Goal: Task Accomplishment & Management: Use online tool/utility

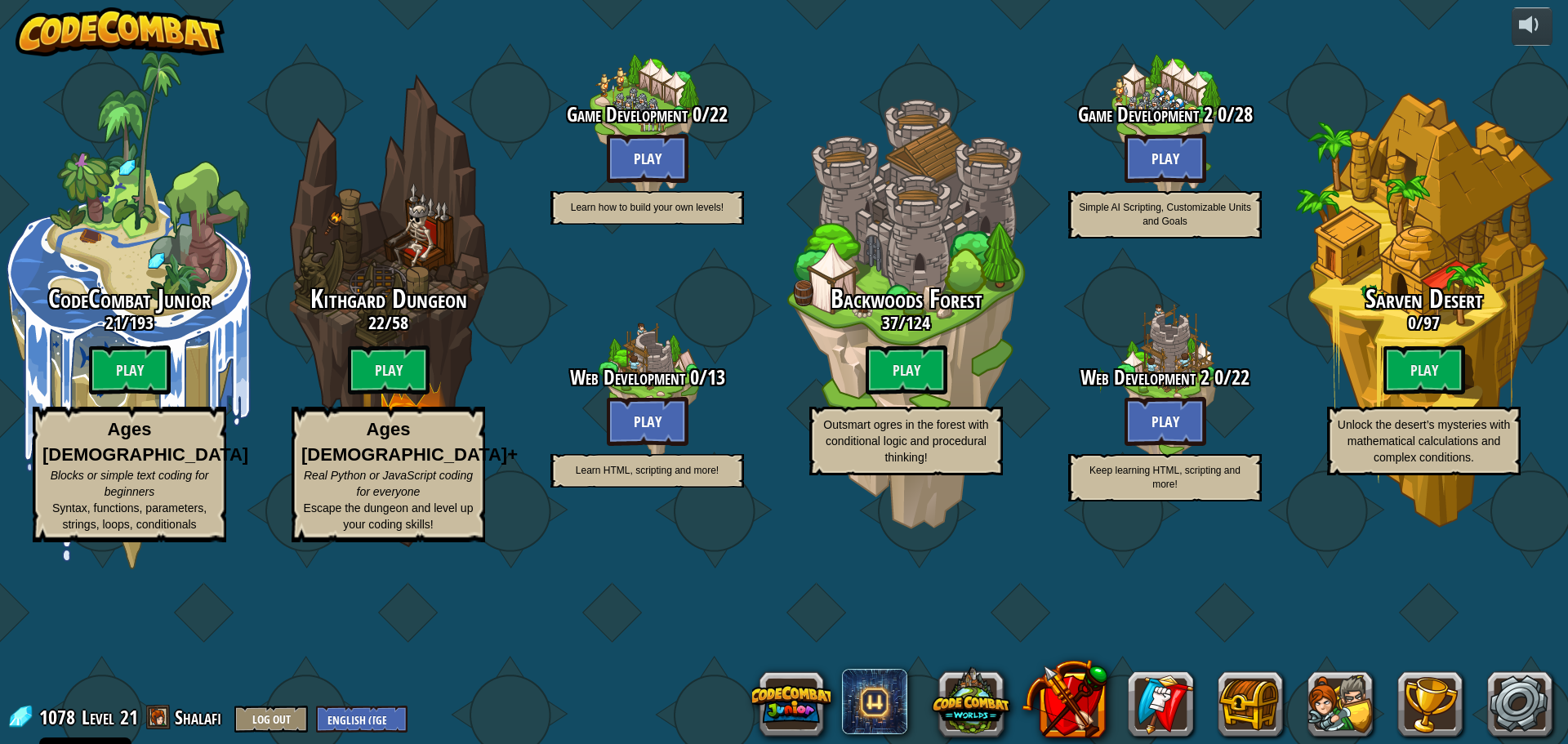
select select "en-[GEOGRAPHIC_DATA]"
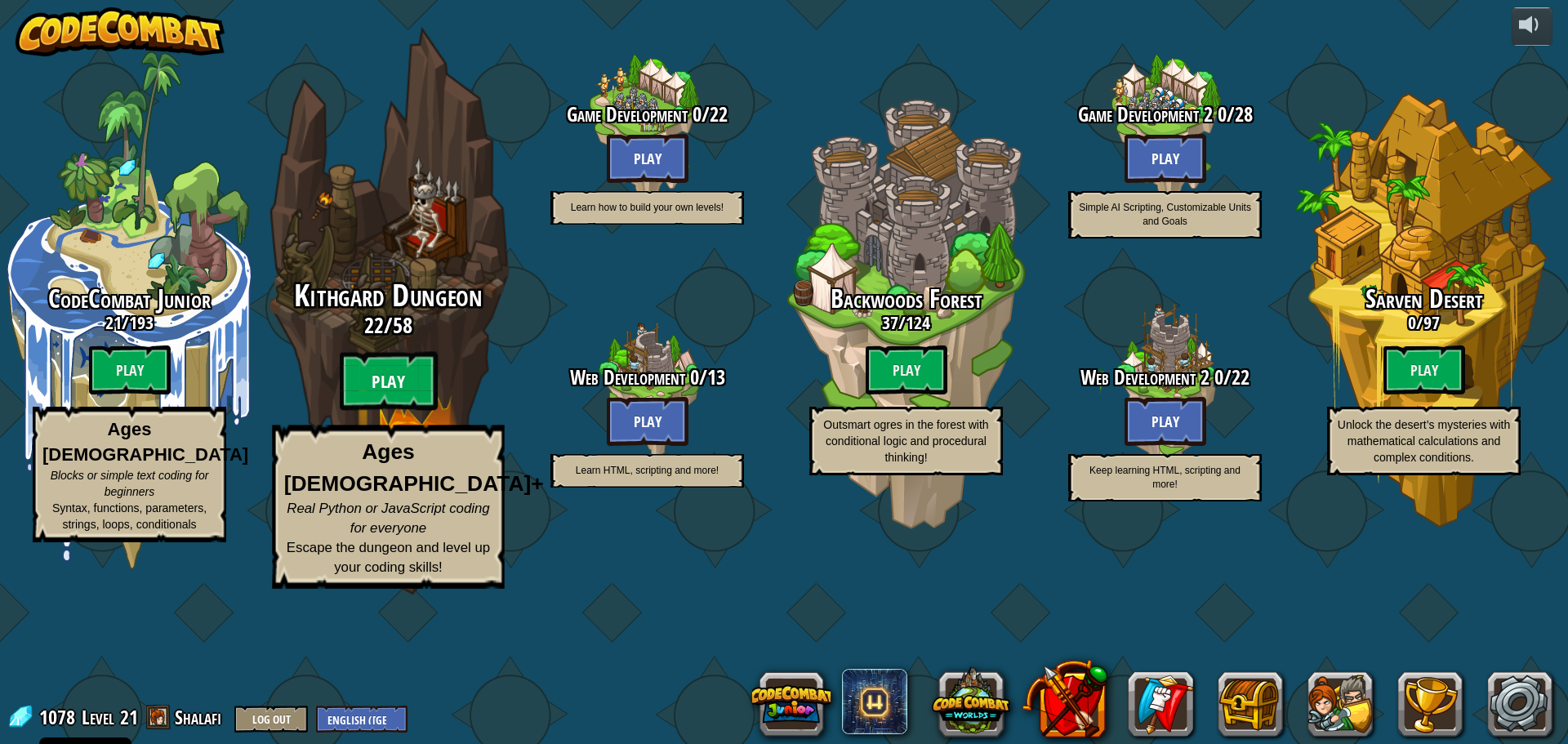
click at [392, 411] on btn "Play" at bounding box center [388, 381] width 98 height 59
select select "en-[GEOGRAPHIC_DATA]"
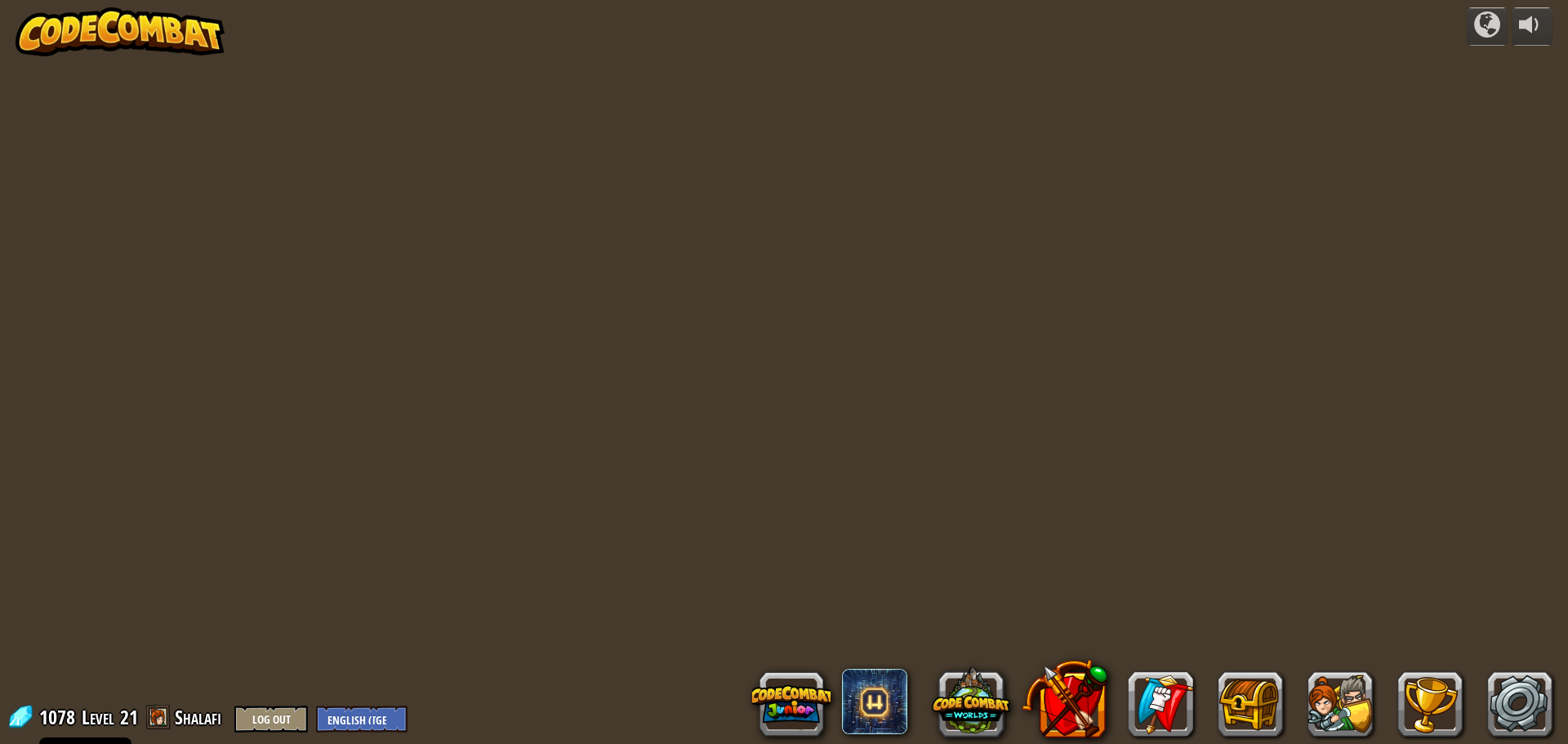
select select "en-[GEOGRAPHIC_DATA]"
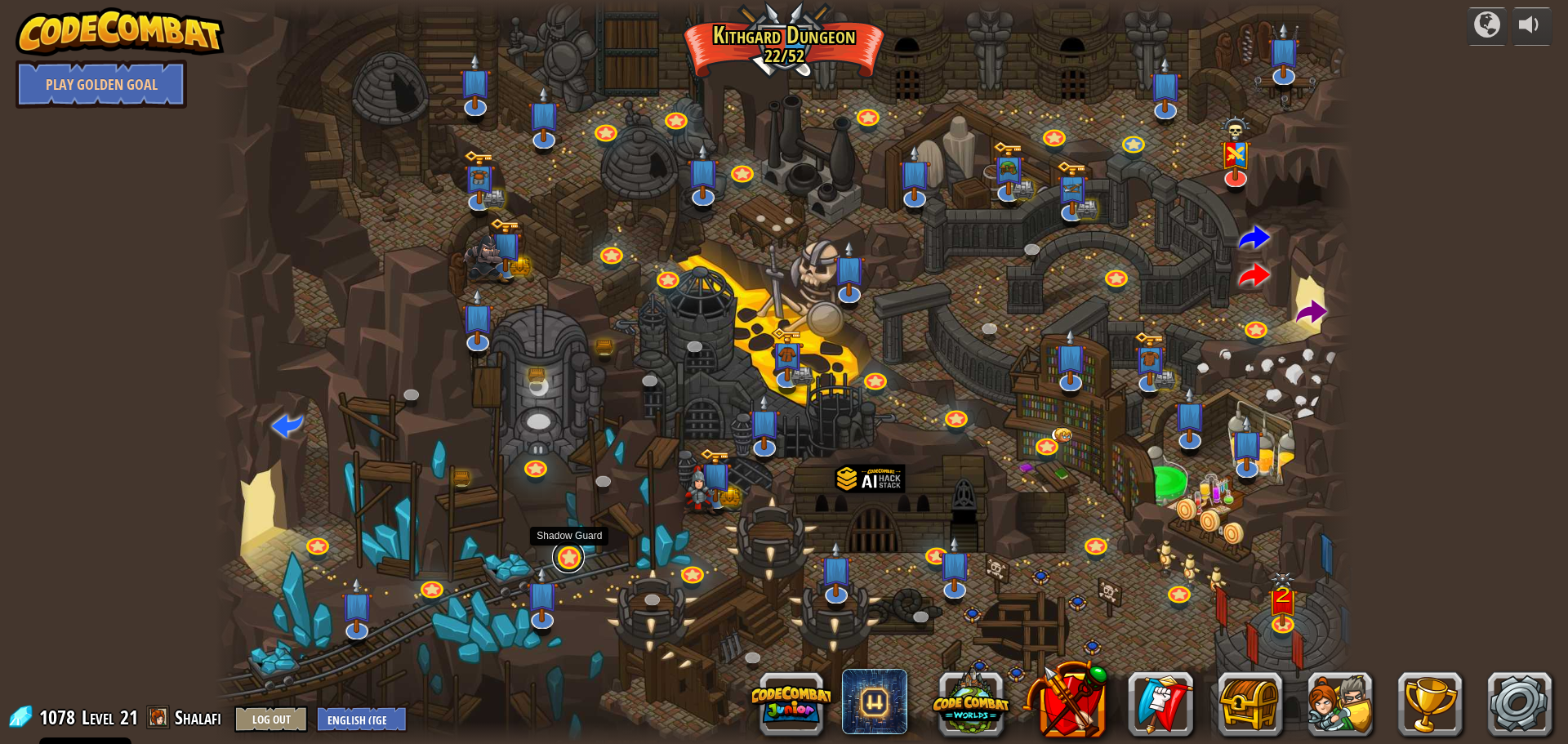
click at [566, 560] on link at bounding box center [569, 557] width 32 height 32
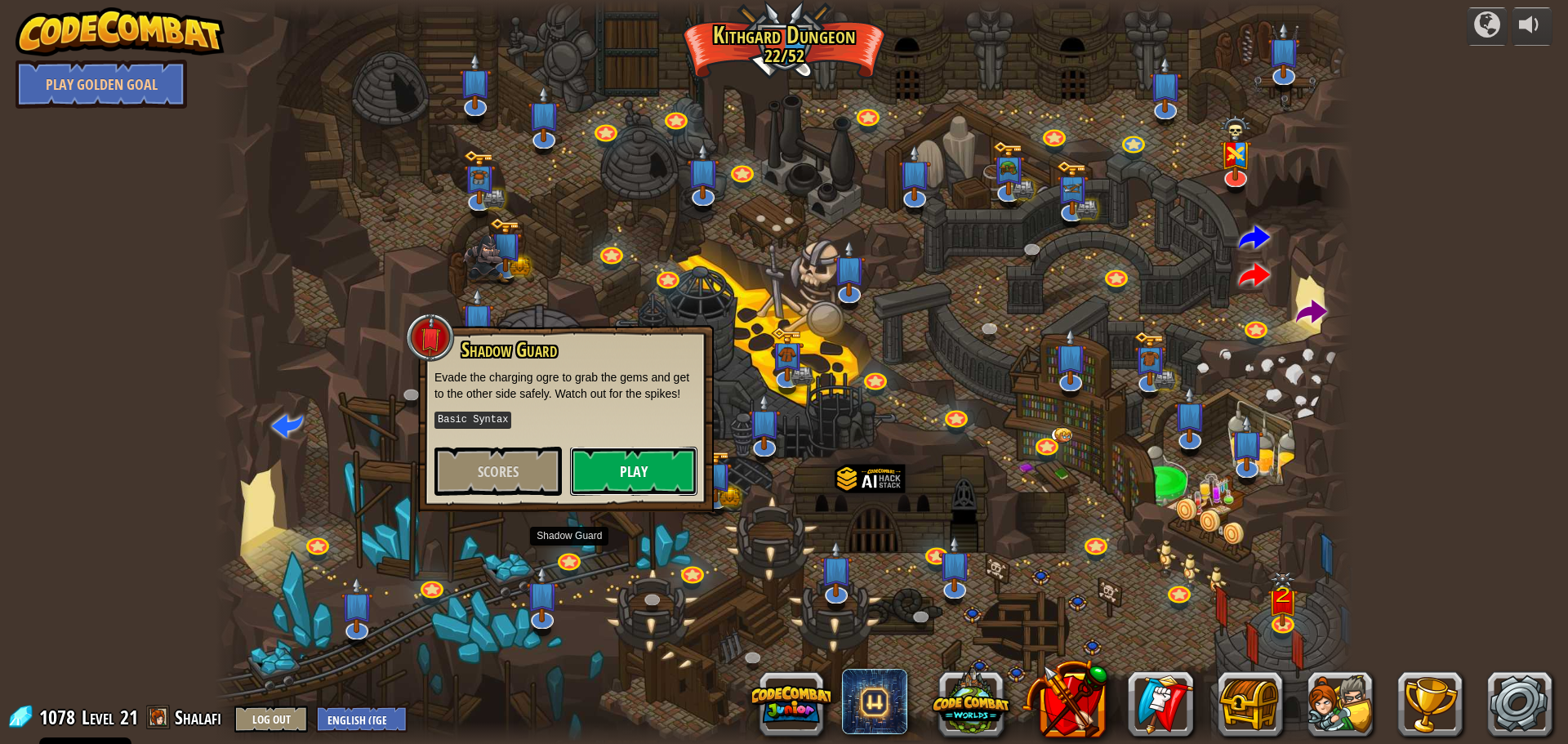
click at [645, 483] on button "Play" at bounding box center [634, 472] width 128 height 49
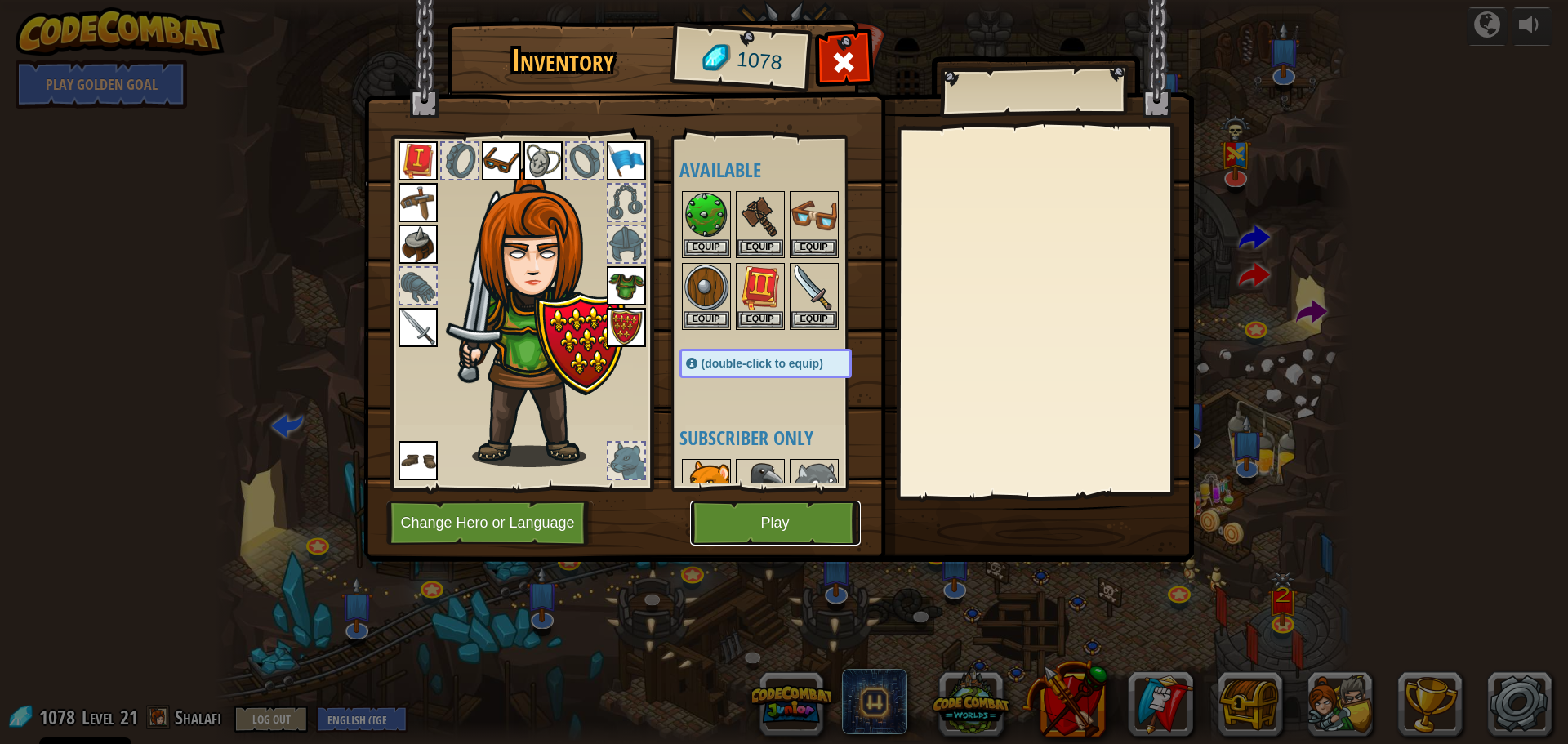
click at [762, 524] on button "Play" at bounding box center [775, 523] width 171 height 45
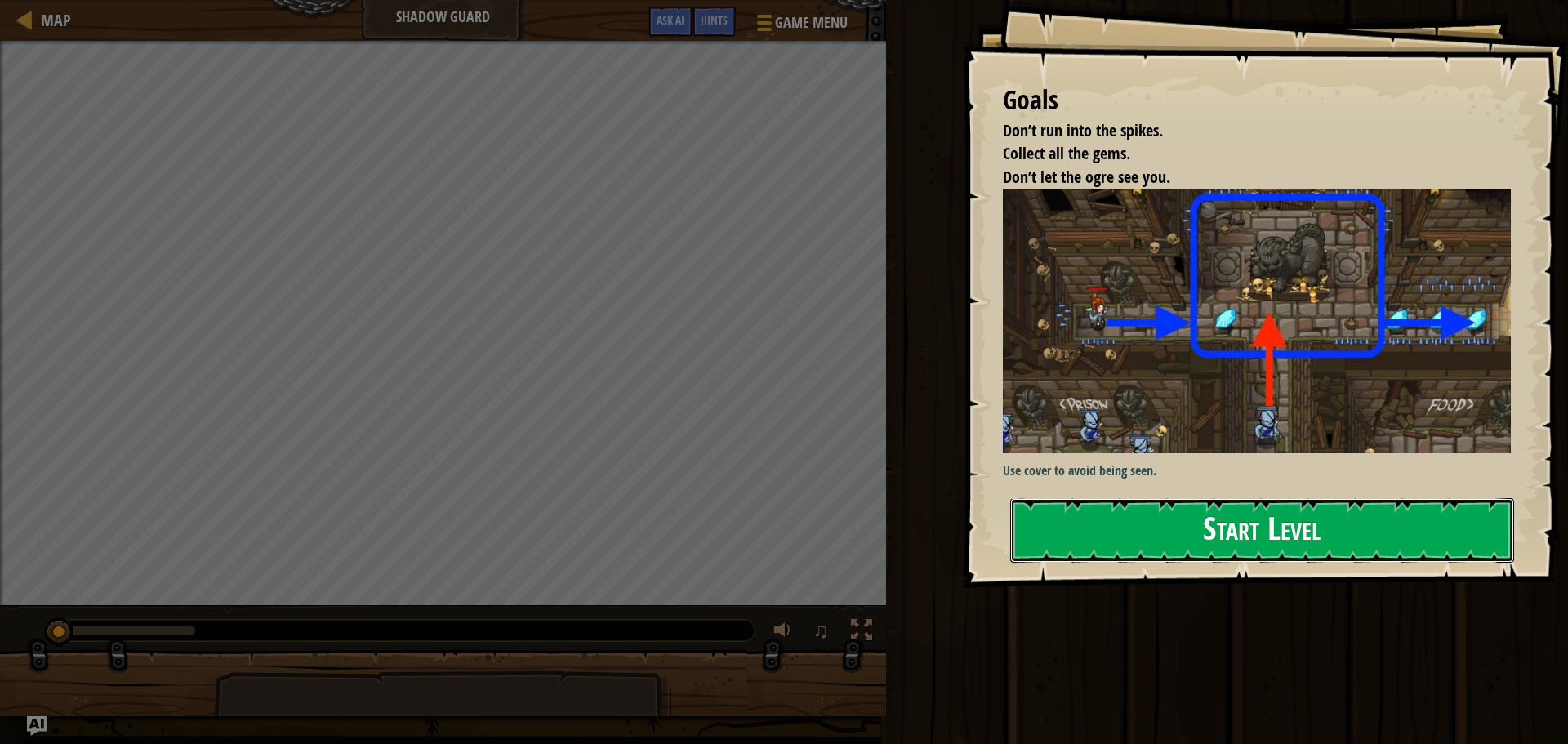
click at [1212, 534] on button "Start Level" at bounding box center [1262, 530] width 504 height 65
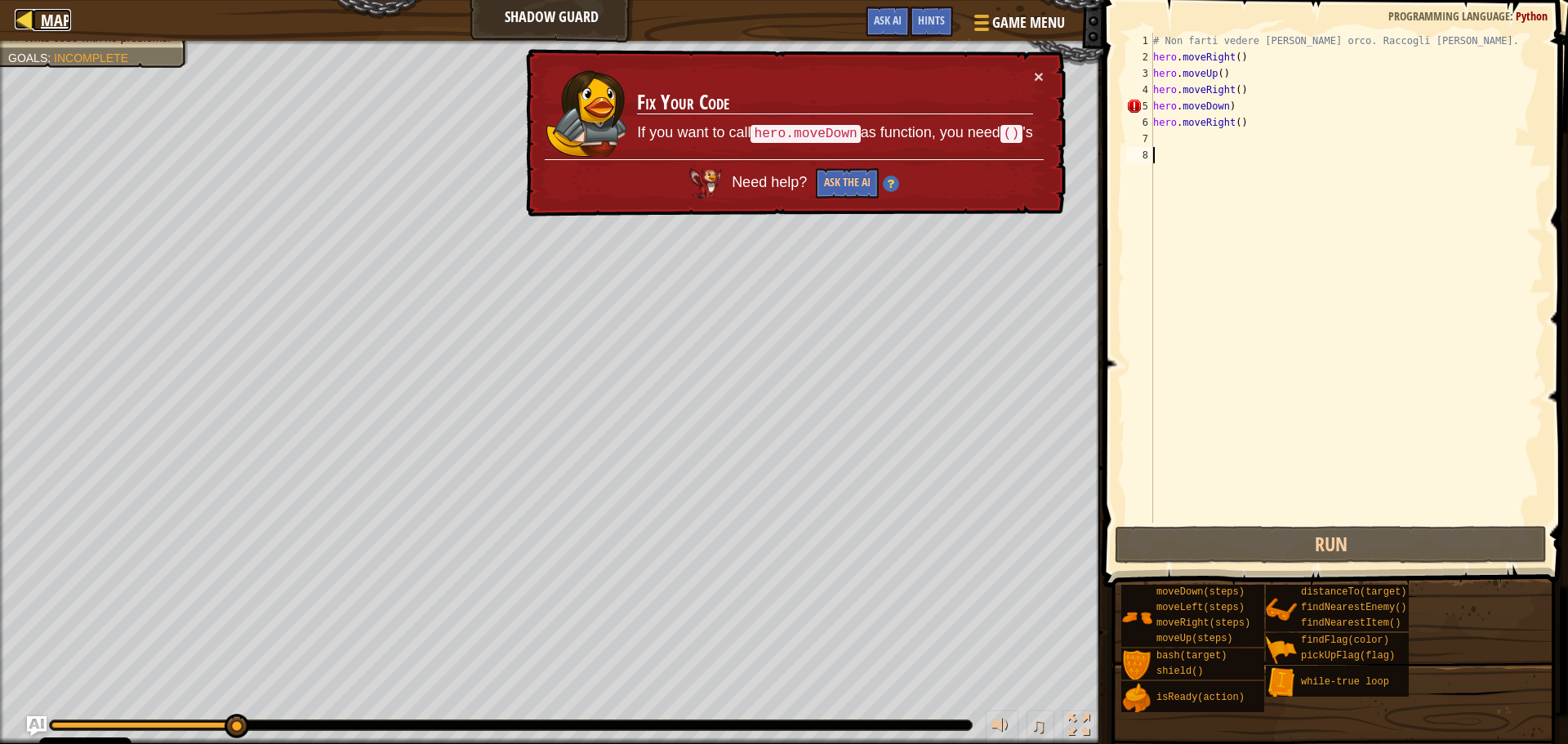
click at [24, 23] on div at bounding box center [25, 20] width 20 height 20
select select "en-[GEOGRAPHIC_DATA]"
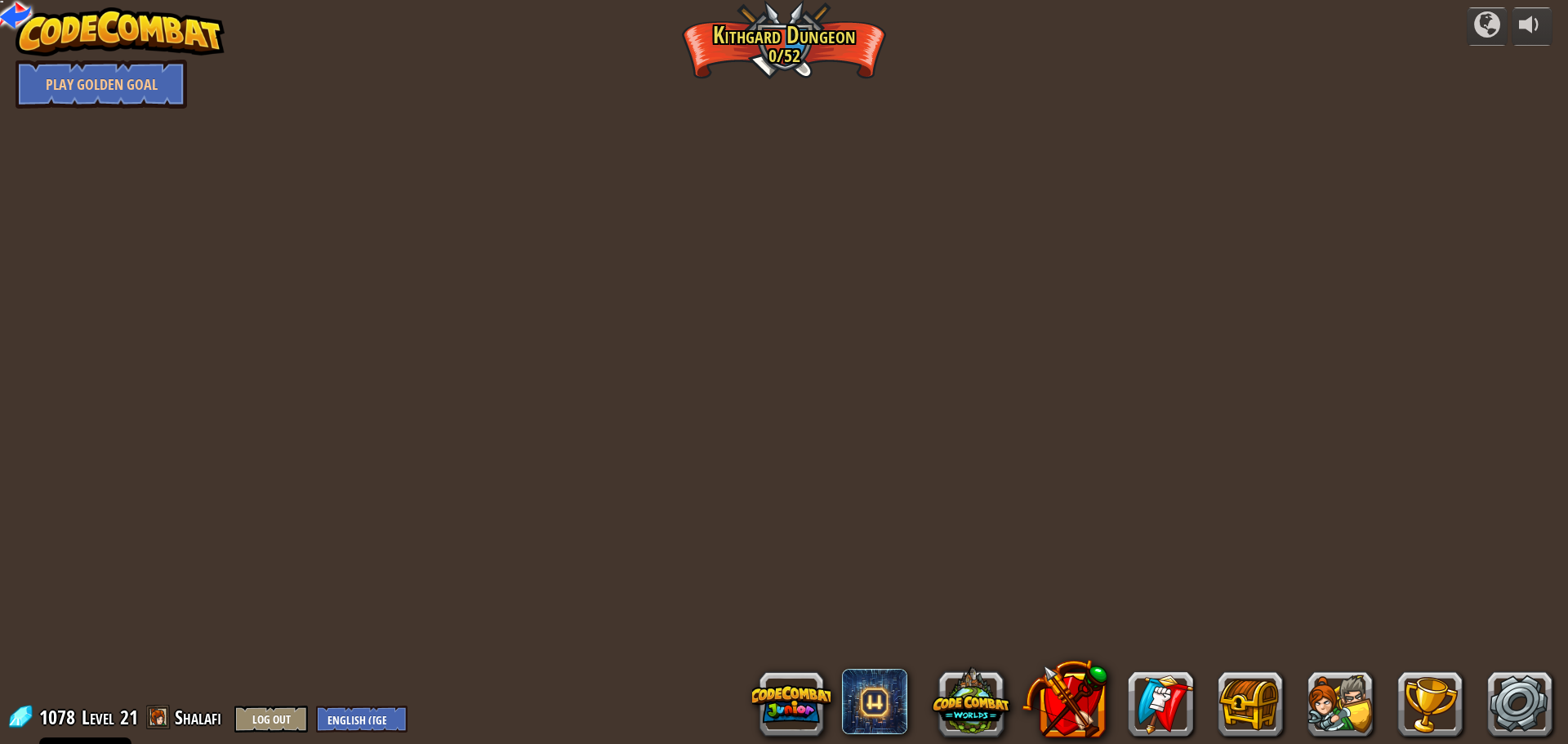
select select "en-[GEOGRAPHIC_DATA]"
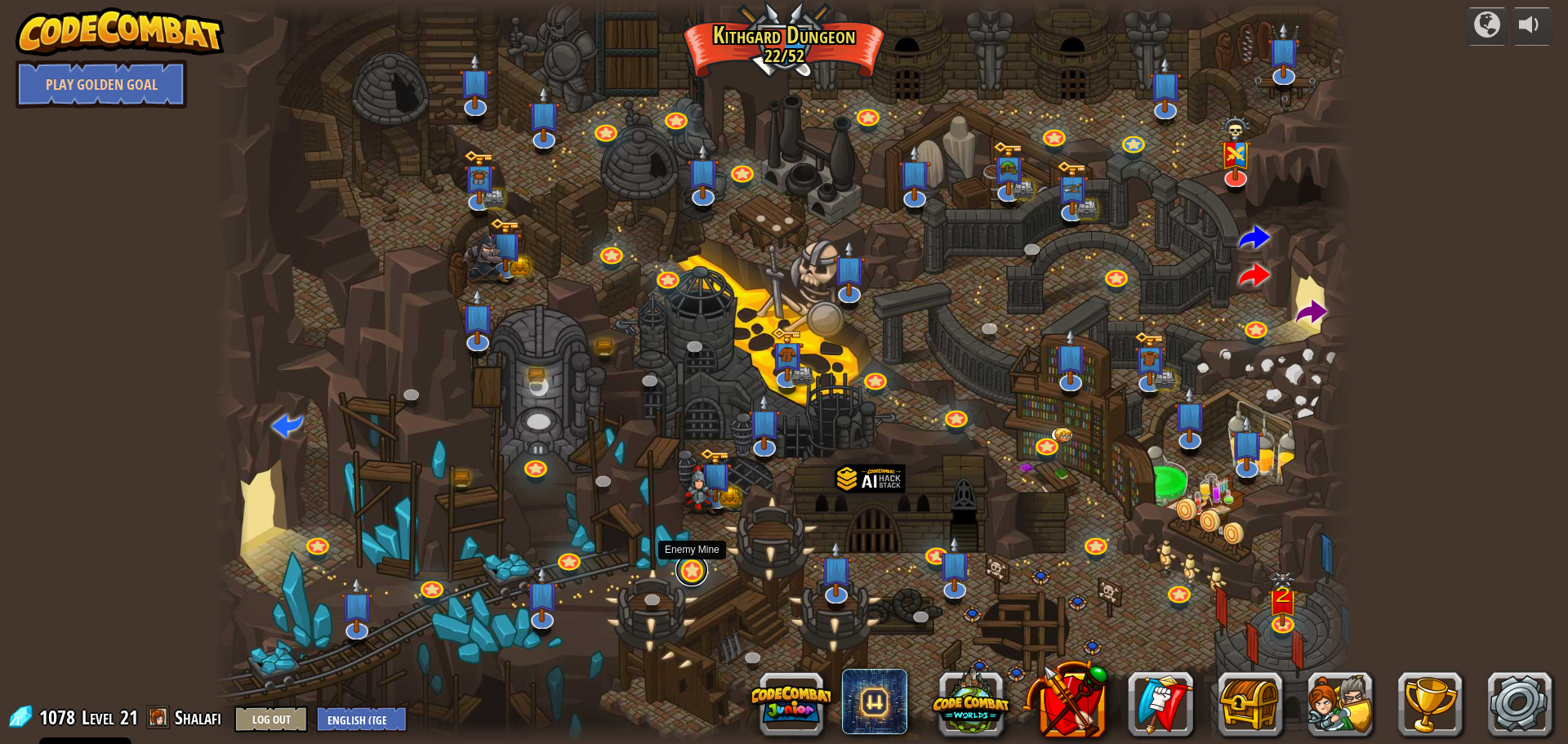
click at [691, 580] on link at bounding box center [692, 570] width 32 height 32
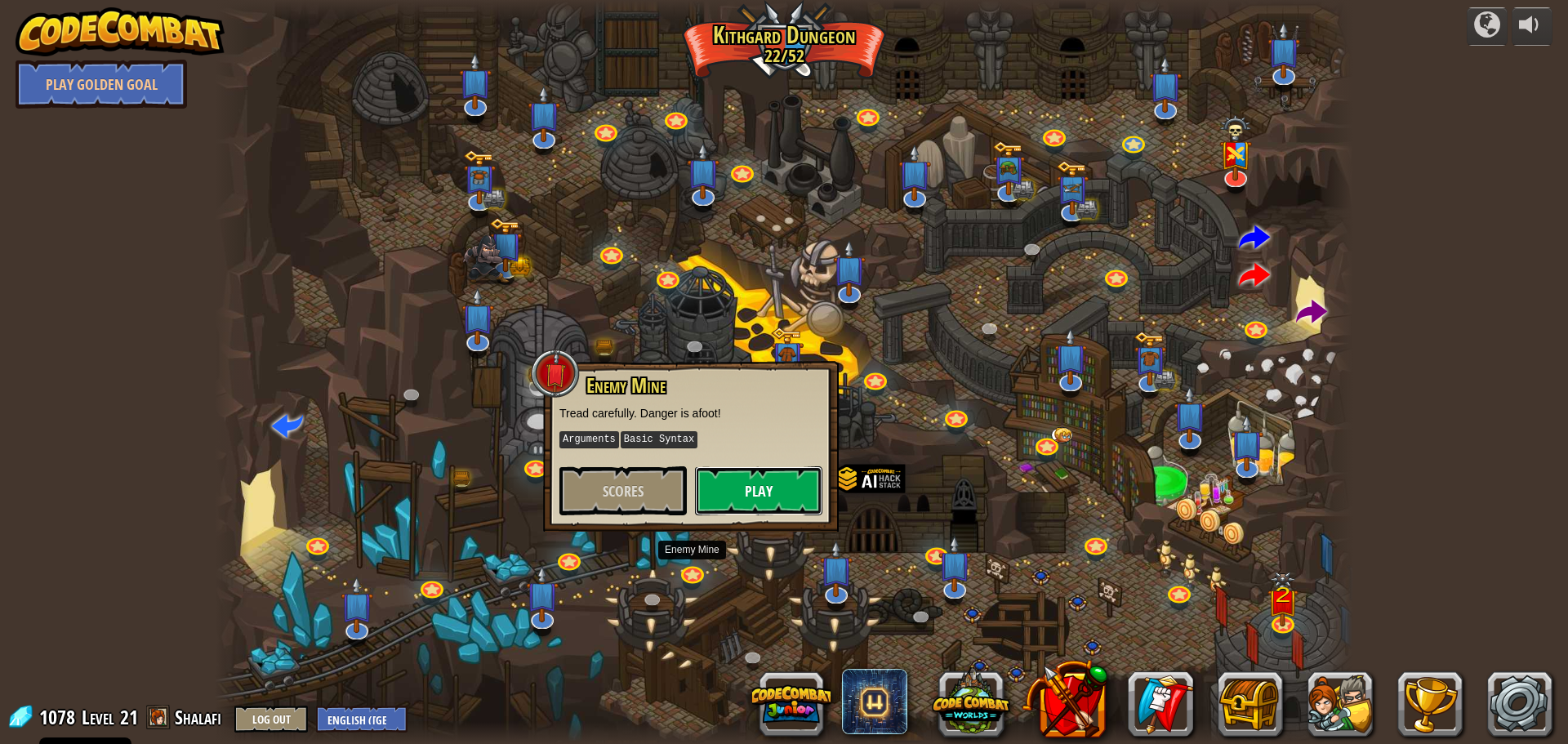
click at [763, 495] on button "Play" at bounding box center [759, 491] width 128 height 49
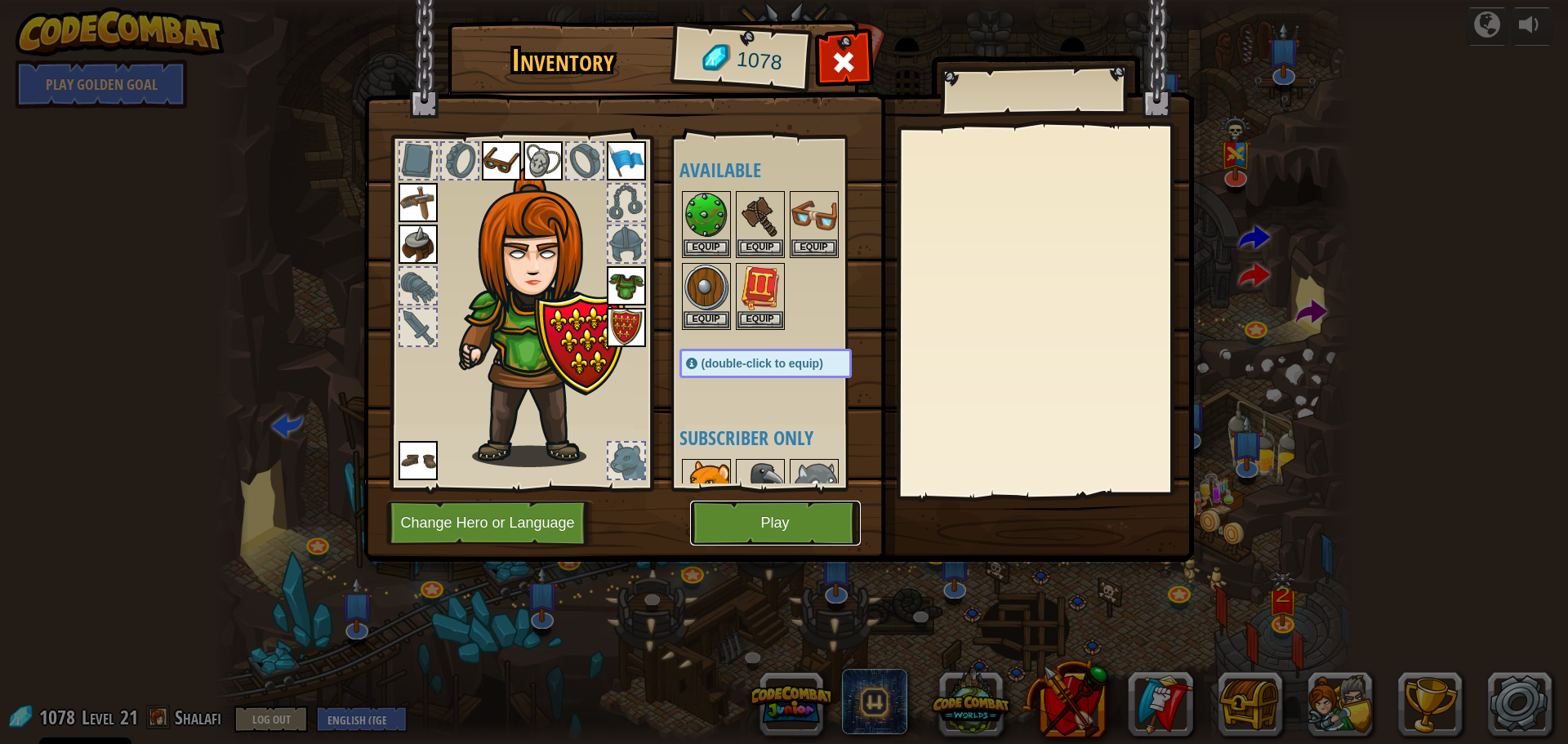
click at [758, 520] on button "Play" at bounding box center [775, 523] width 171 height 45
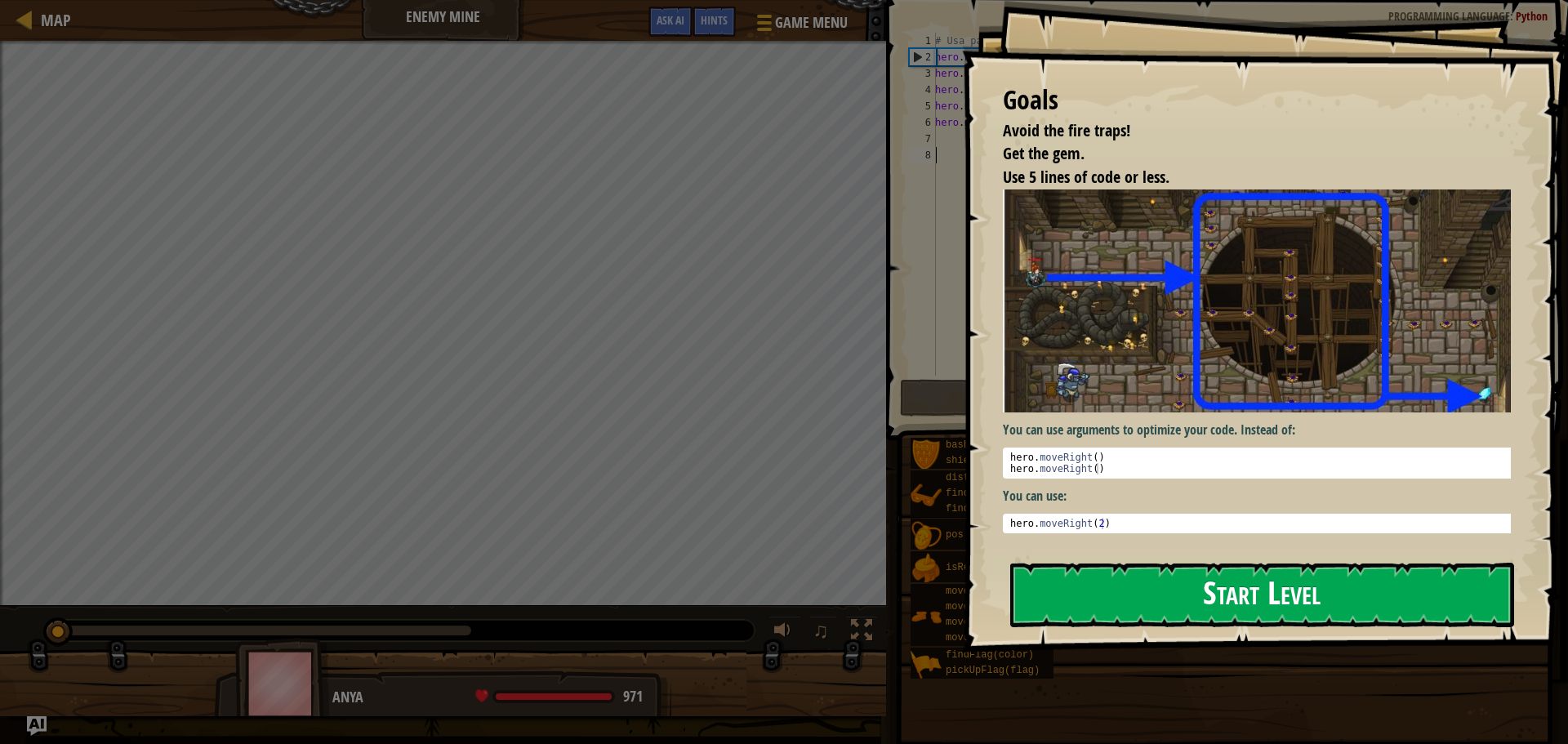
click at [1185, 580] on button "Start Level" at bounding box center [1262, 595] width 504 height 65
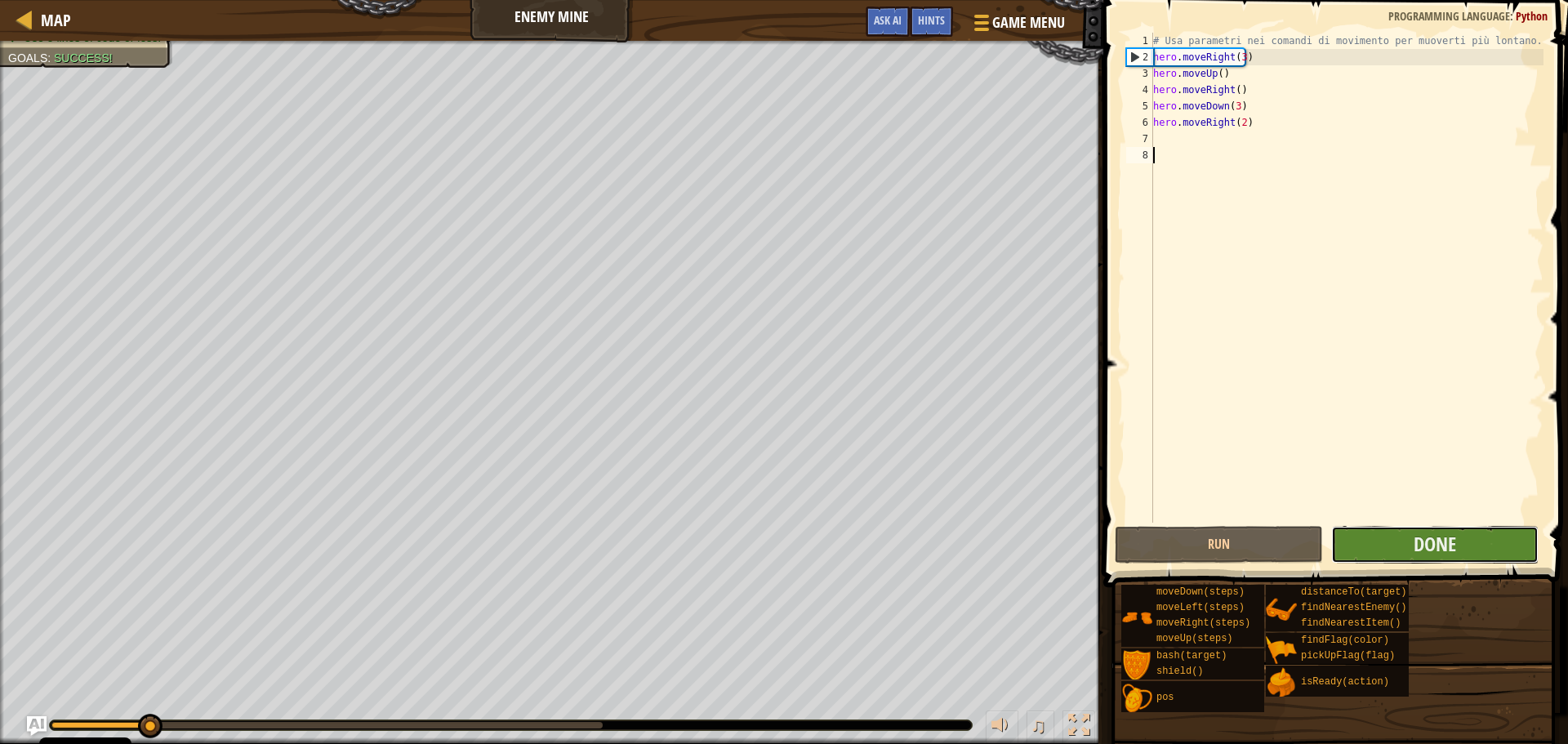
click at [1385, 545] on button "Done" at bounding box center [1435, 545] width 208 height 37
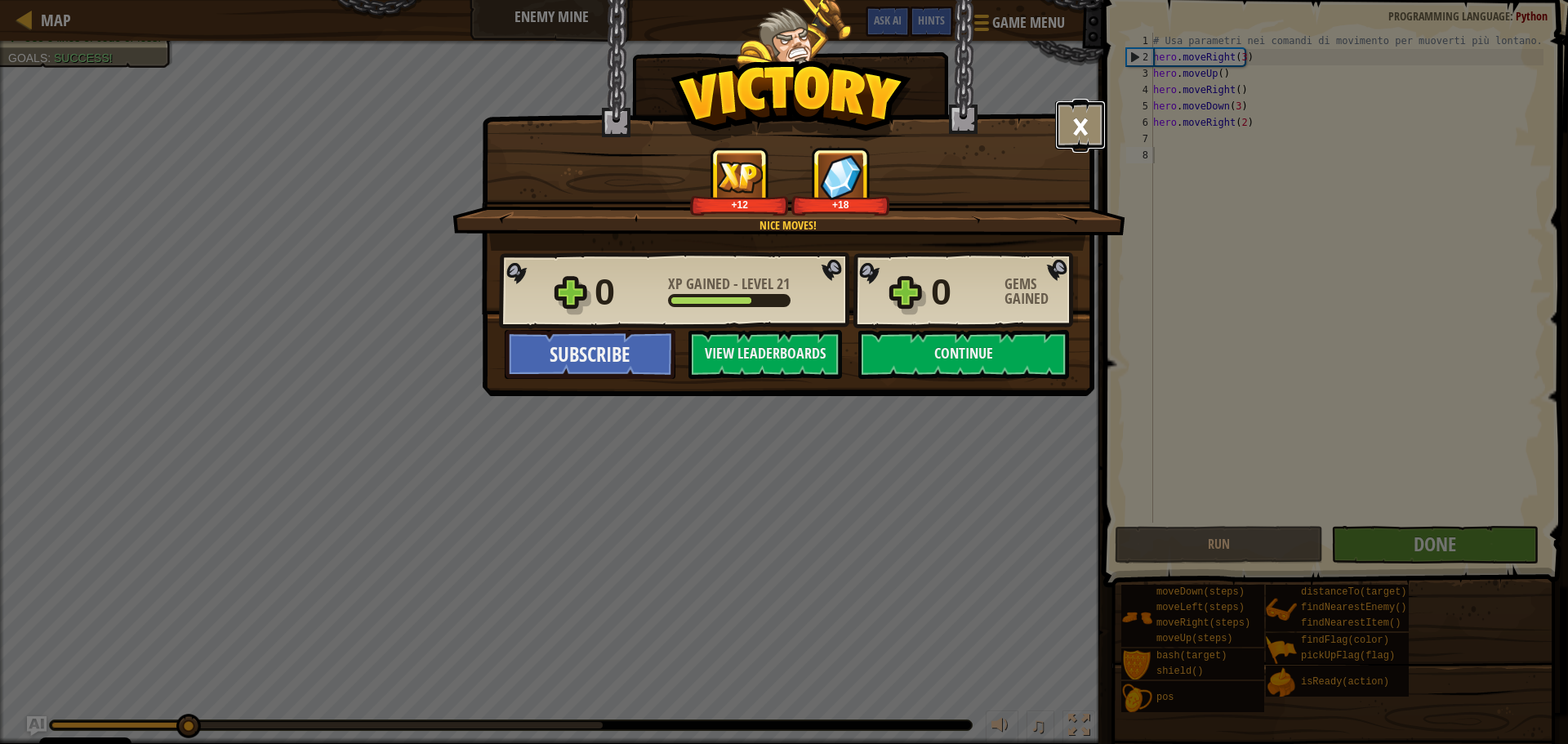
click at [1084, 117] on button "×" at bounding box center [1080, 125] width 50 height 49
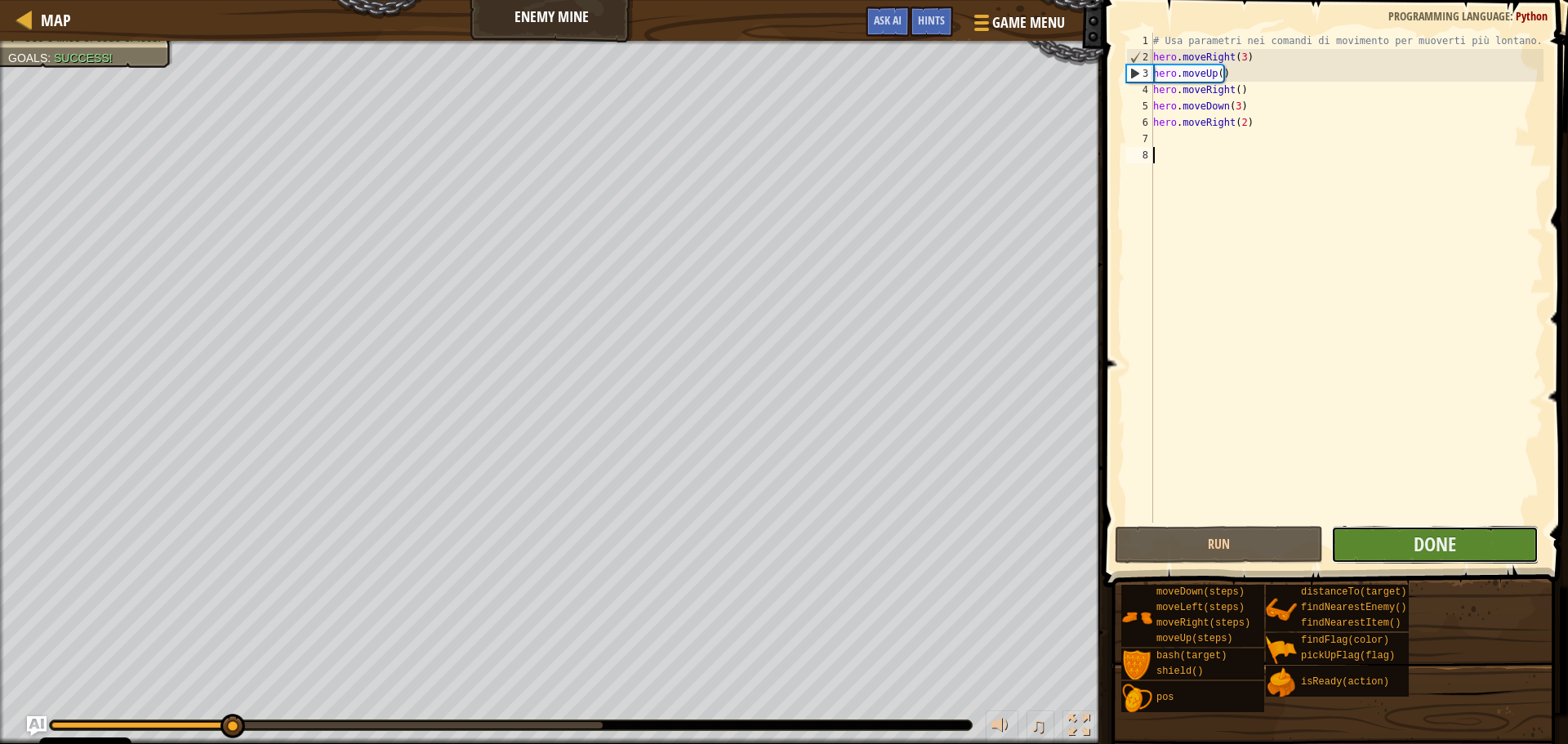
click at [1401, 535] on button "Done" at bounding box center [1435, 545] width 208 height 37
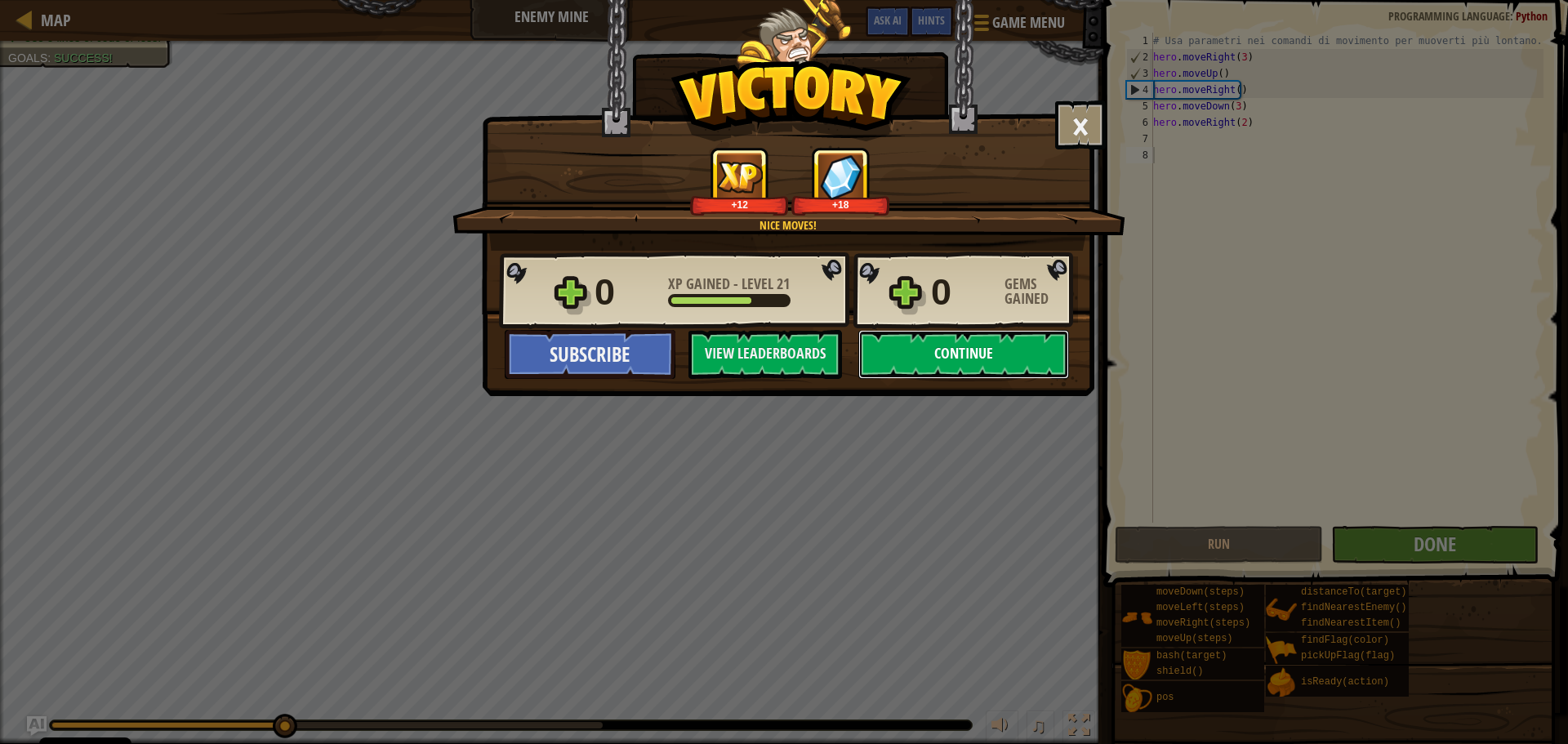
click at [936, 359] on button "Continue" at bounding box center [964, 355] width 211 height 49
select select "en-[GEOGRAPHIC_DATA]"
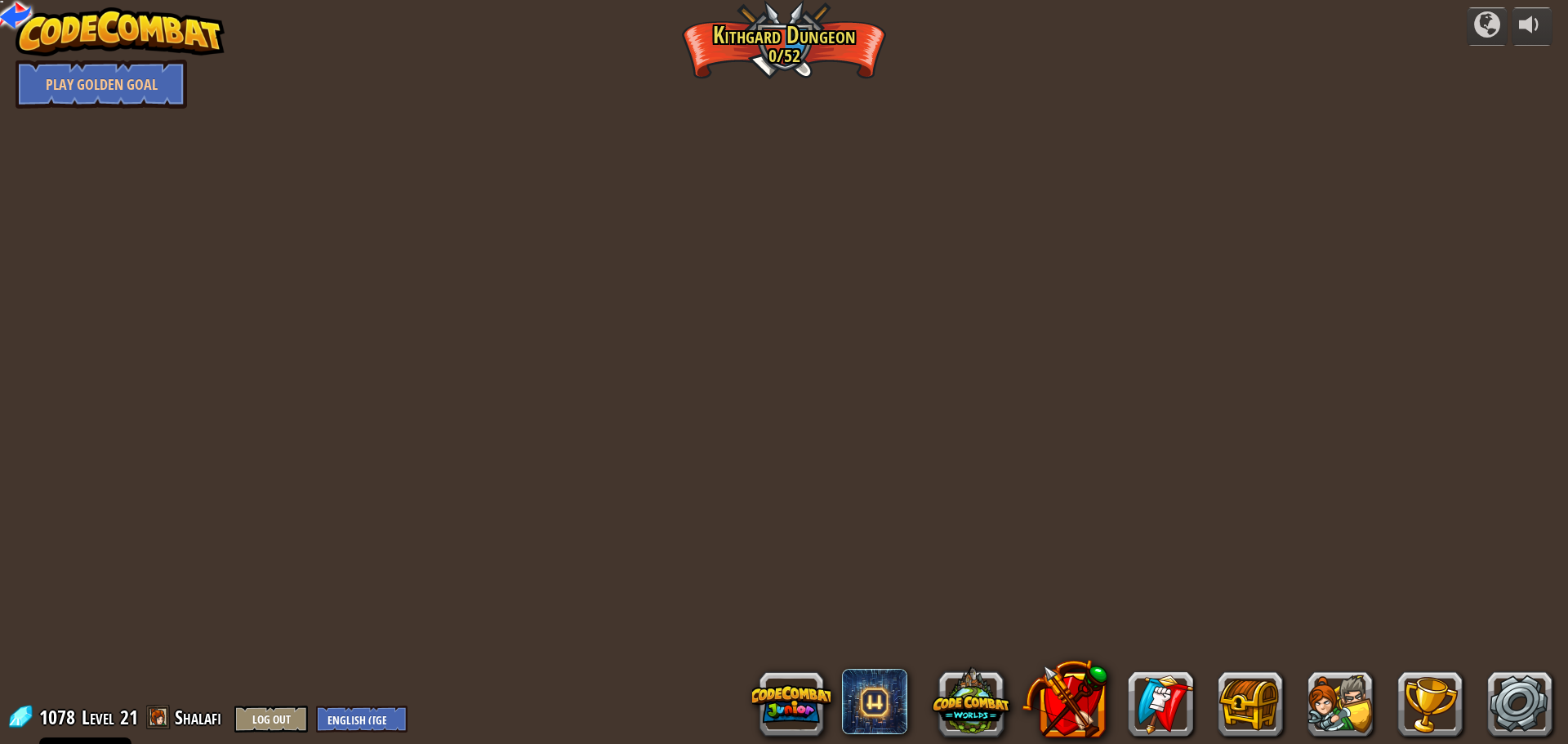
select select "en-[GEOGRAPHIC_DATA]"
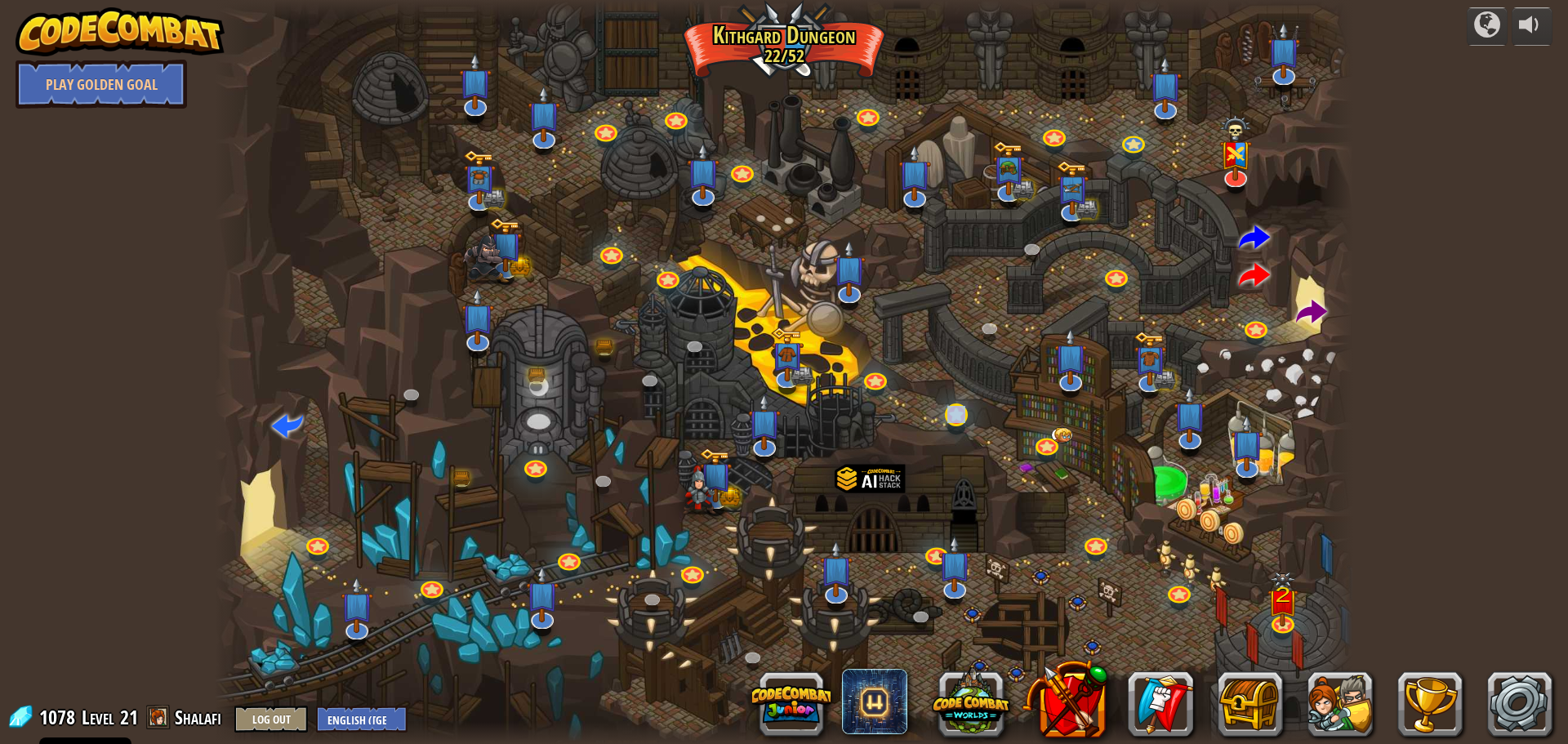
click at [953, 427] on div "Twisted Canyon Challenge: collect the most gold using all the programming skill…" at bounding box center [784, 372] width 1139 height 744
click at [960, 407] on link at bounding box center [956, 414] width 32 height 32
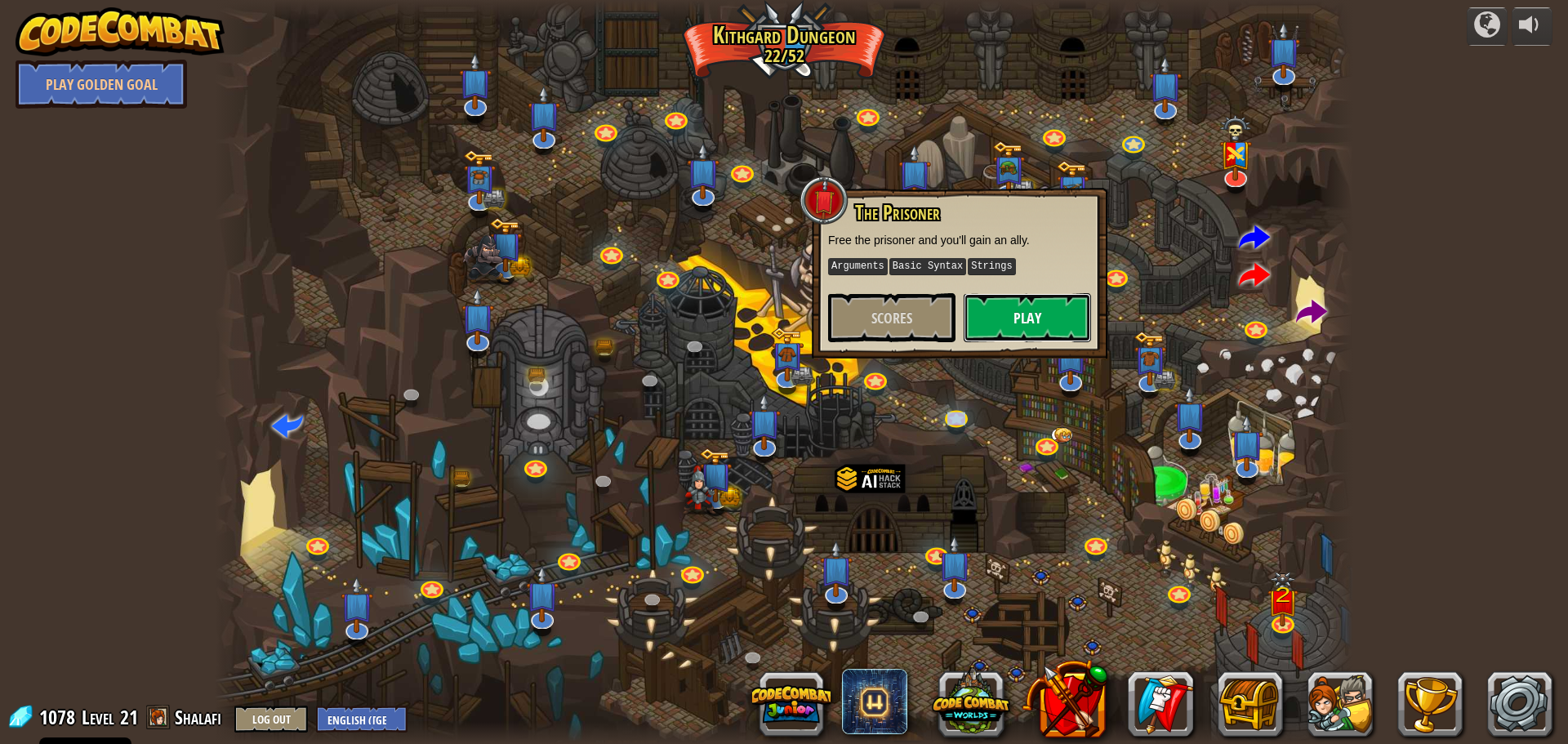
click at [1000, 326] on button "Play" at bounding box center [1027, 318] width 128 height 49
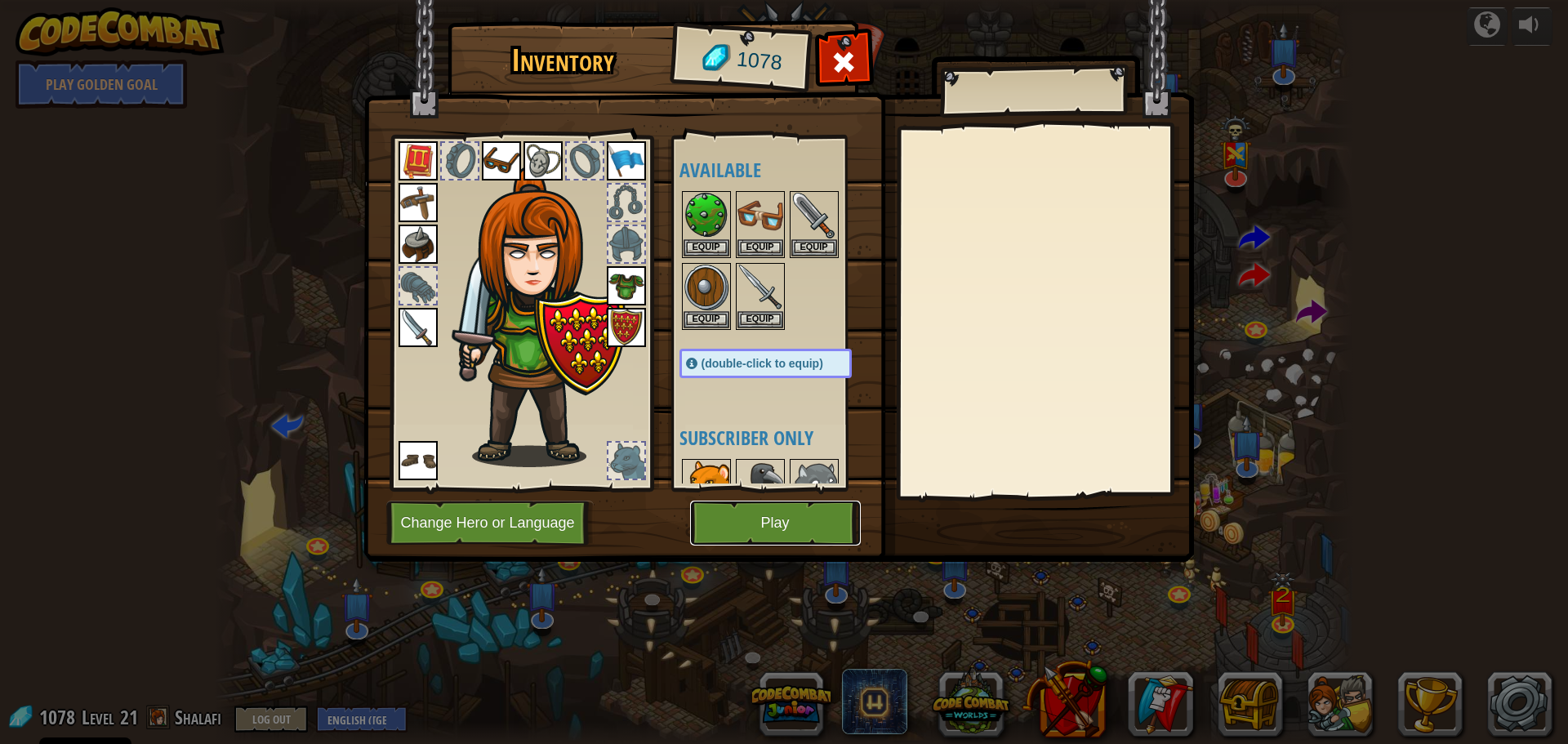
click at [776, 523] on button "Play" at bounding box center [775, 523] width 171 height 45
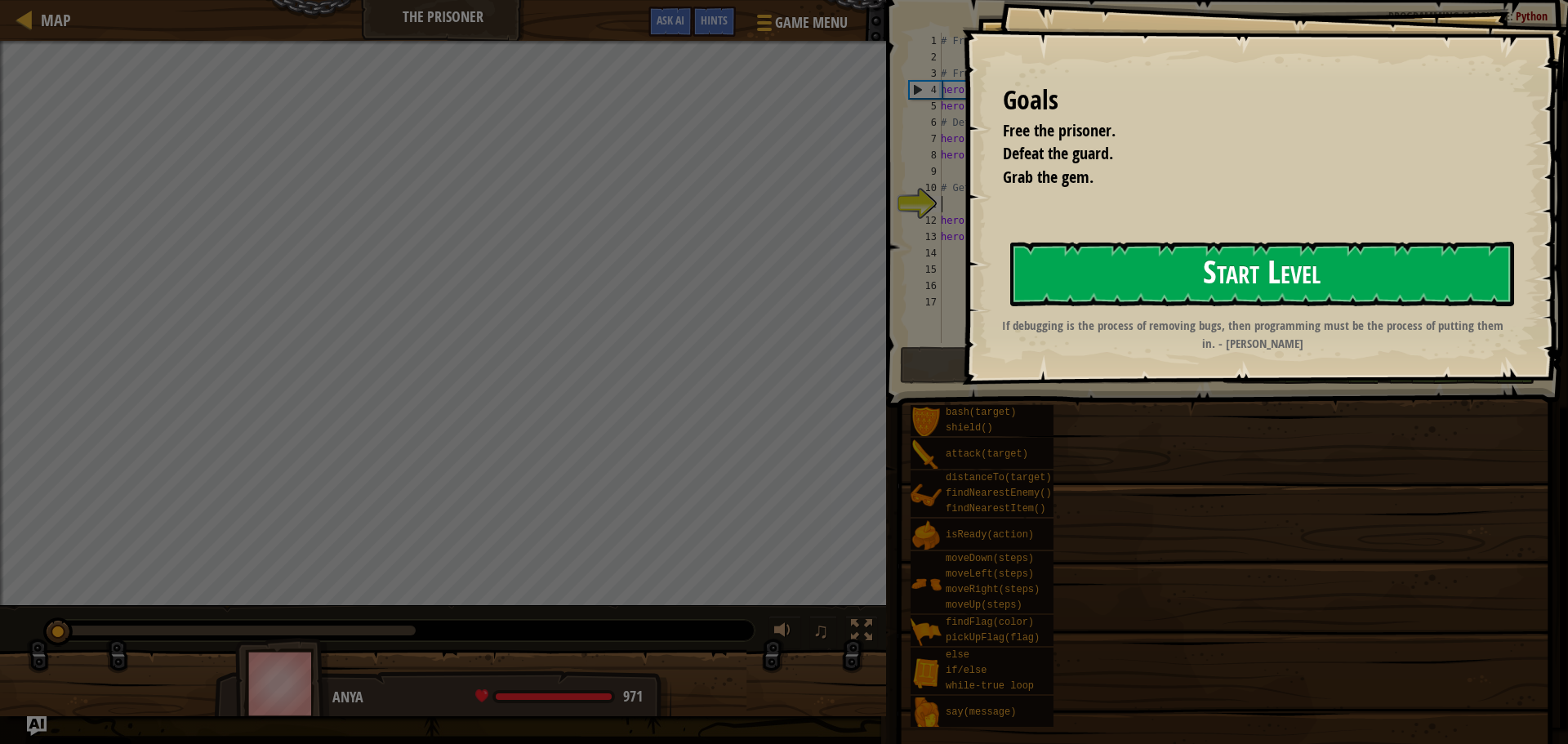
click at [1226, 261] on button "Start Level" at bounding box center [1262, 274] width 504 height 65
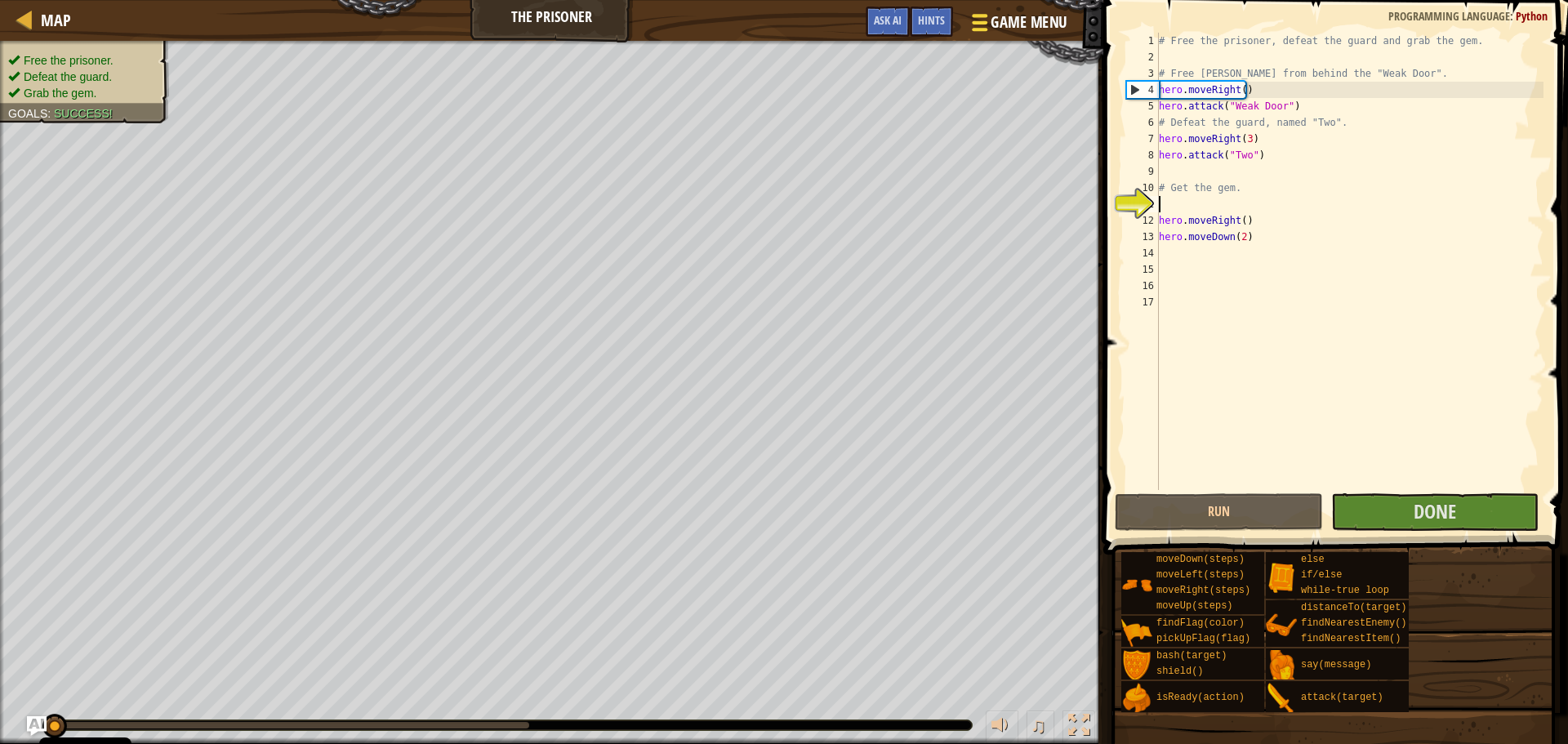
click at [1015, 22] on span "Game Menu" at bounding box center [1028, 22] width 76 height 22
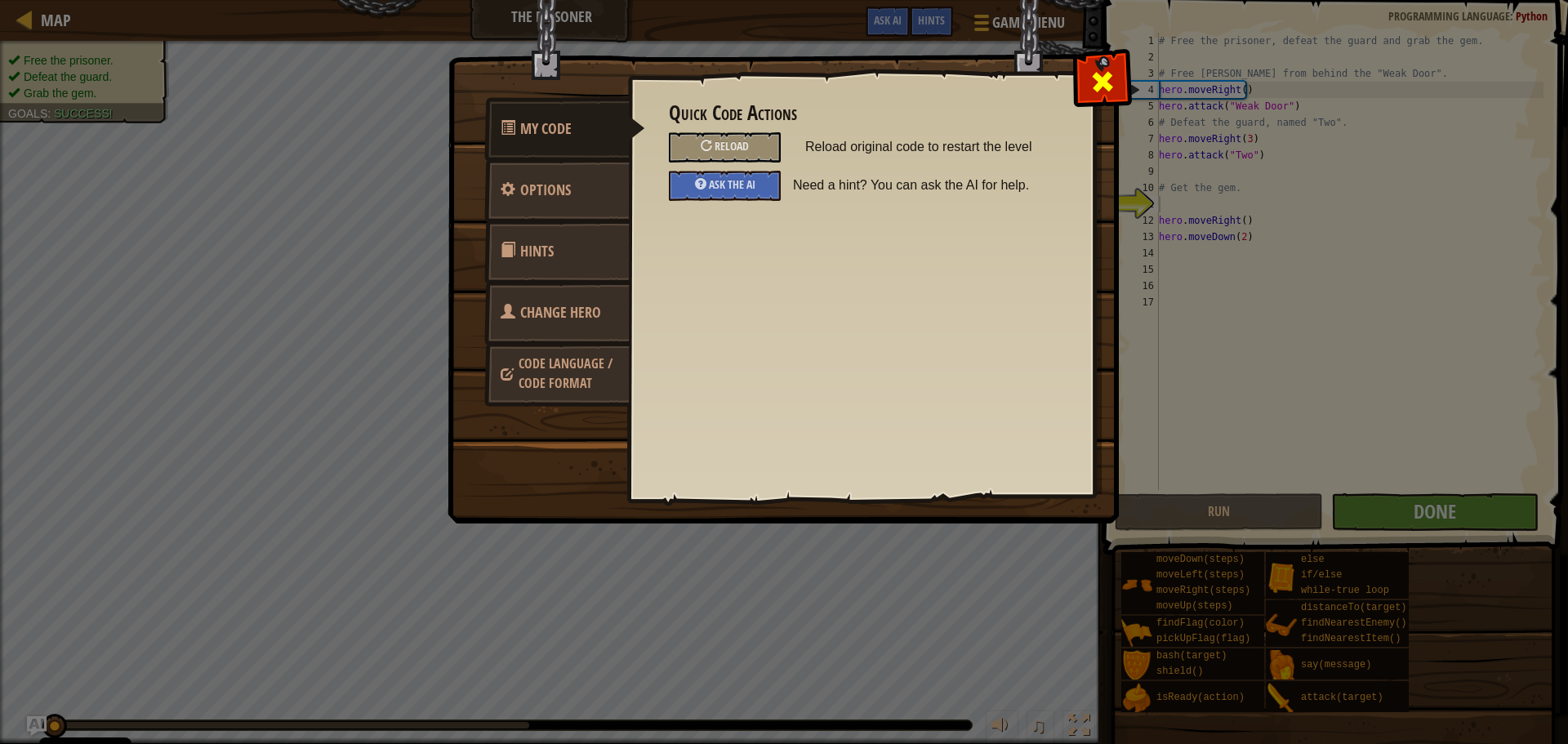
click at [1096, 82] on span at bounding box center [1102, 82] width 26 height 26
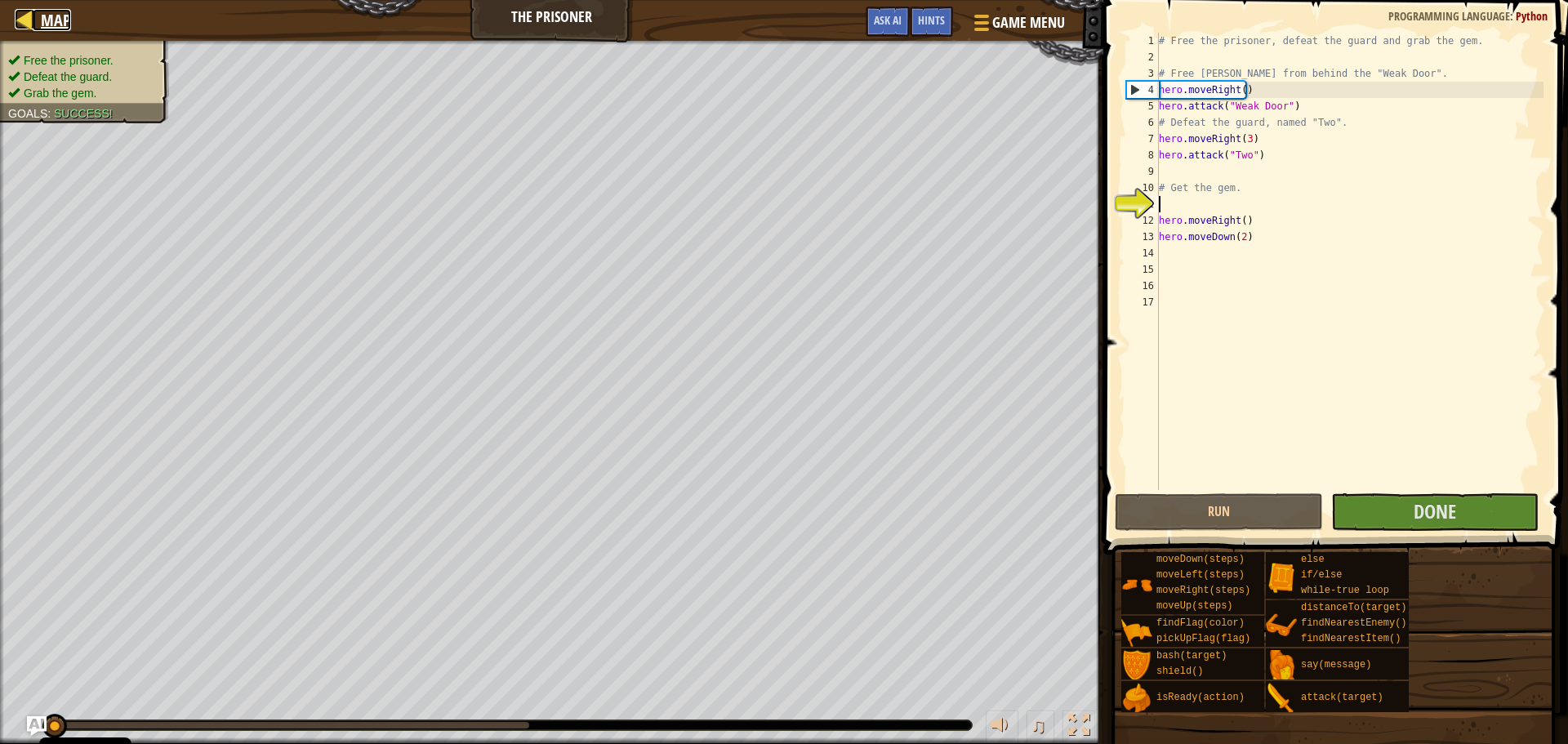
click at [54, 22] on span "Map" at bounding box center [56, 20] width 31 height 22
select select "en-[GEOGRAPHIC_DATA]"
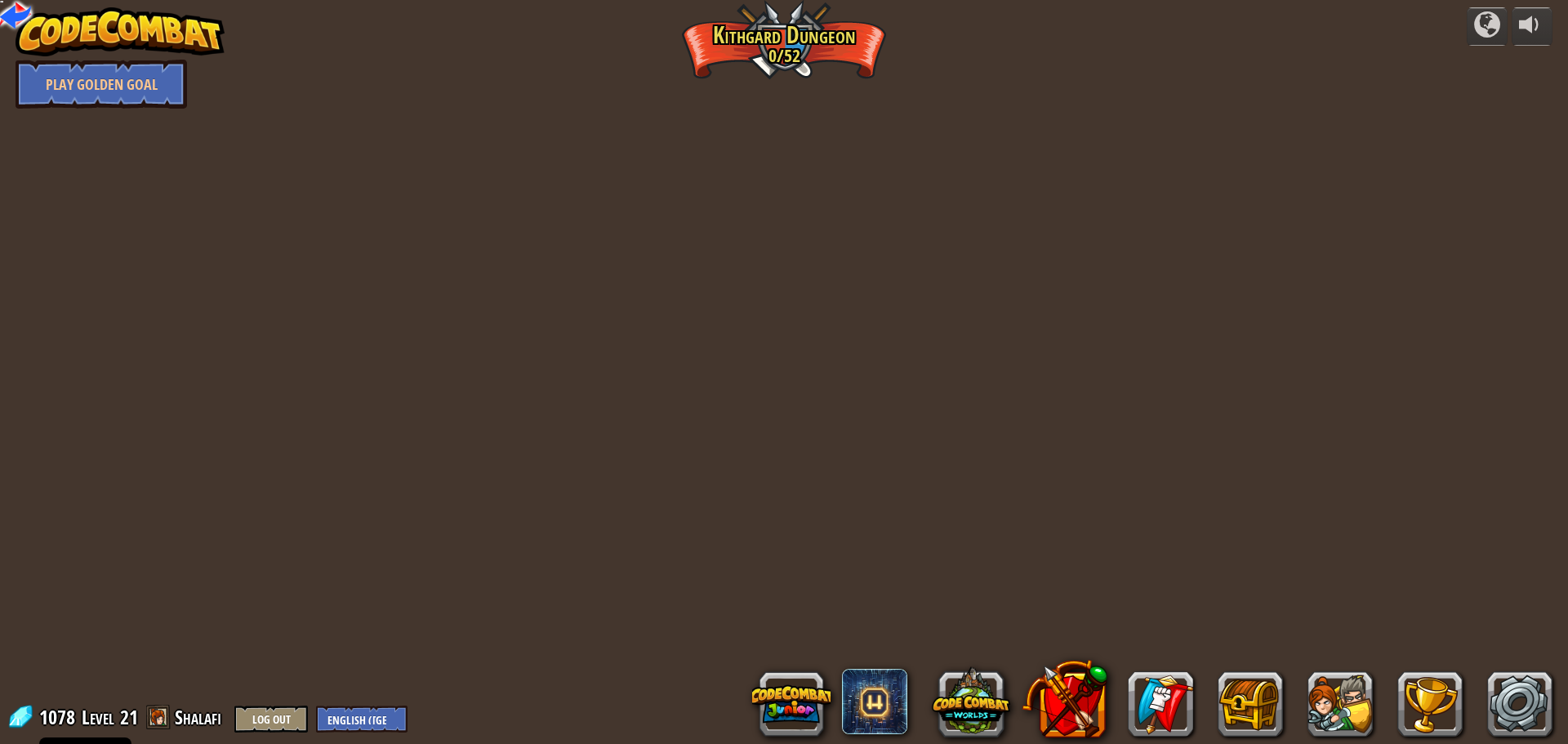
select select "en-[GEOGRAPHIC_DATA]"
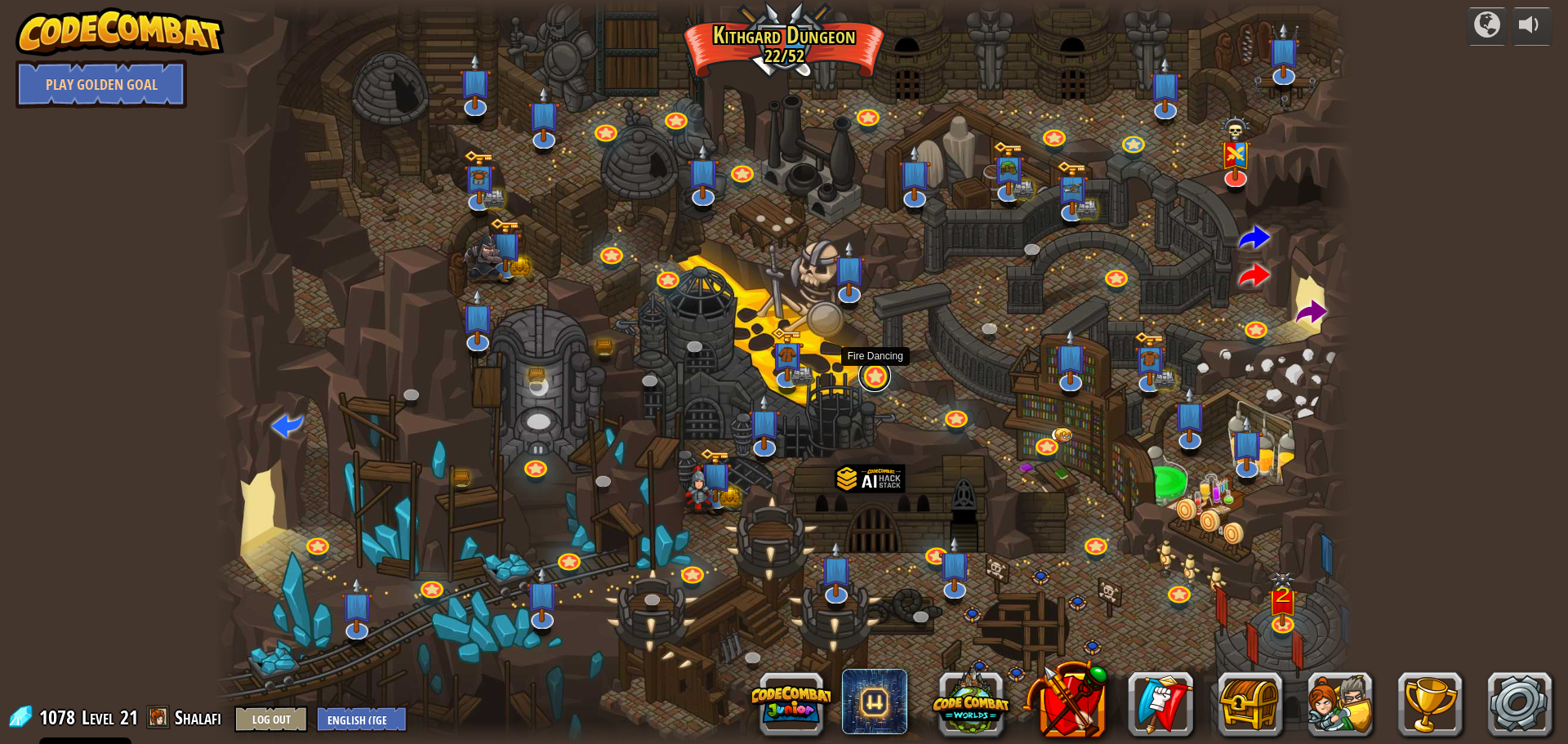
click at [881, 374] on link at bounding box center [875, 375] width 32 height 32
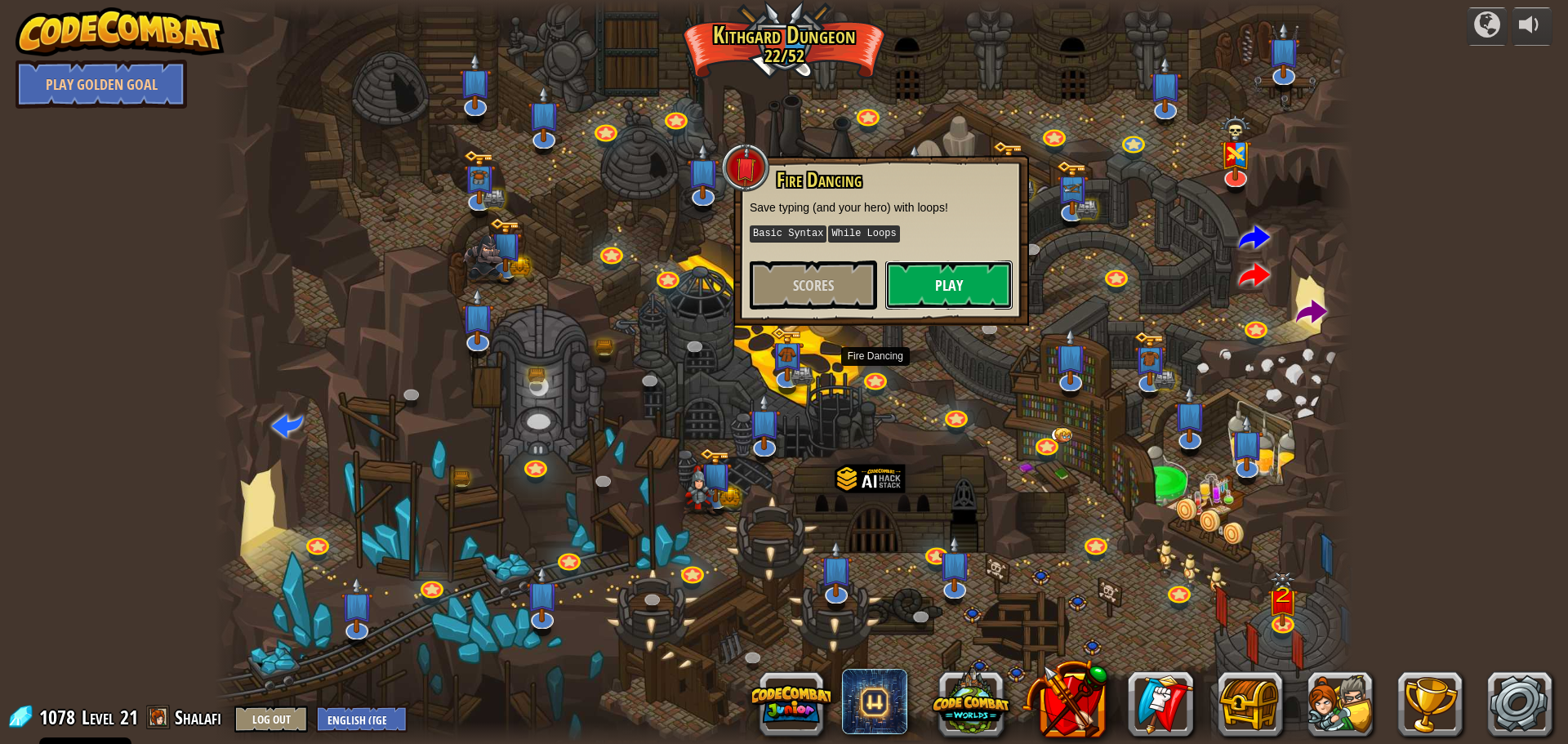
click at [913, 286] on button "Play" at bounding box center [949, 285] width 128 height 49
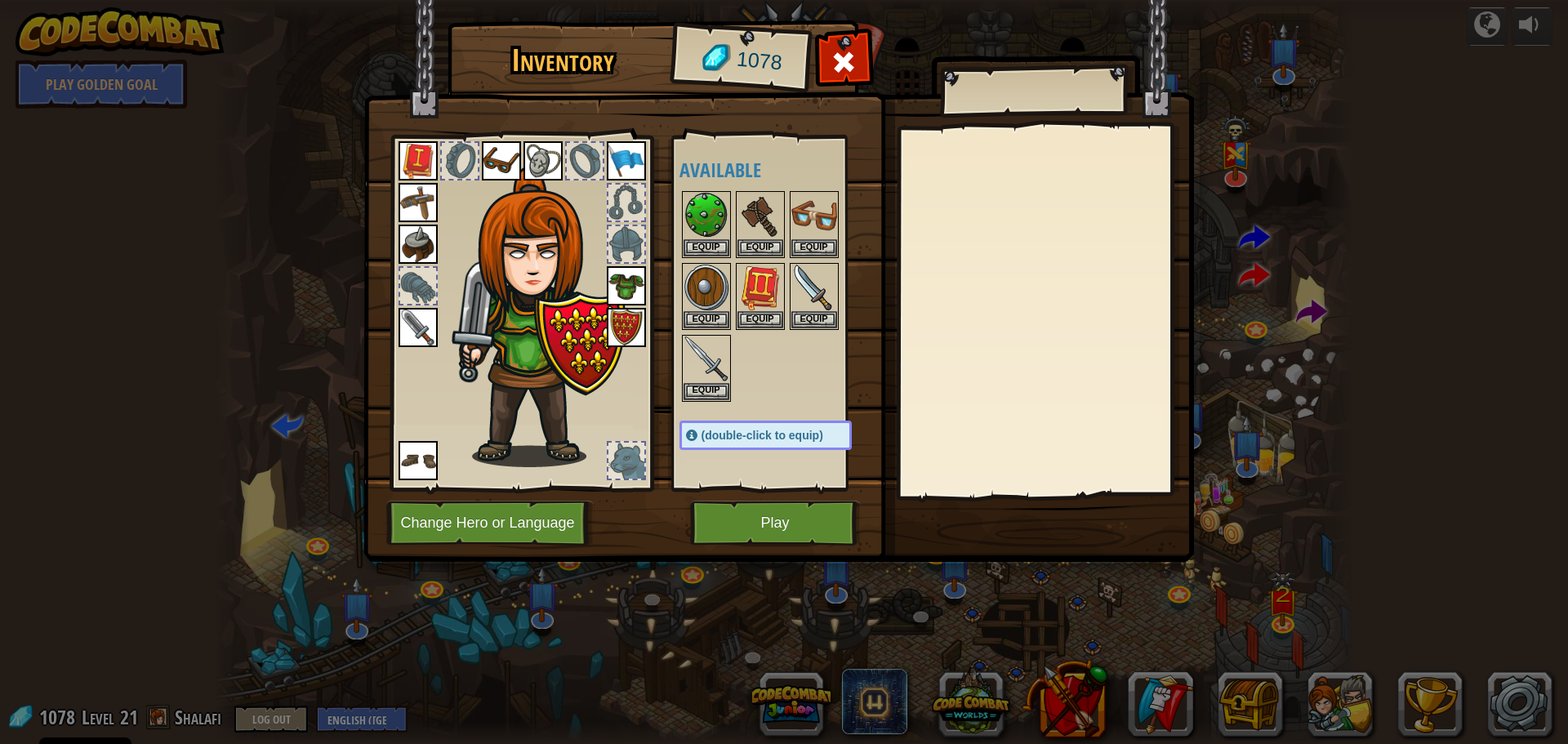
click at [805, 49] on div "1078" at bounding box center [741, 60] width 134 height 66
click at [850, 64] on span at bounding box center [844, 62] width 26 height 26
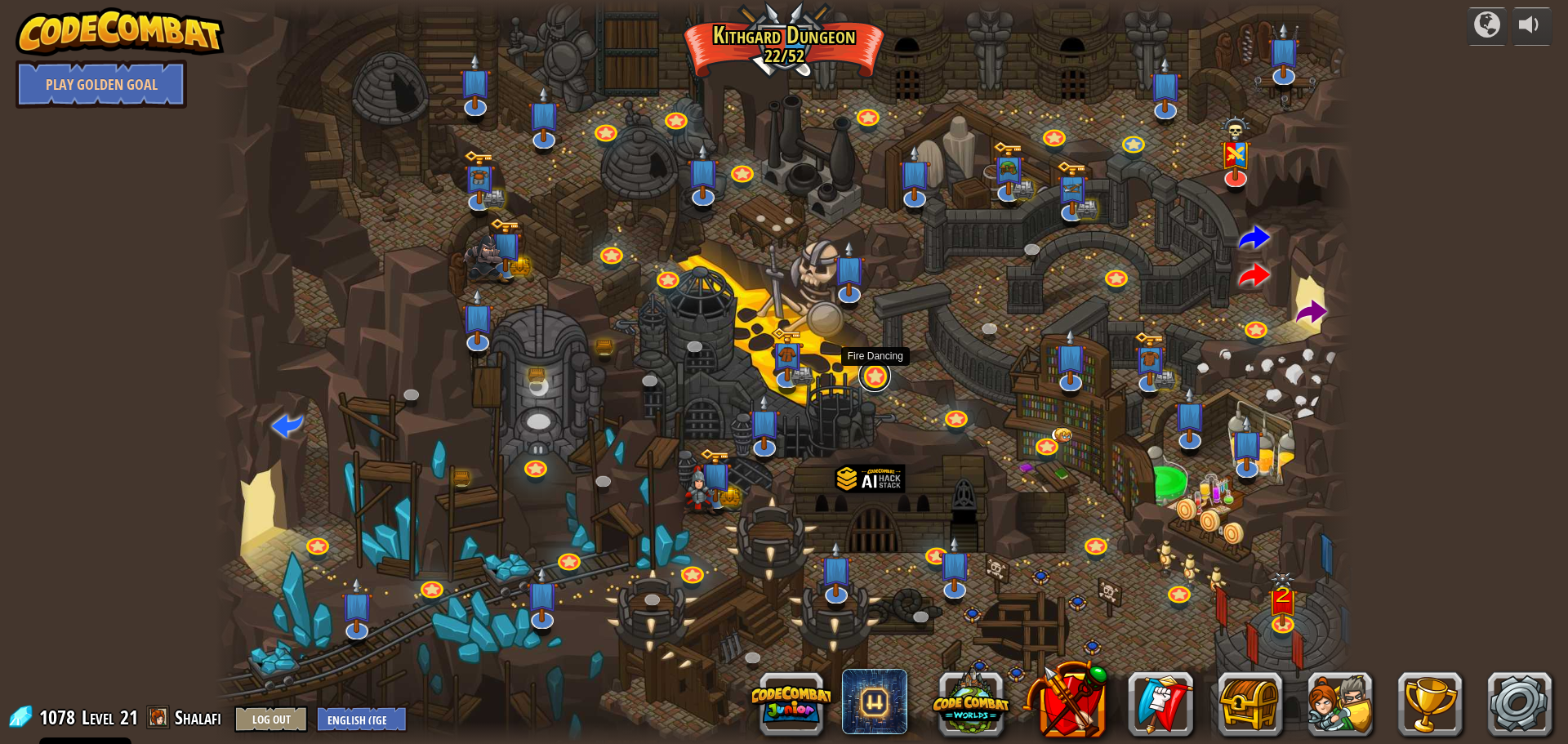
click at [873, 385] on link at bounding box center [875, 375] width 32 height 32
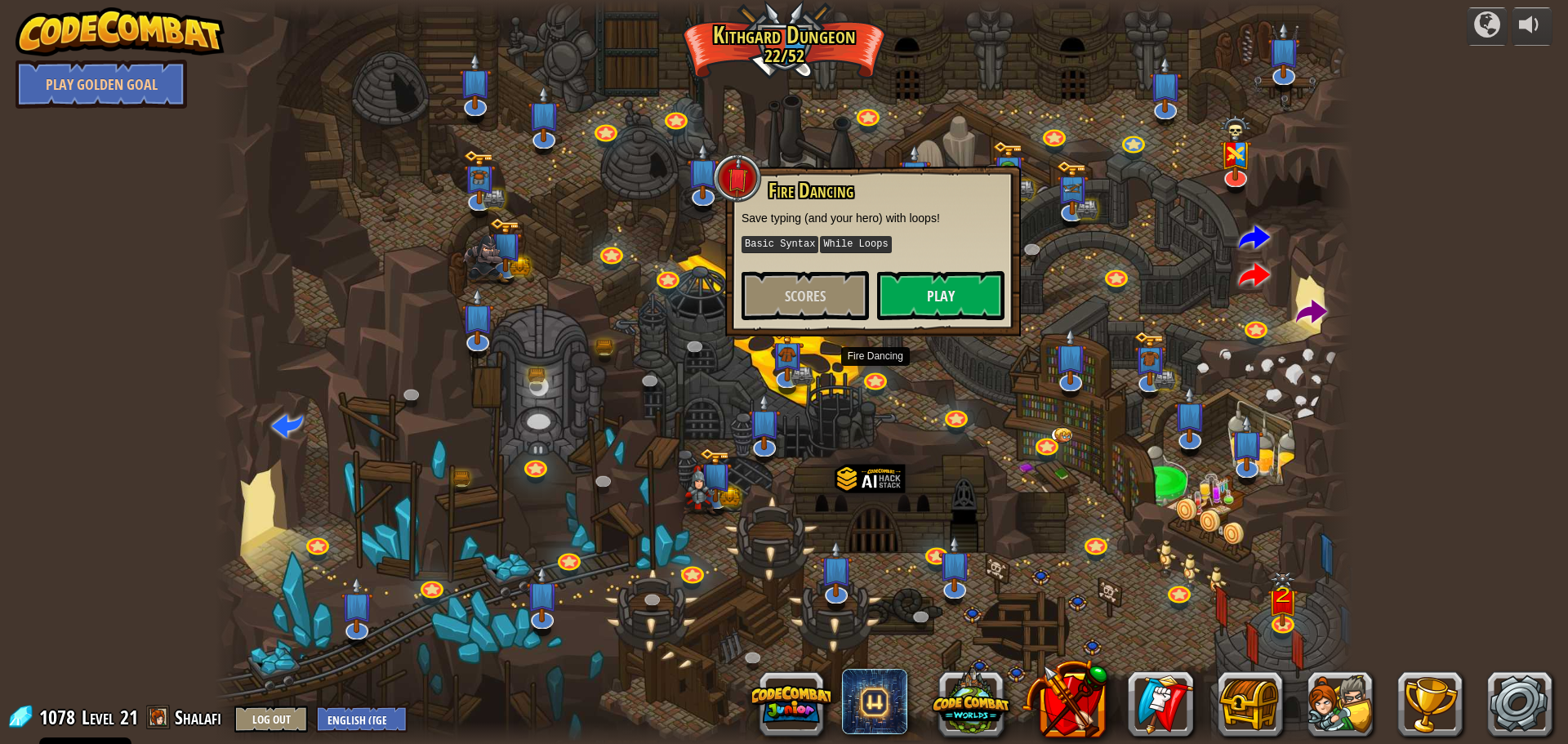
click at [637, 251] on div at bounding box center [784, 372] width 1139 height 744
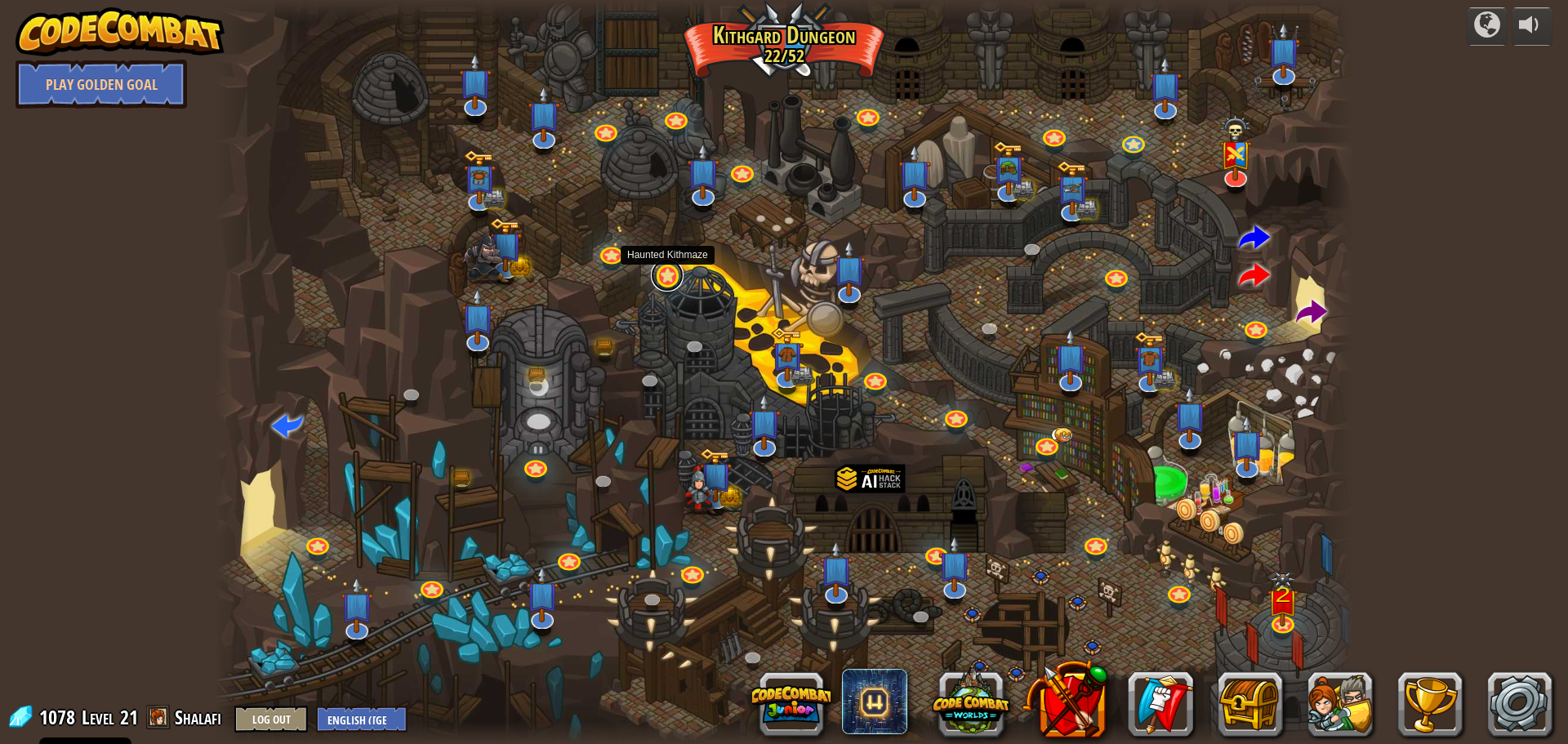
click at [662, 279] on link at bounding box center [667, 275] width 32 height 32
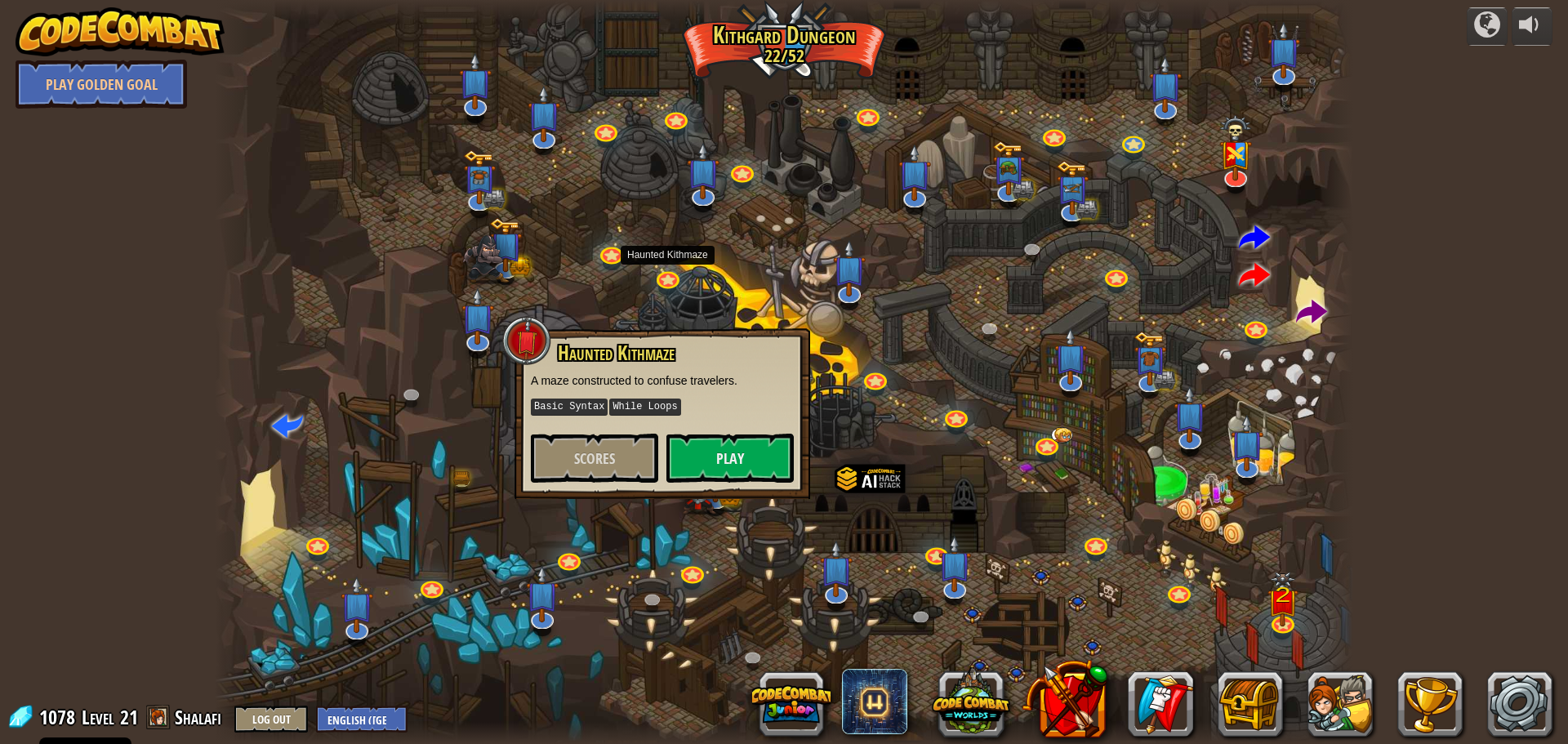
click at [587, 250] on div at bounding box center [784, 372] width 1139 height 744
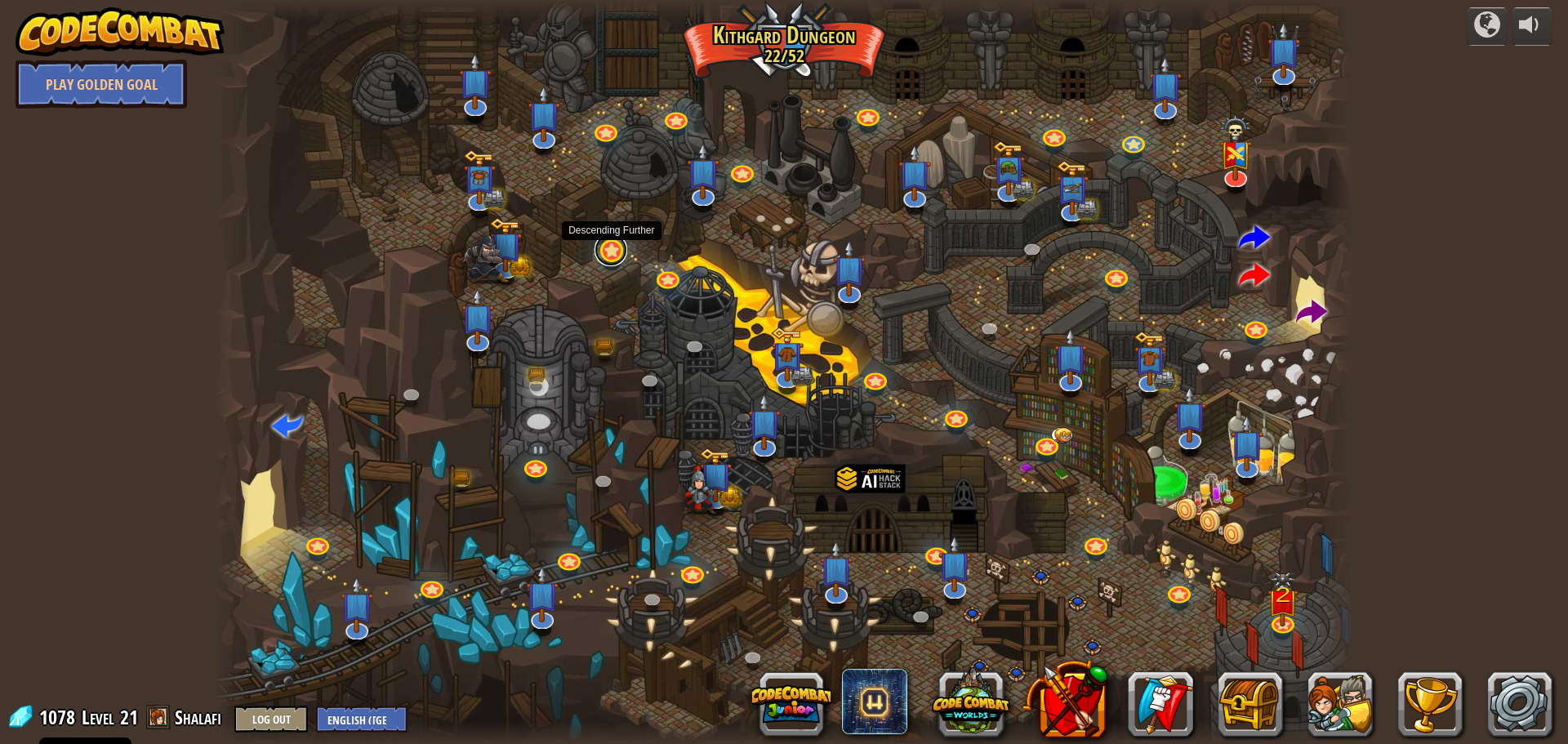
click at [604, 260] on link at bounding box center [611, 249] width 32 height 32
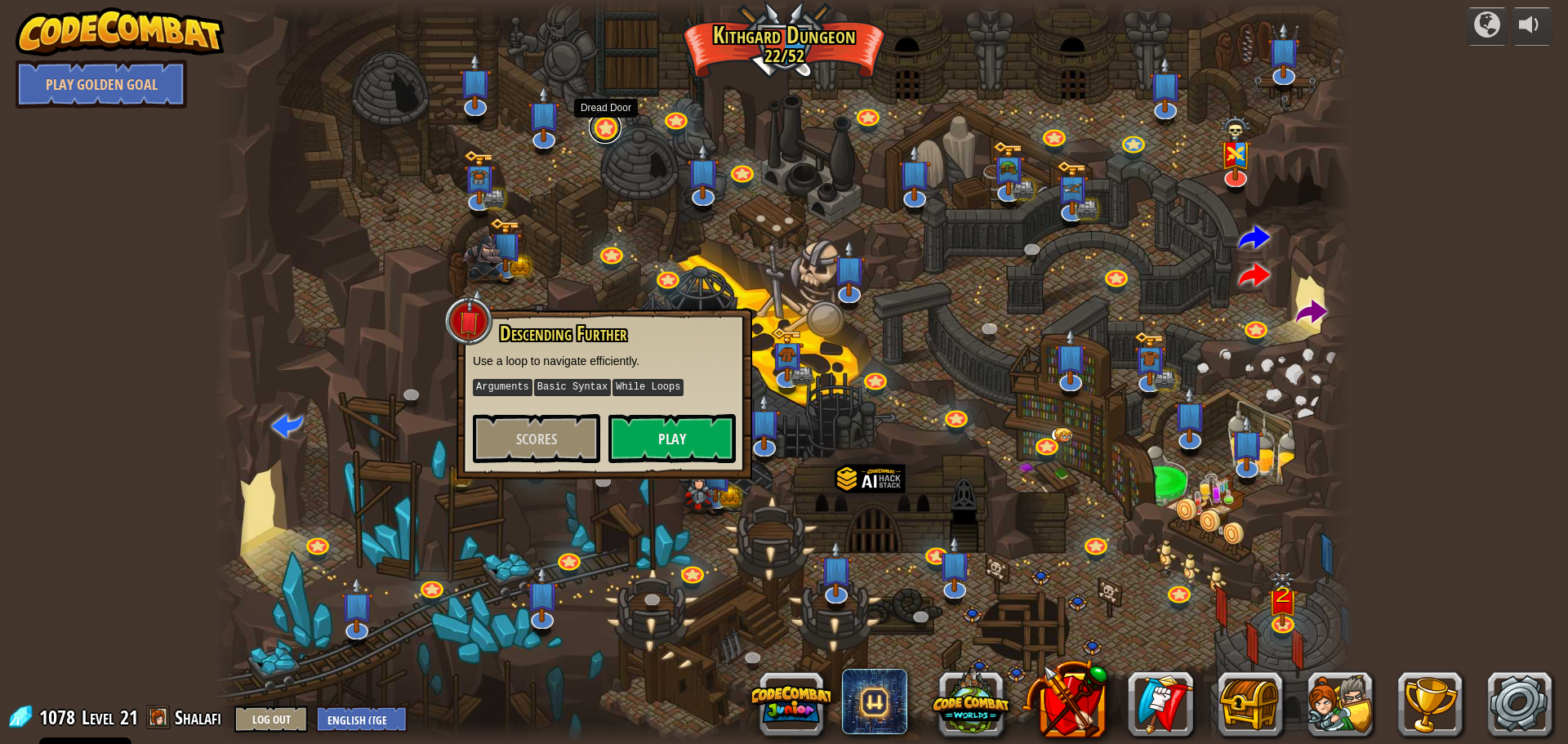
click at [602, 132] on link at bounding box center [605, 128] width 32 height 32
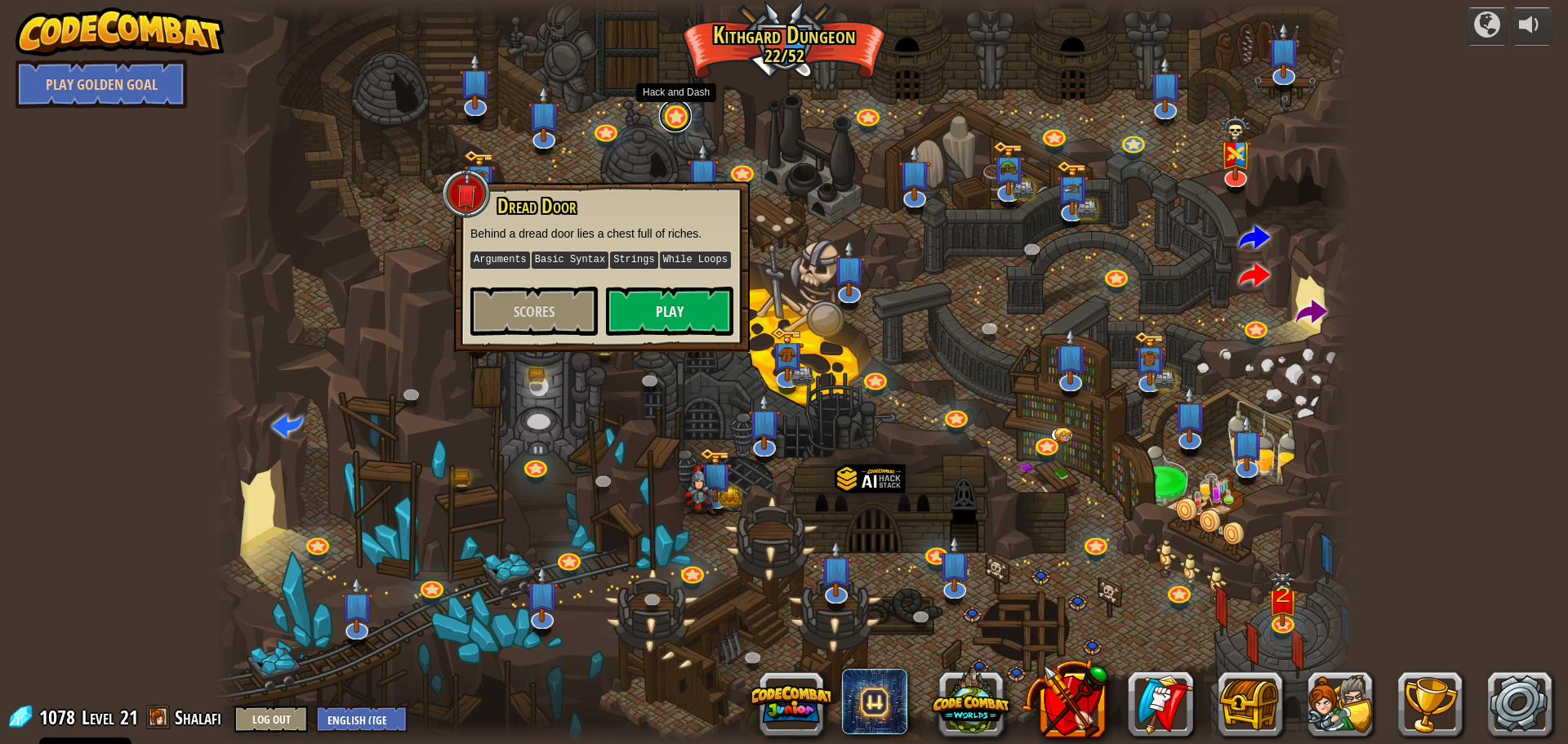
click at [664, 126] on link at bounding box center [675, 116] width 32 height 32
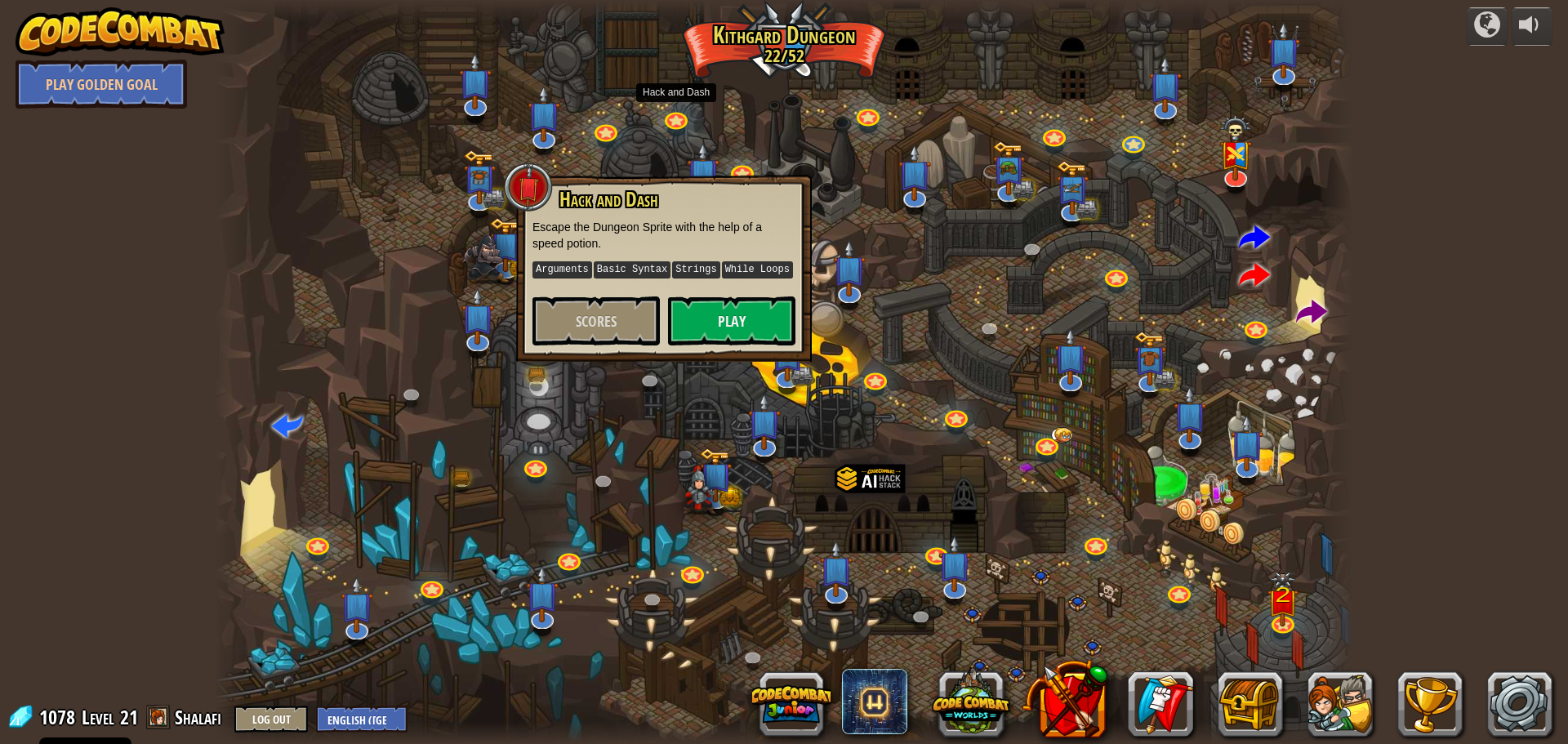
click at [747, 160] on div at bounding box center [784, 372] width 1139 height 744
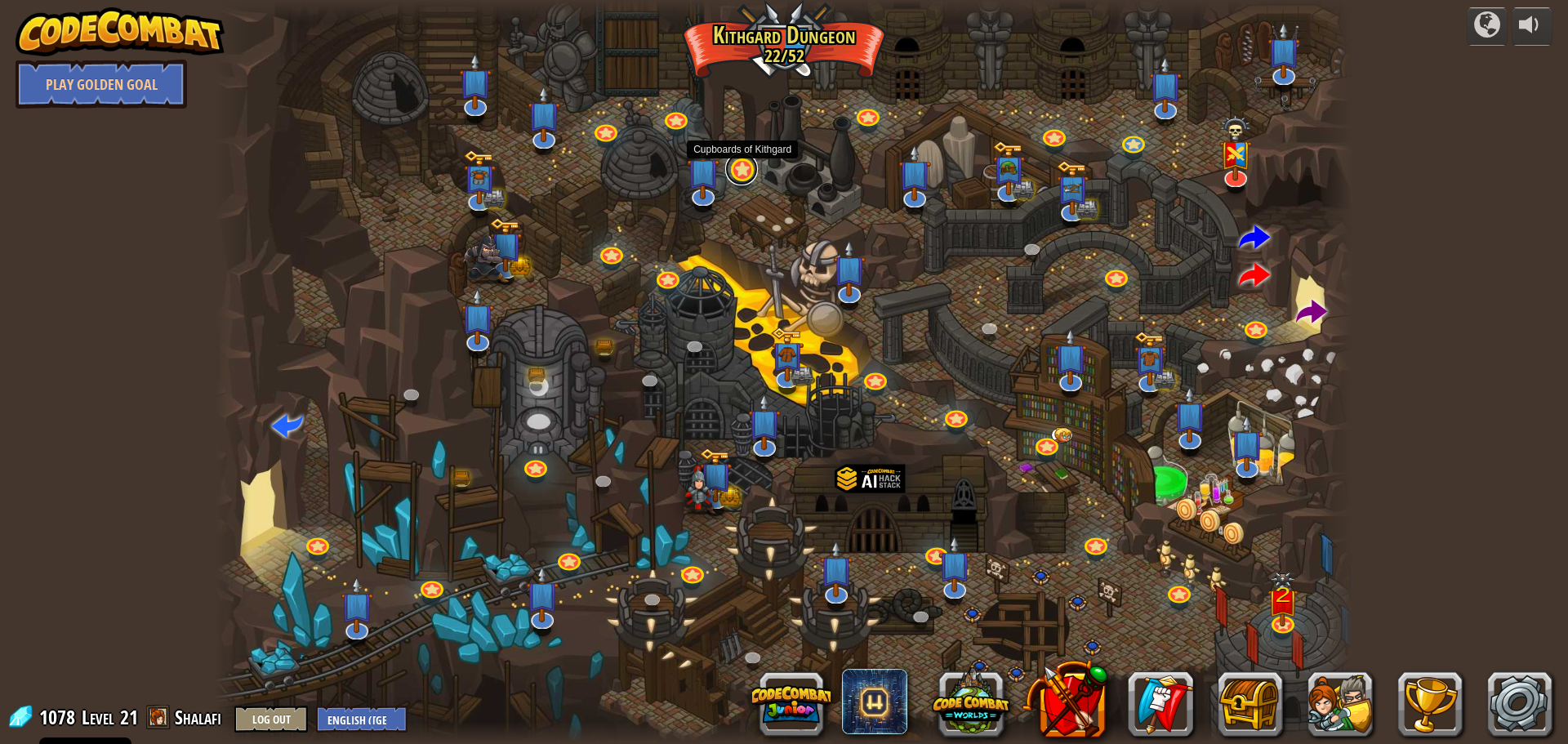
click at [745, 175] on link at bounding box center [741, 169] width 32 height 32
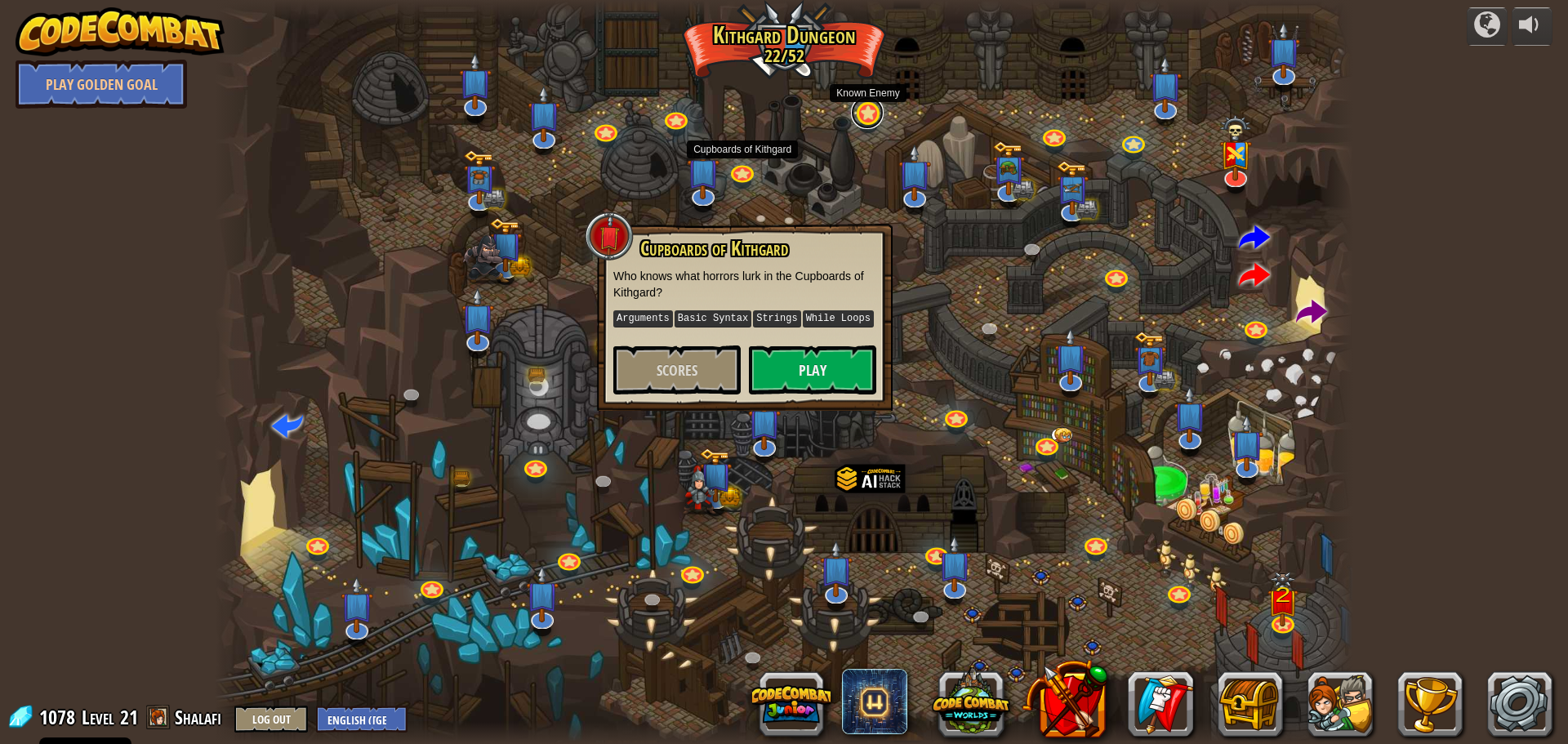
click at [864, 111] on link at bounding box center [867, 112] width 32 height 32
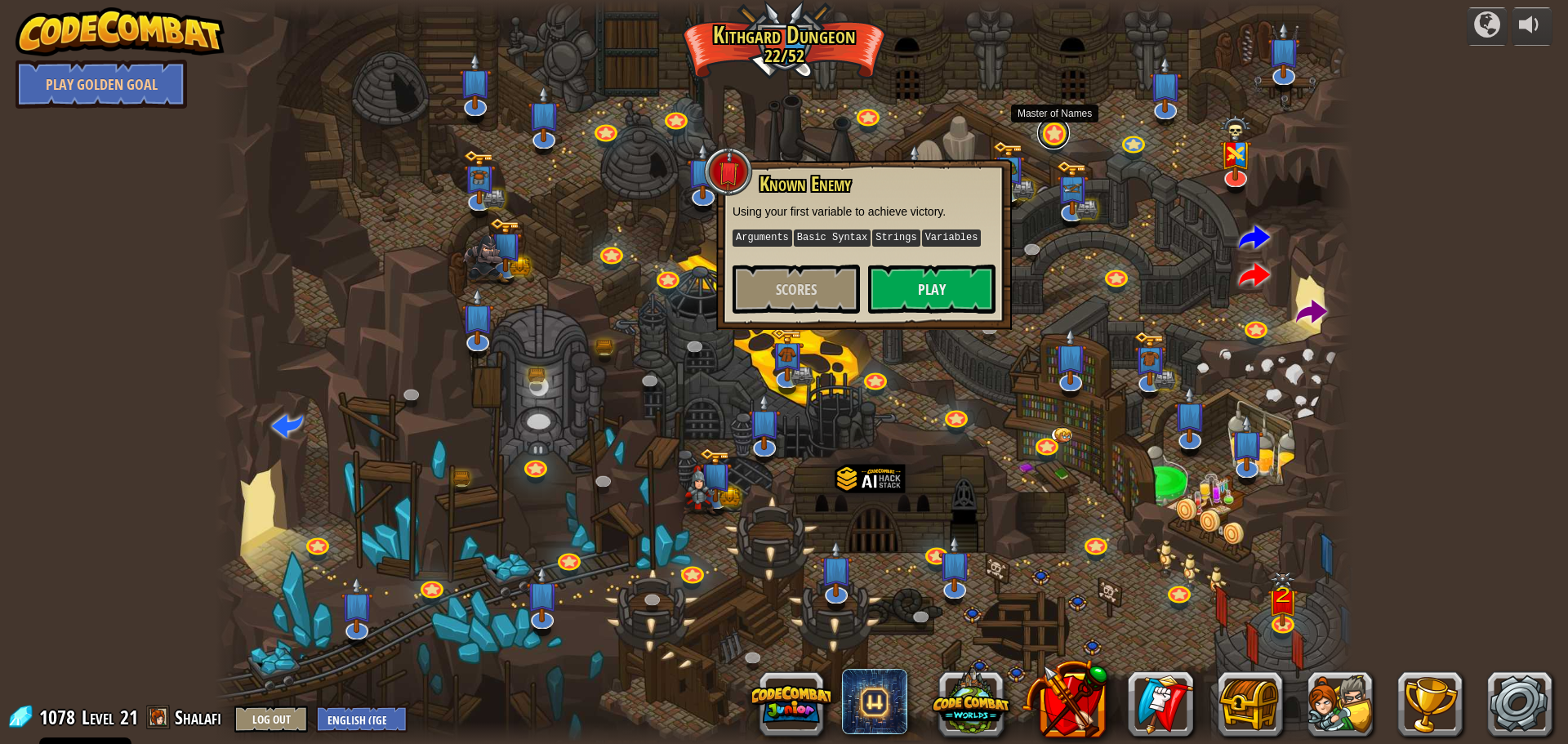
click at [1068, 129] on link at bounding box center [1054, 133] width 32 height 32
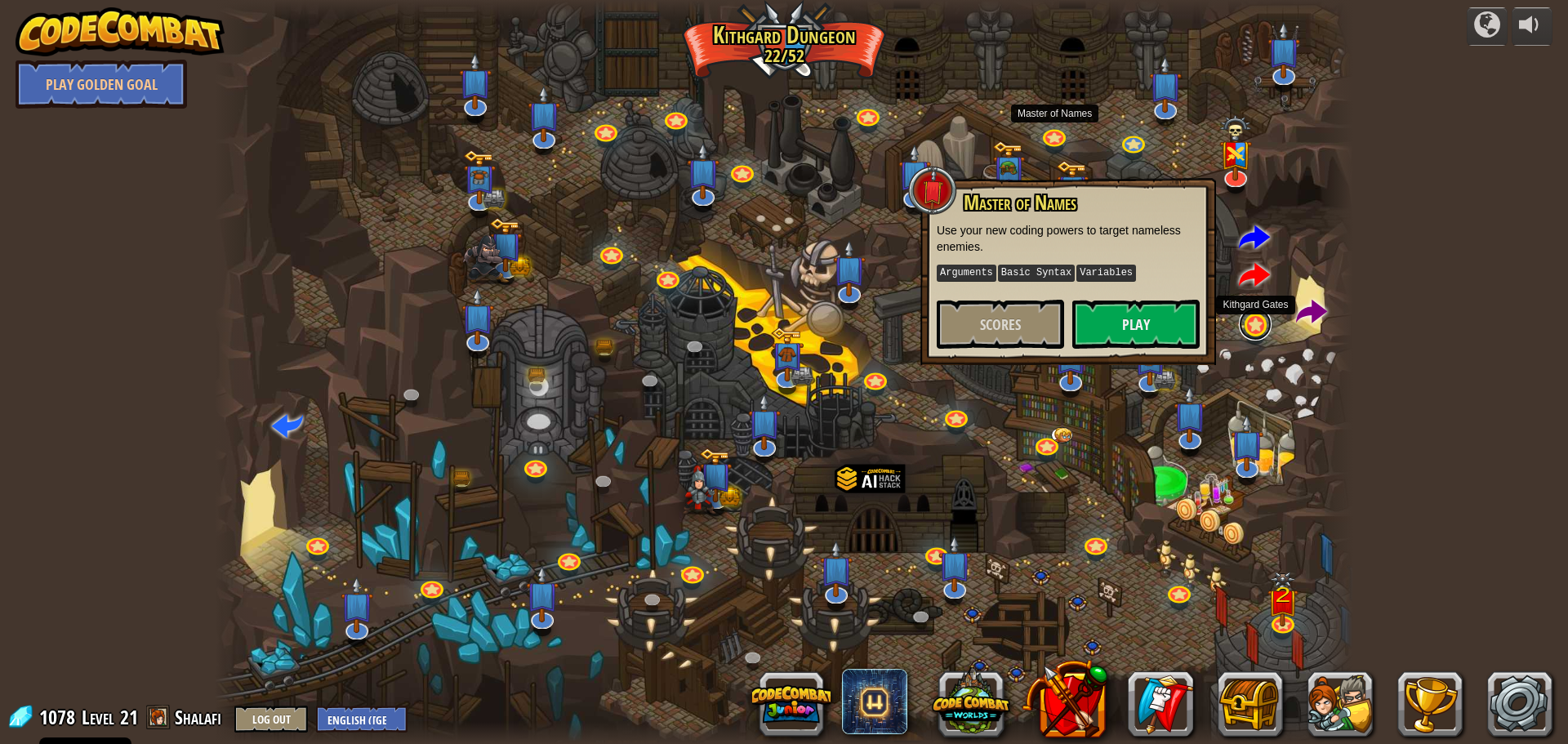
click at [1262, 330] on link at bounding box center [1256, 324] width 32 height 32
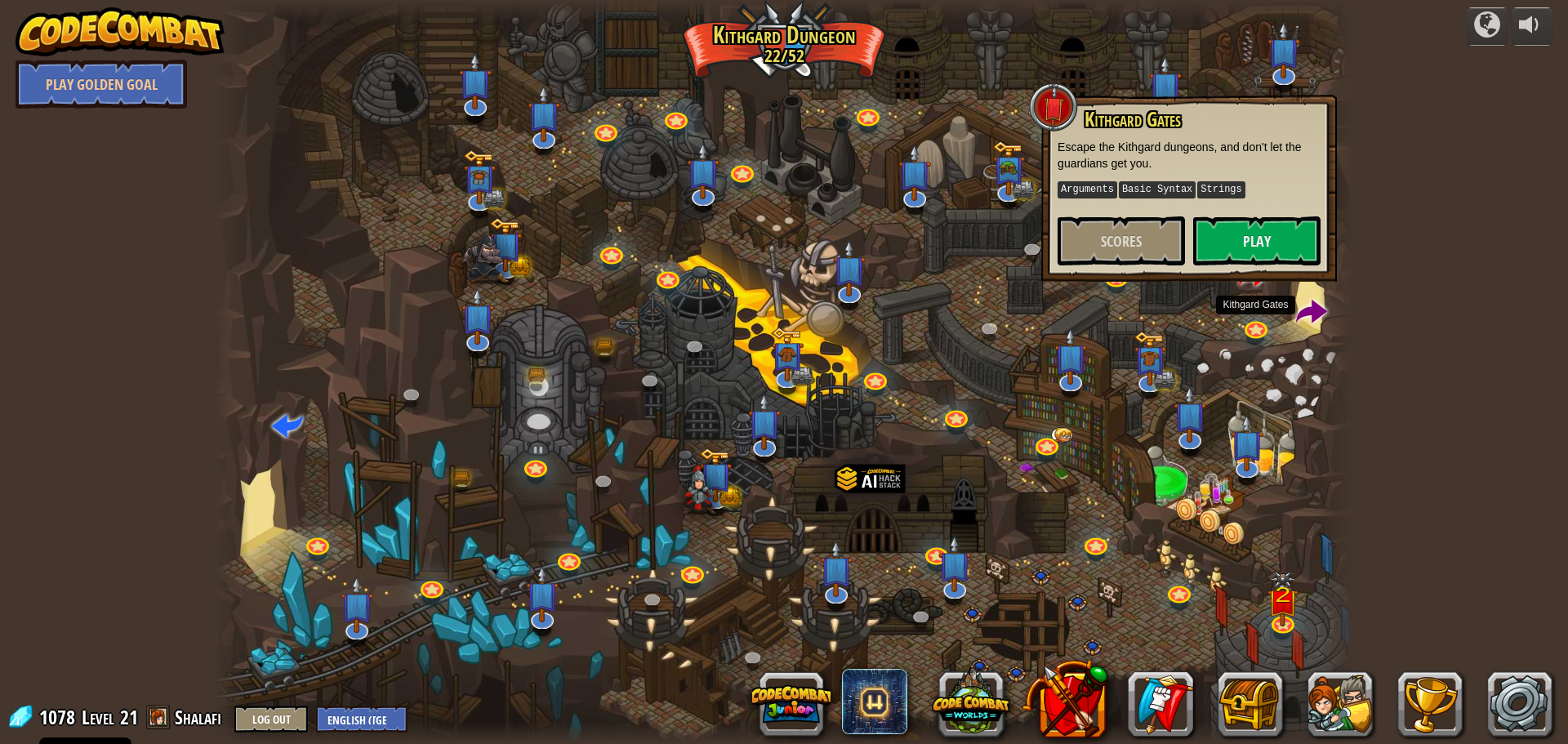
click at [930, 289] on div at bounding box center [784, 372] width 1139 height 744
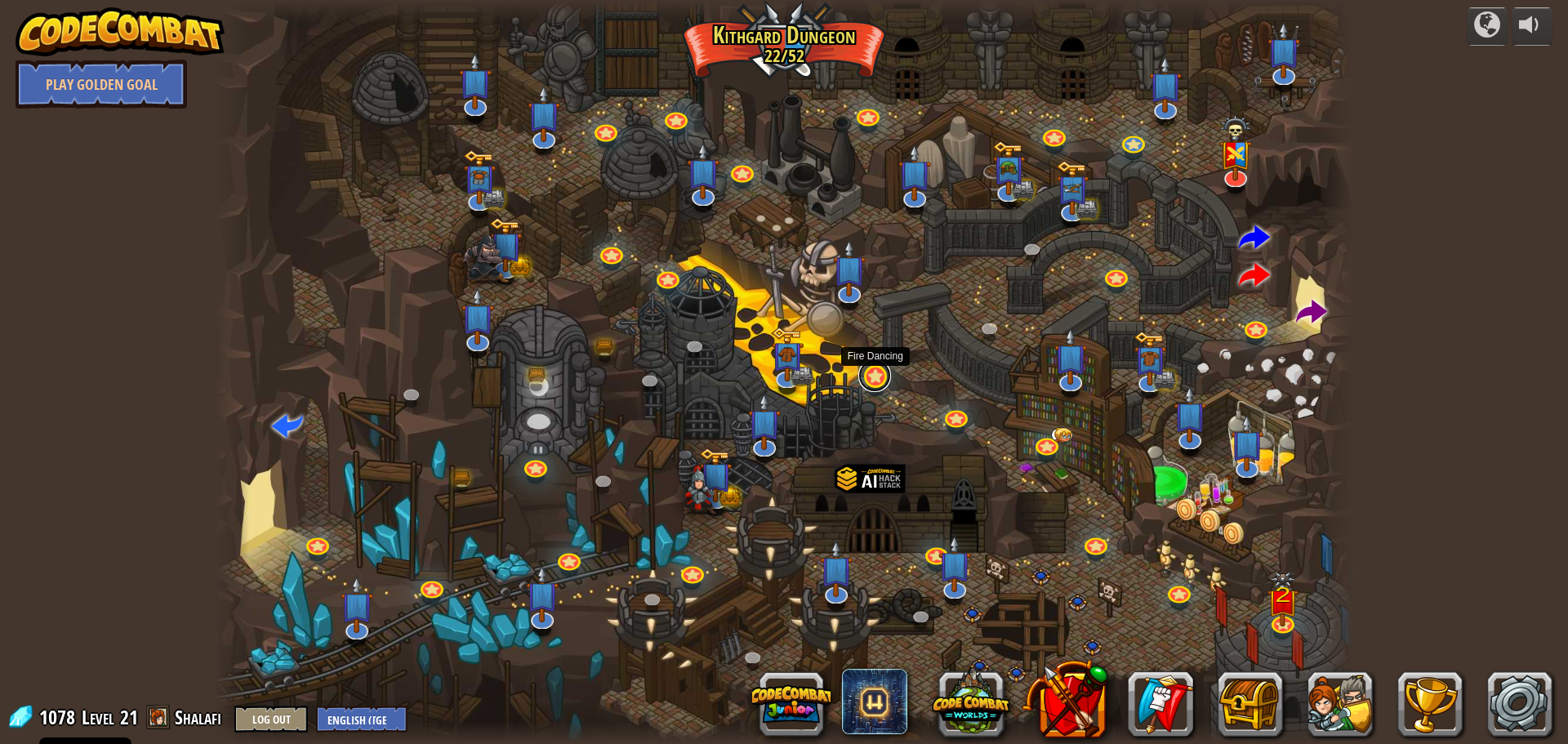
click at [873, 385] on link at bounding box center [875, 375] width 32 height 32
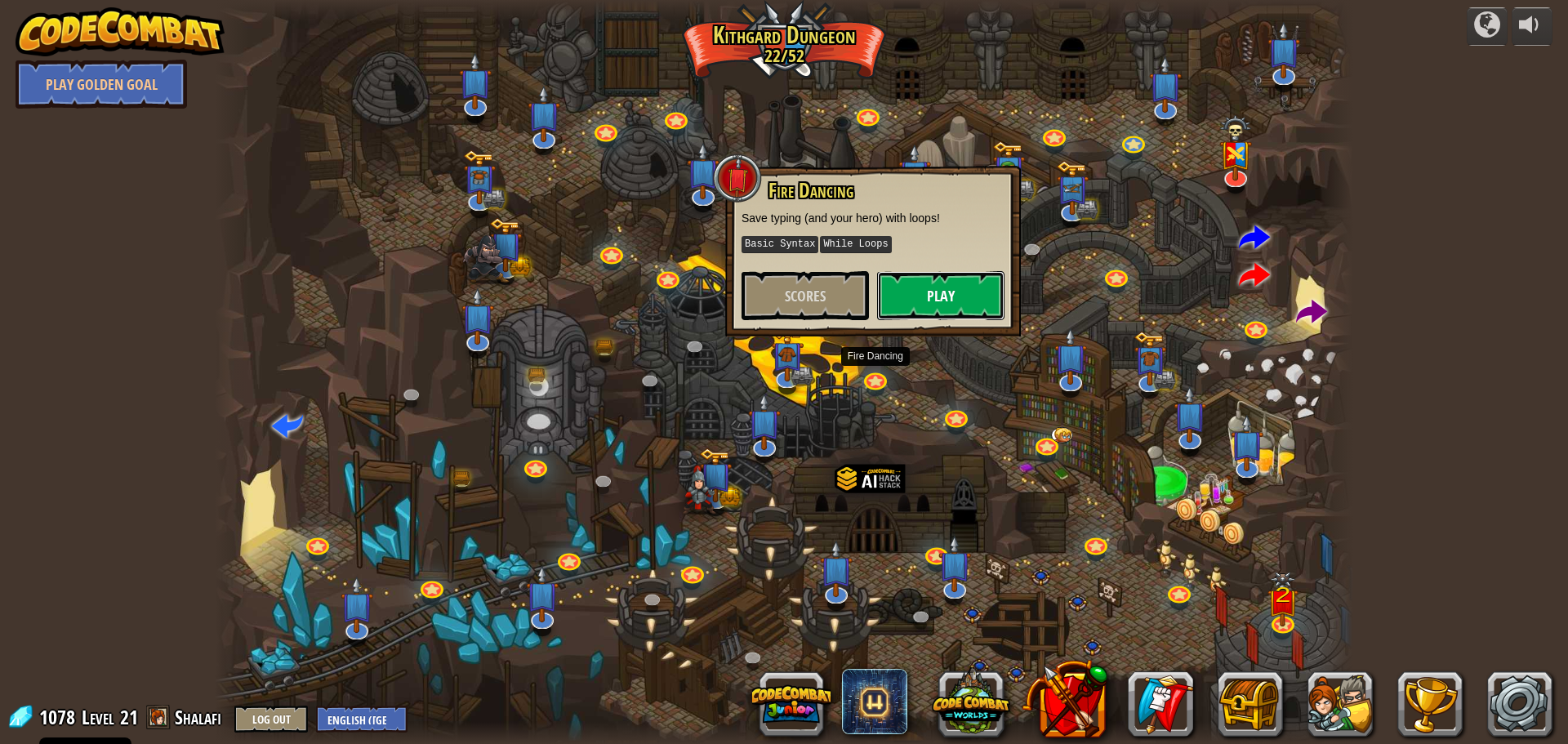
click at [920, 301] on button "Play" at bounding box center [941, 296] width 128 height 49
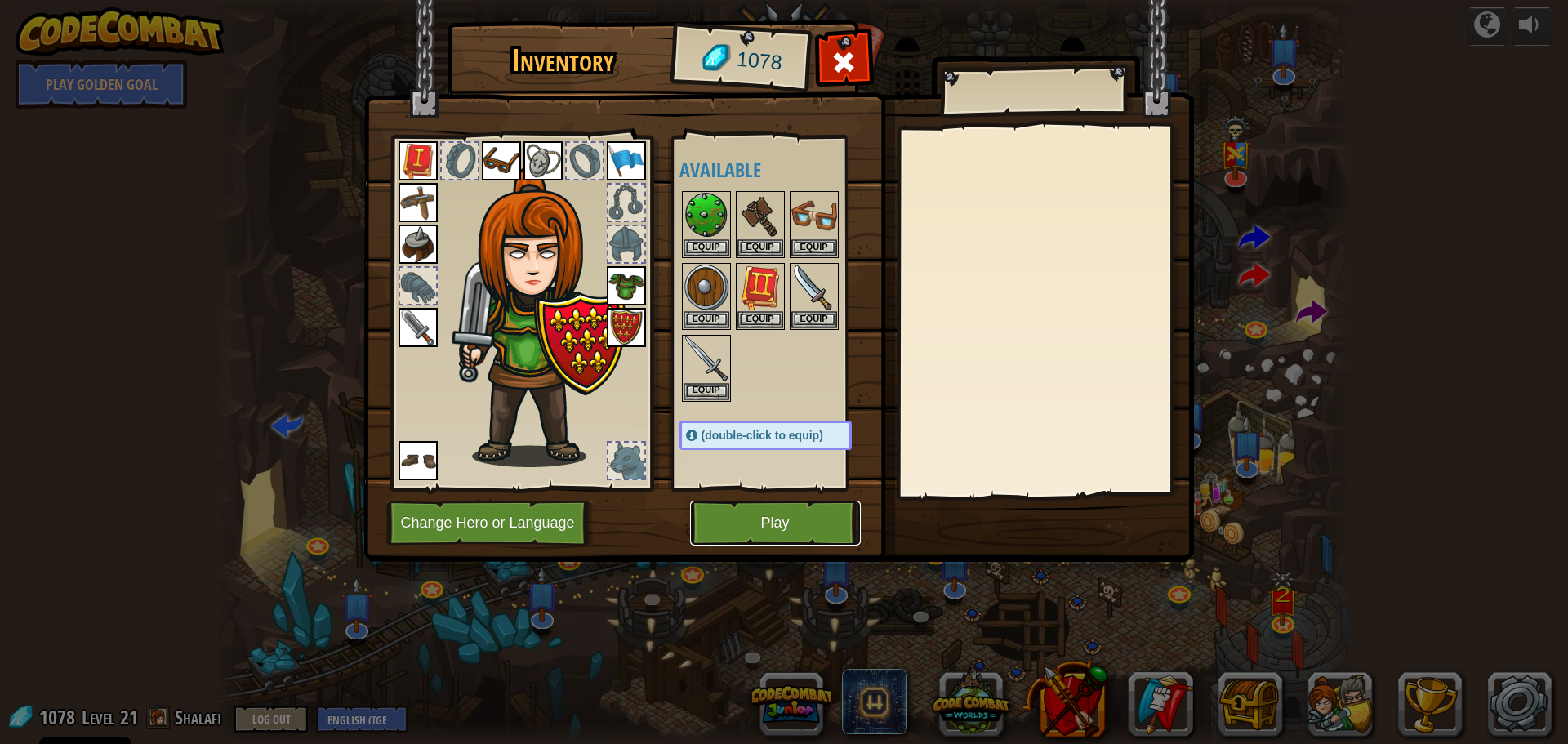
click at [760, 524] on button "Play" at bounding box center [775, 523] width 171 height 45
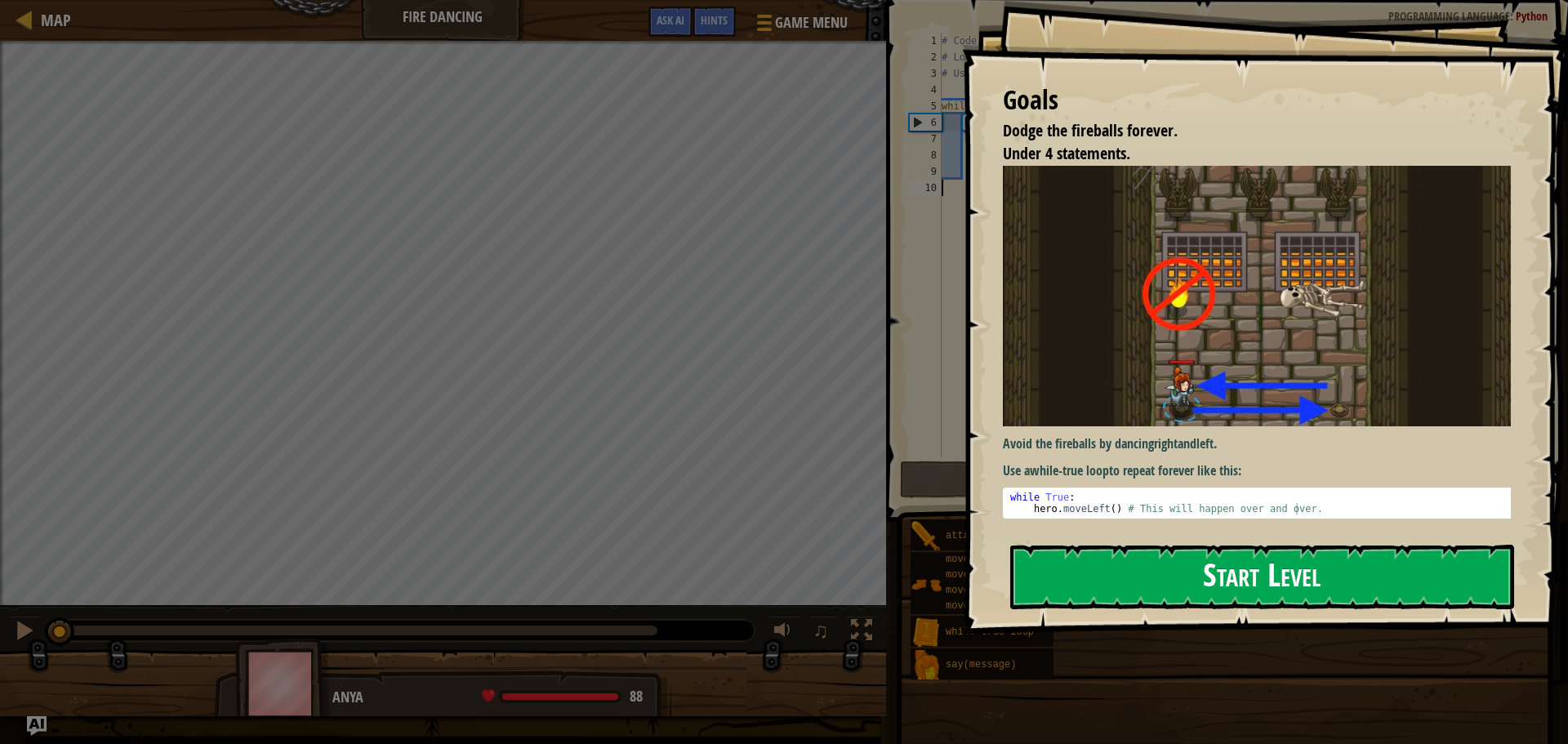
click at [1182, 562] on button "Start Level" at bounding box center [1262, 577] width 504 height 65
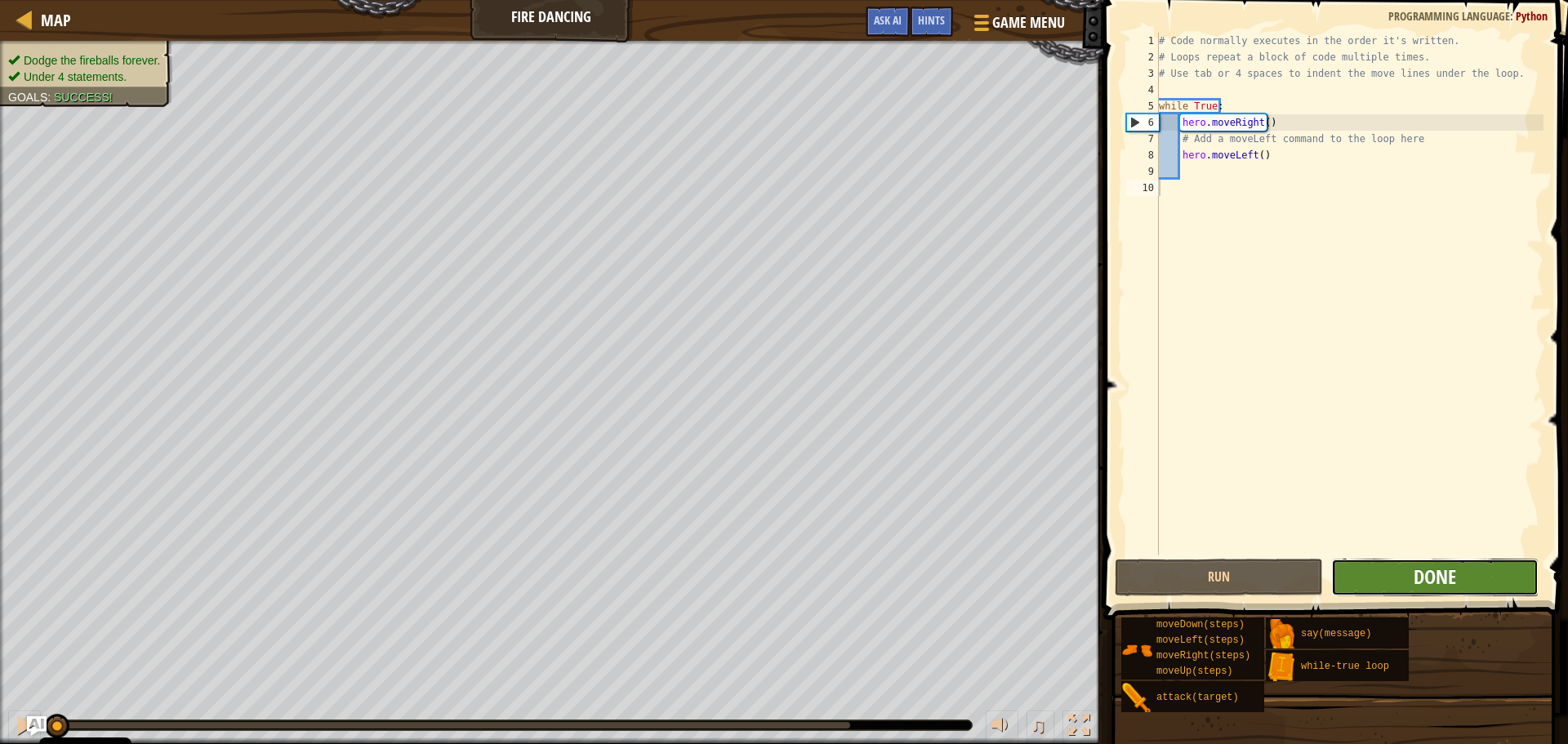
click at [1439, 574] on span "Done" at bounding box center [1435, 576] width 43 height 26
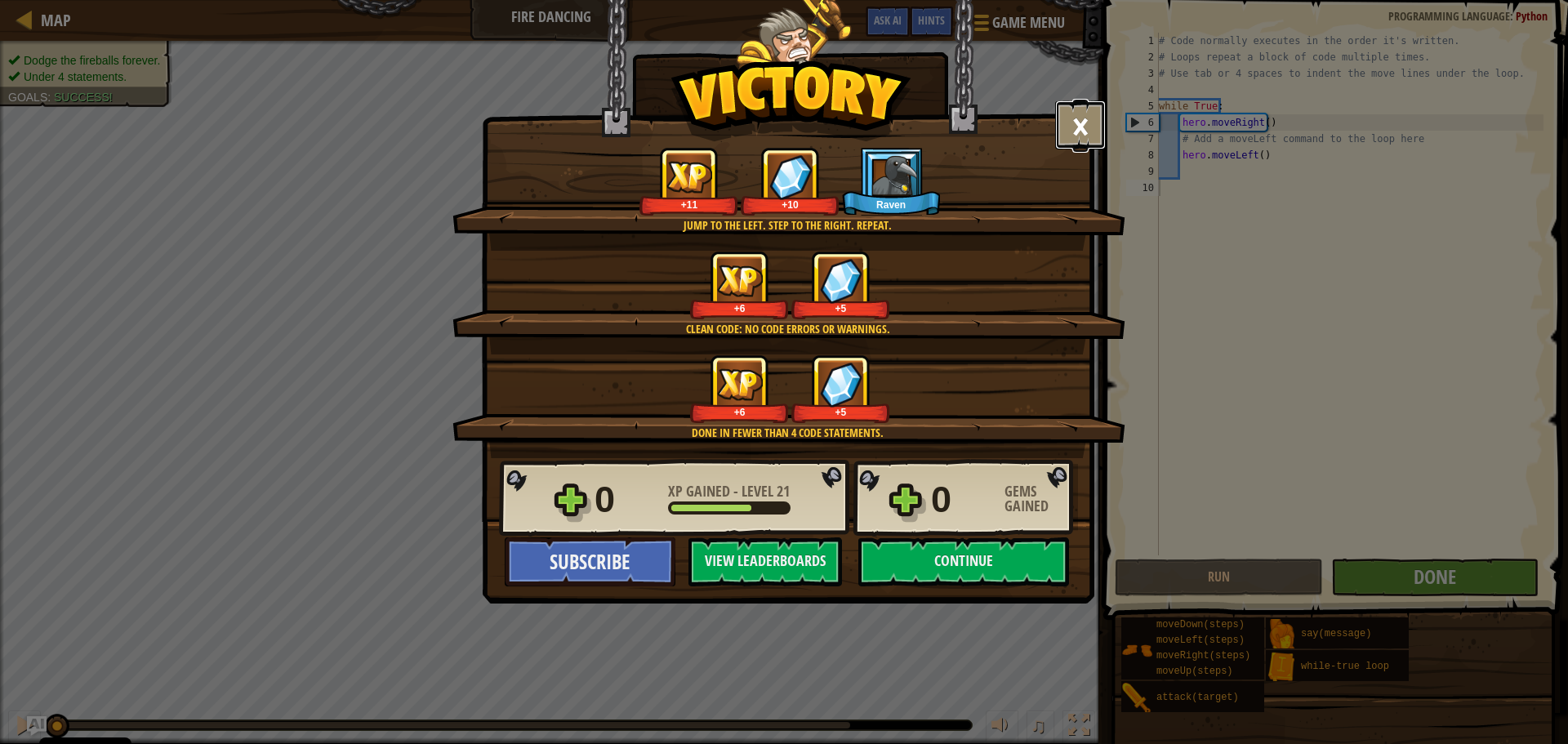
click at [1089, 127] on button "×" at bounding box center [1080, 125] width 50 height 49
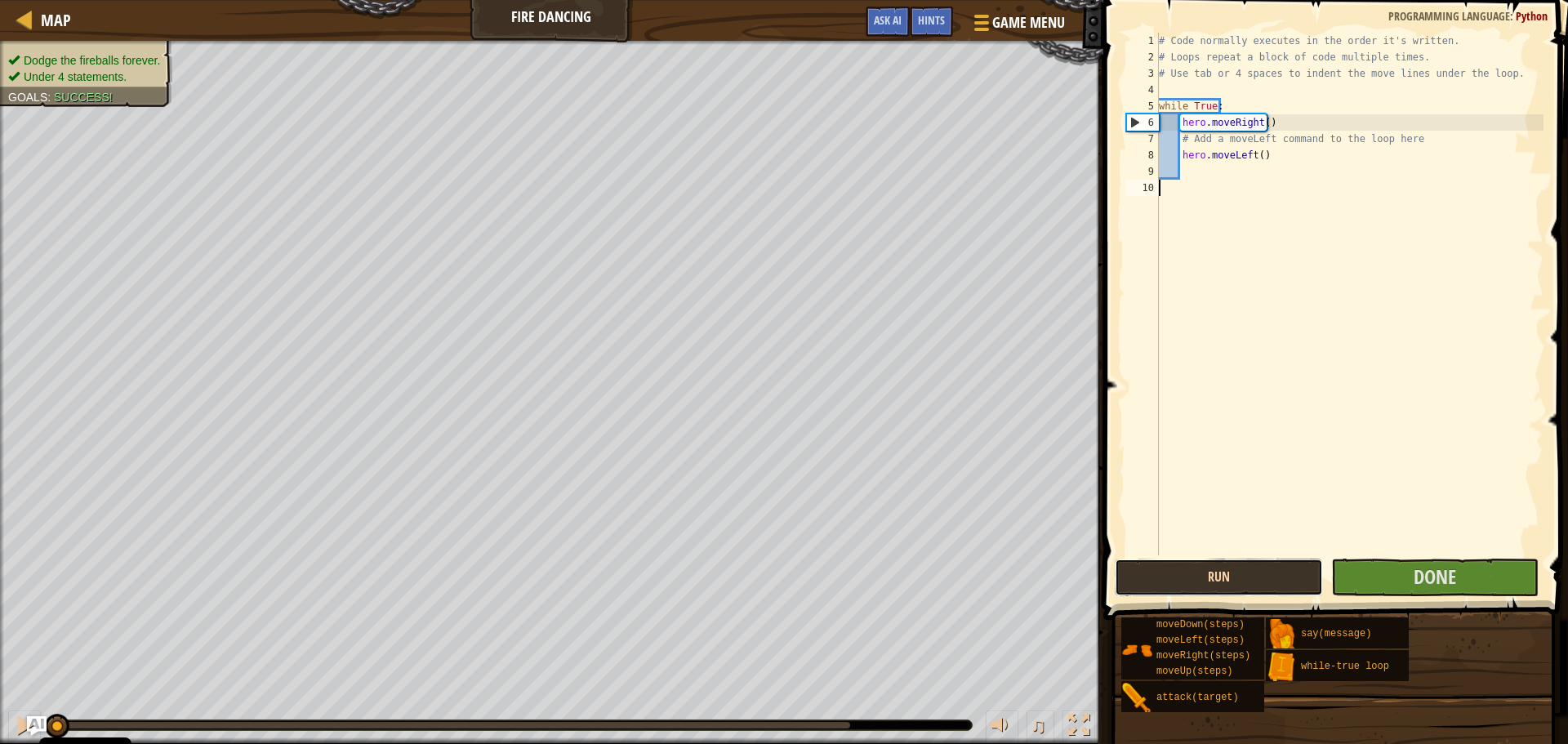
click at [1225, 569] on button "Run" at bounding box center [1219, 577] width 208 height 37
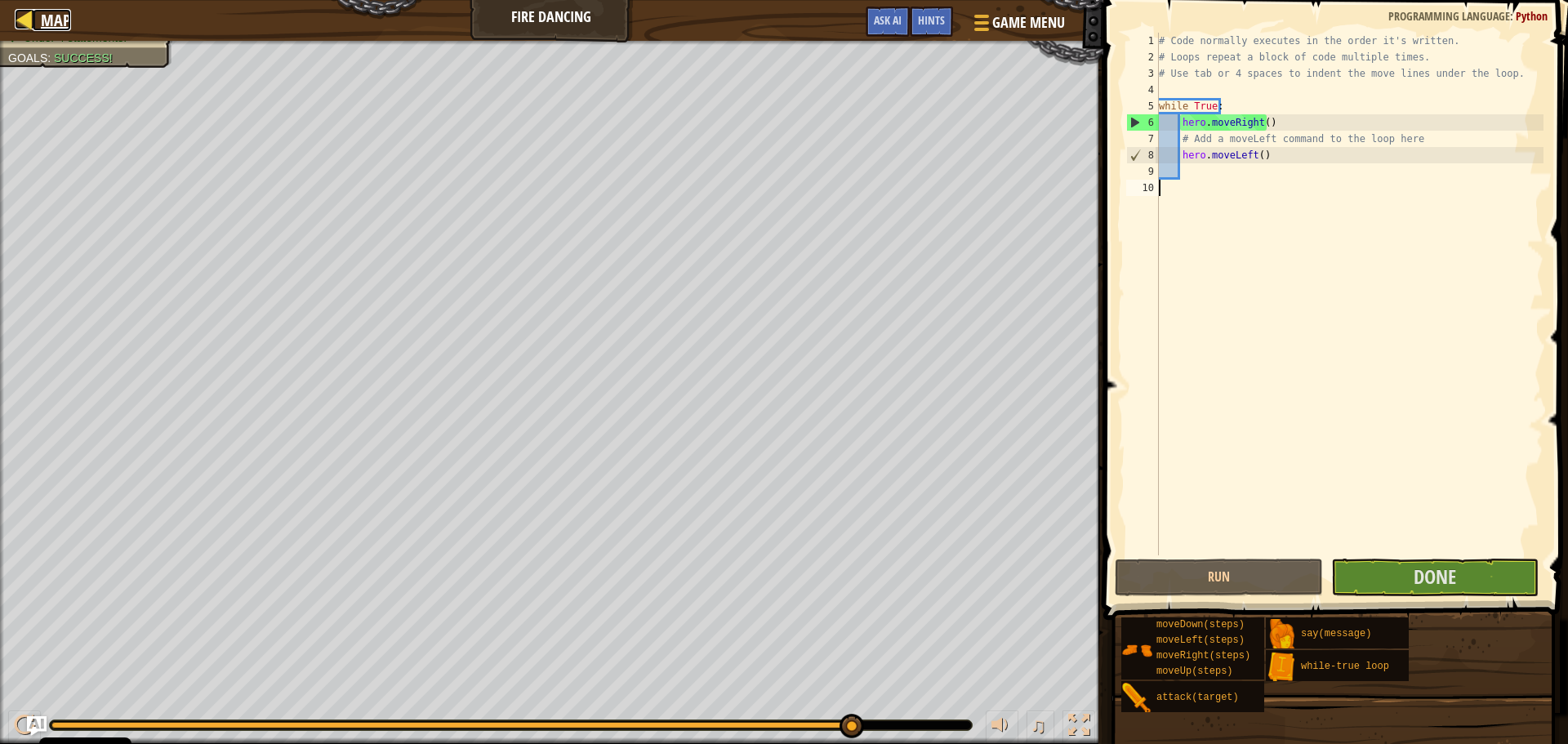
click at [34, 24] on div at bounding box center [25, 20] width 20 height 20
select select "en-[GEOGRAPHIC_DATA]"
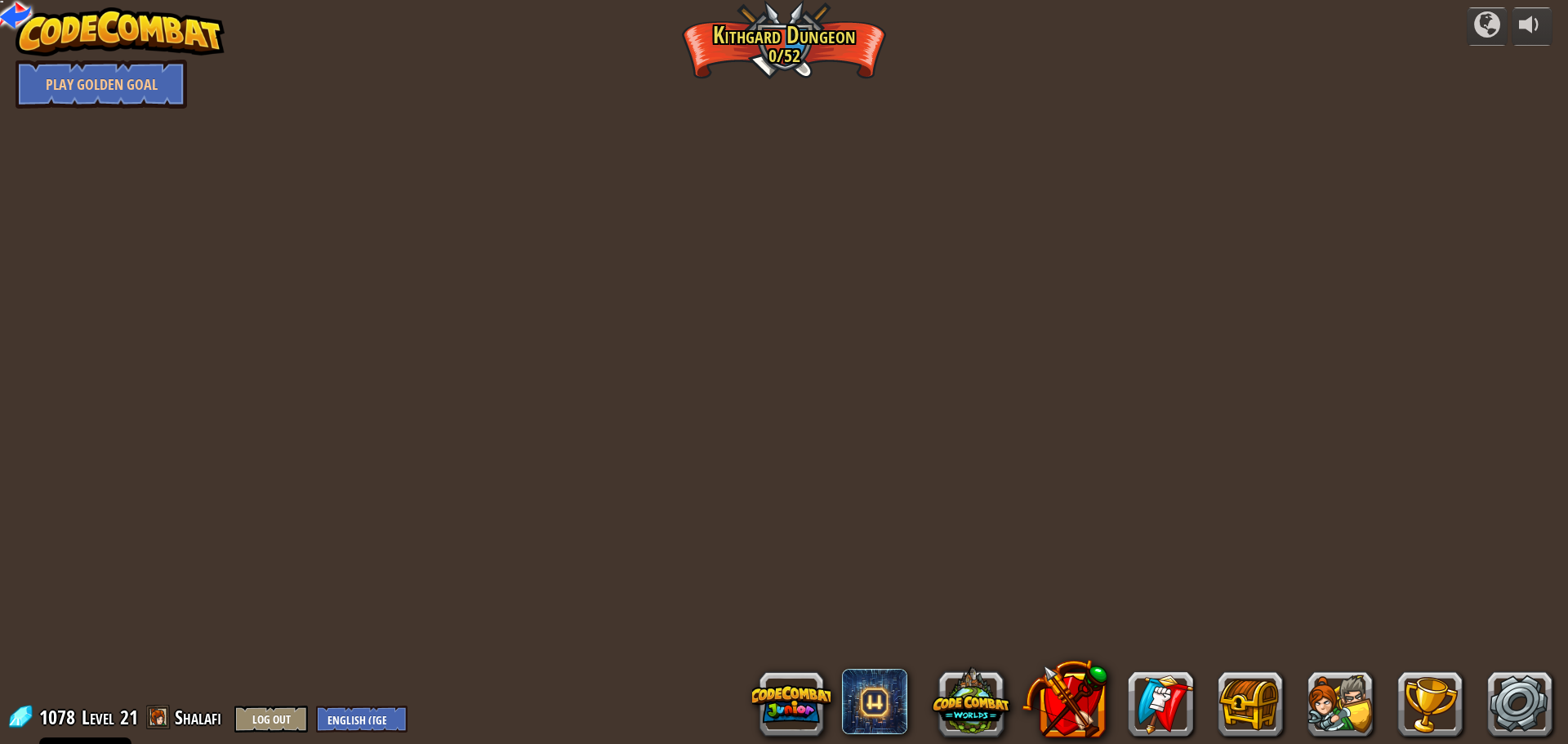
select select "en-[GEOGRAPHIC_DATA]"
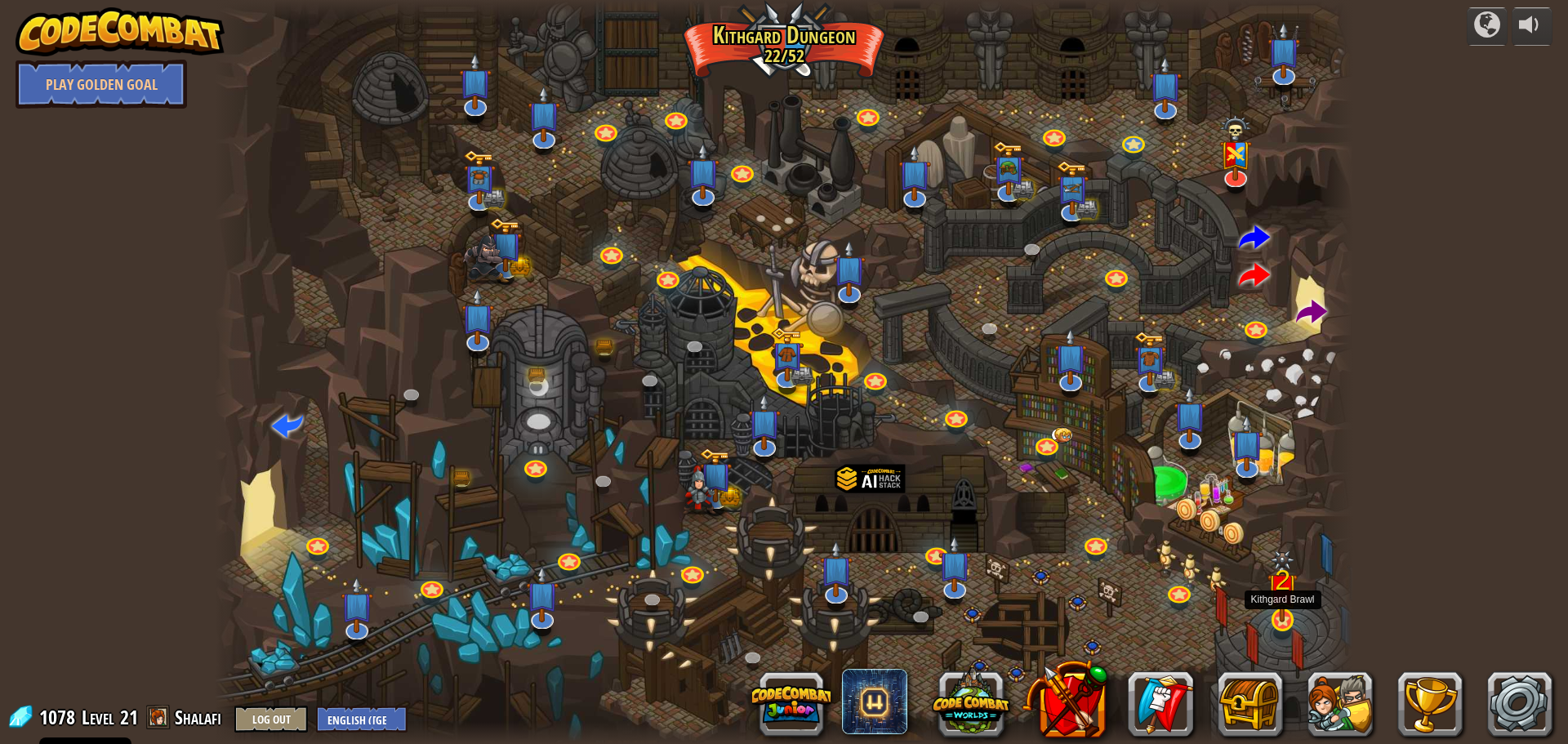
click at [1273, 618] on img at bounding box center [1283, 587] width 31 height 72
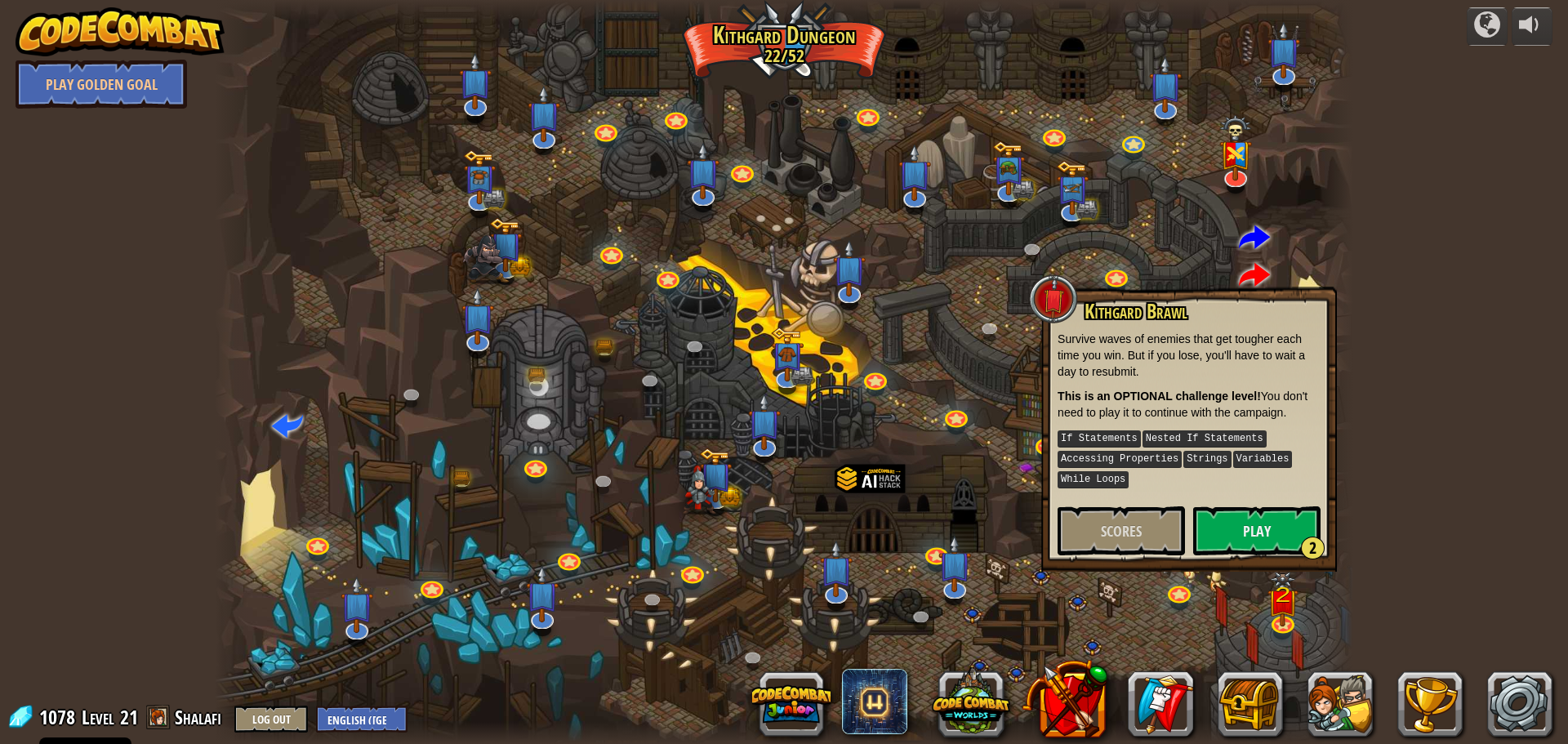
click at [1253, 501] on div "Kithgard Brawl Survive waves of enemies that get tougher each time you win. But…" at bounding box center [1189, 427] width 263 height 255
click at [1250, 530] on button "Play 2" at bounding box center [1257, 531] width 128 height 49
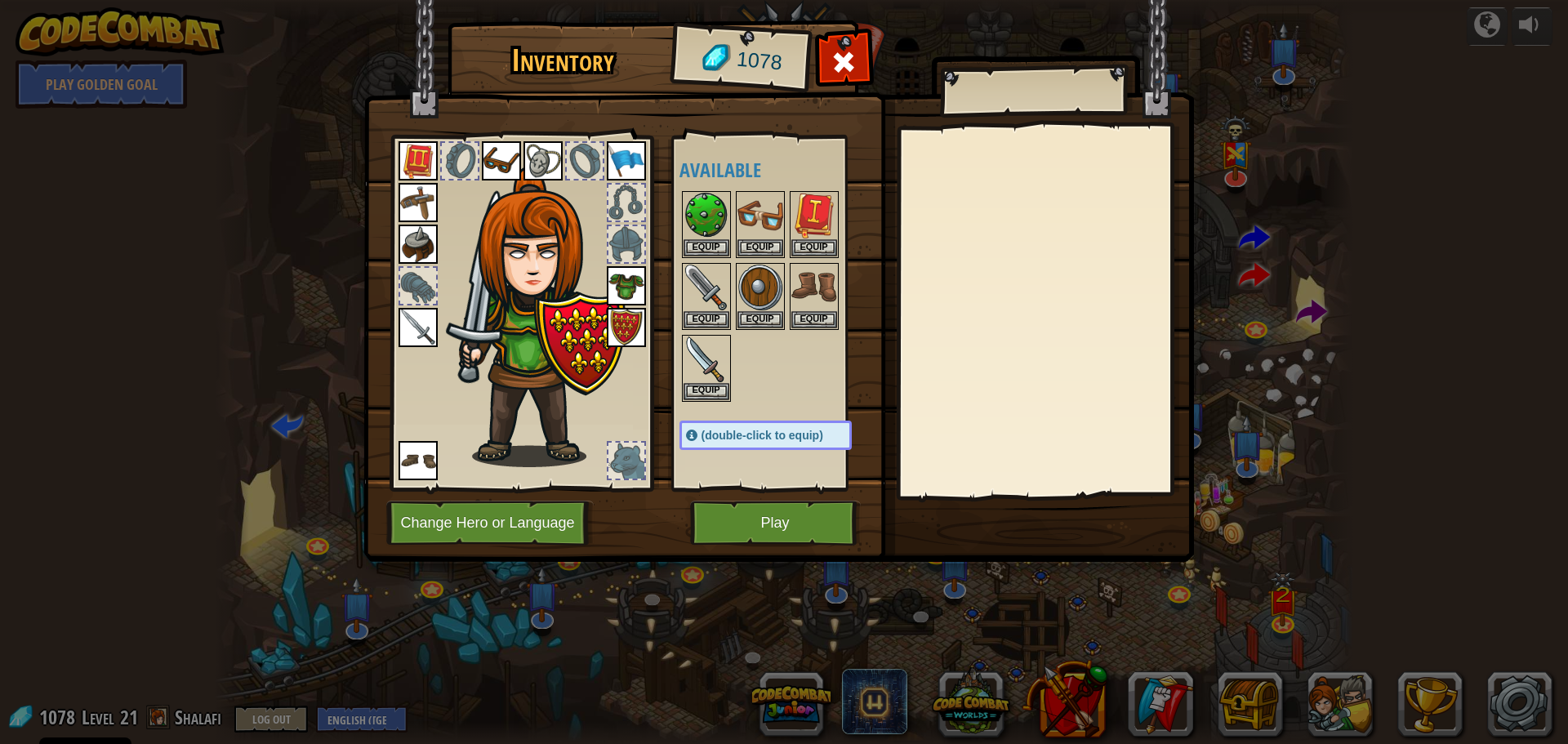
click at [1397, 215] on div "Inventory 1078 Available Equip Equip Equip Equip Equip Equip Equip Equip Equip …" at bounding box center [784, 372] width 1568 height 744
click at [278, 260] on div "Inventory 1078 Available Equip Equip Equip Equip Equip Equip Equip Equip Equip …" at bounding box center [784, 372] width 1568 height 744
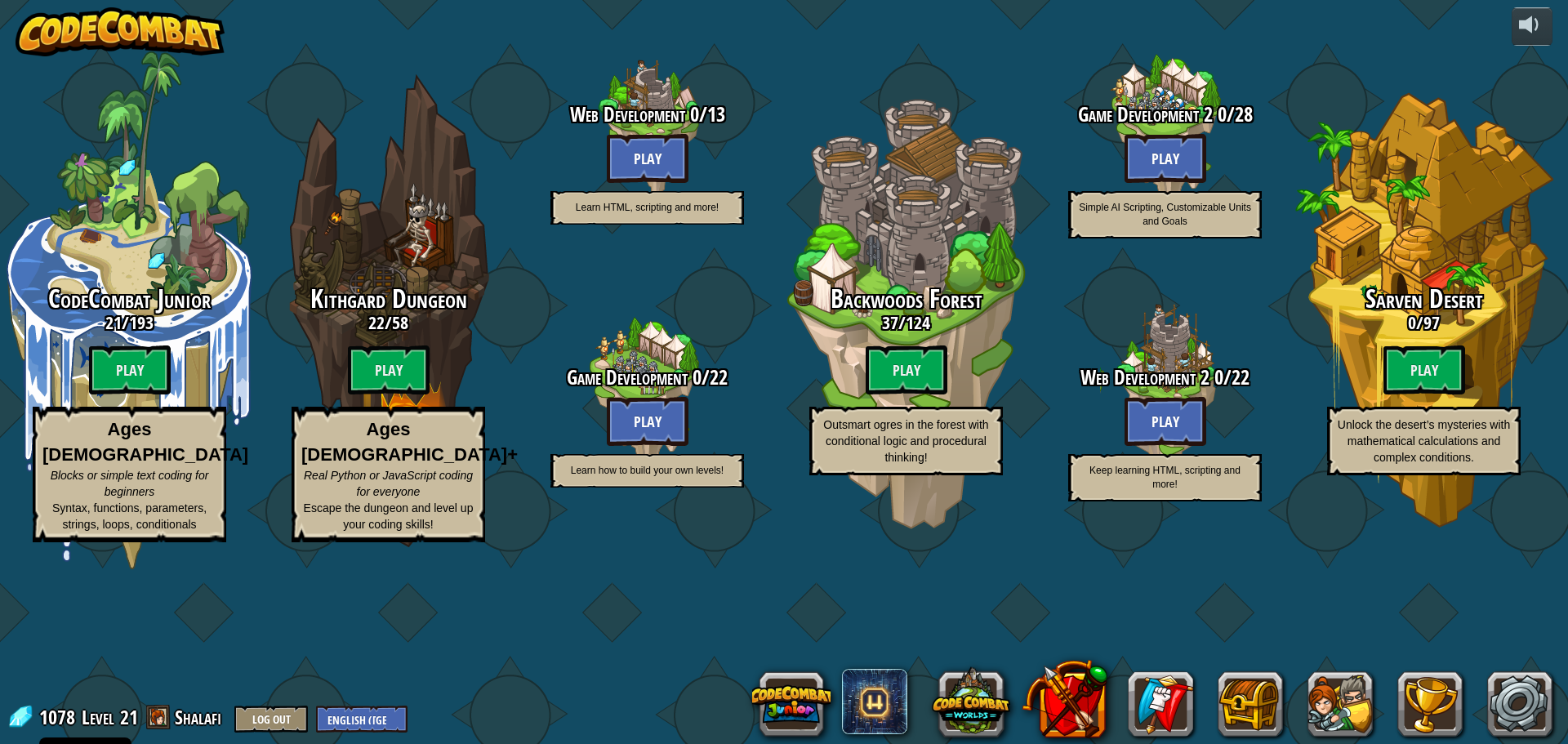
select select "en-[GEOGRAPHIC_DATA]"
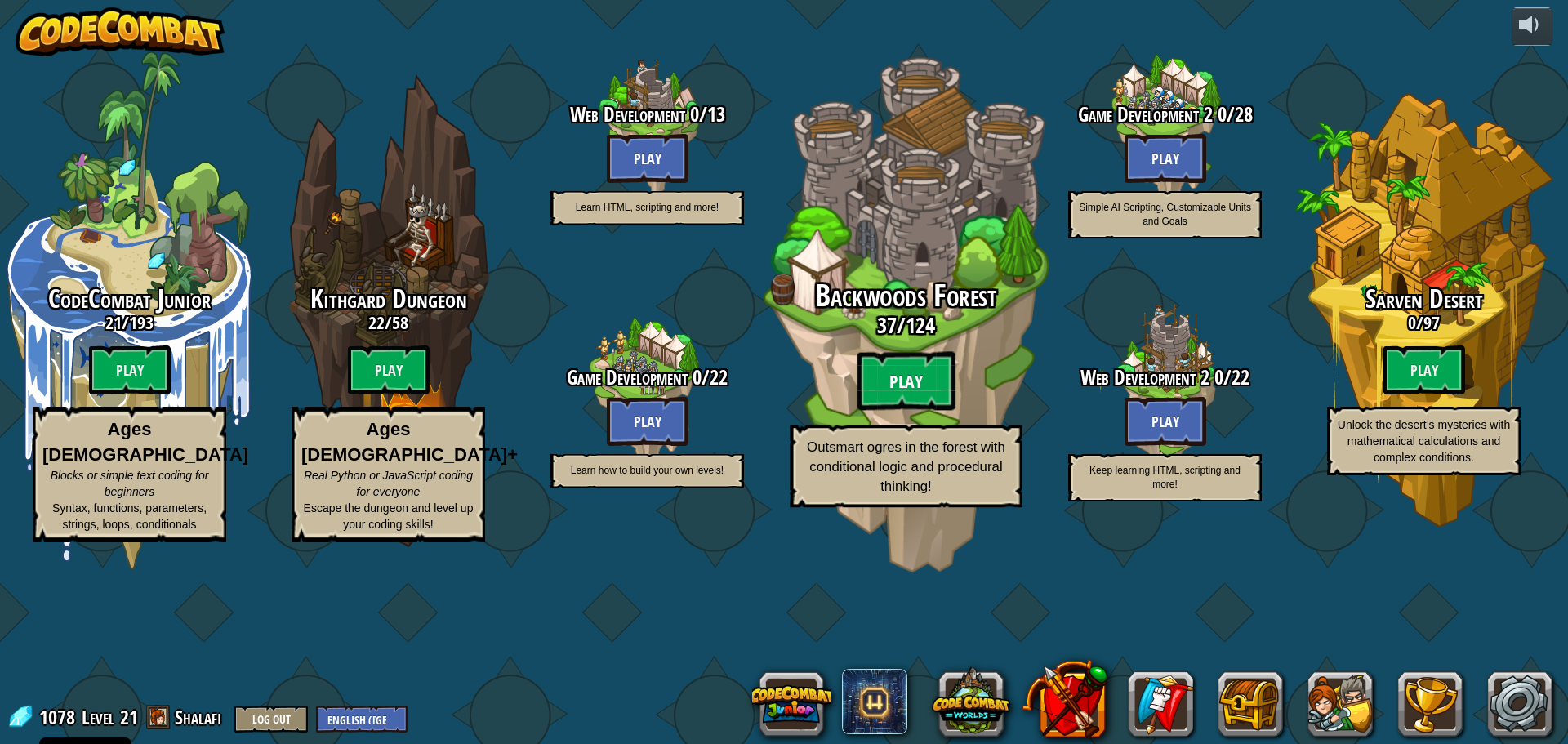
click at [884, 411] on btn "Play" at bounding box center [907, 381] width 98 height 59
select select "en-[GEOGRAPHIC_DATA]"
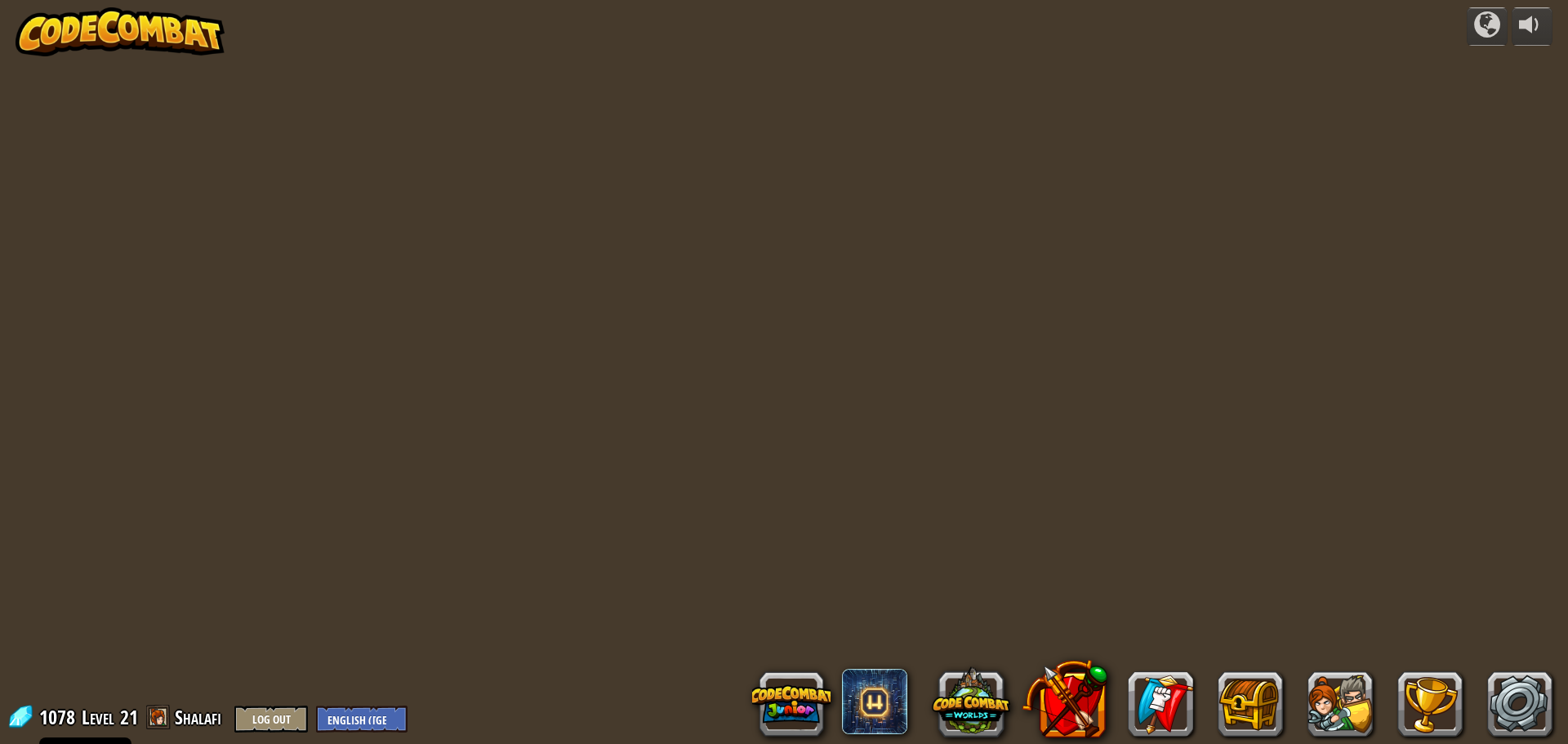
select select "en-[GEOGRAPHIC_DATA]"
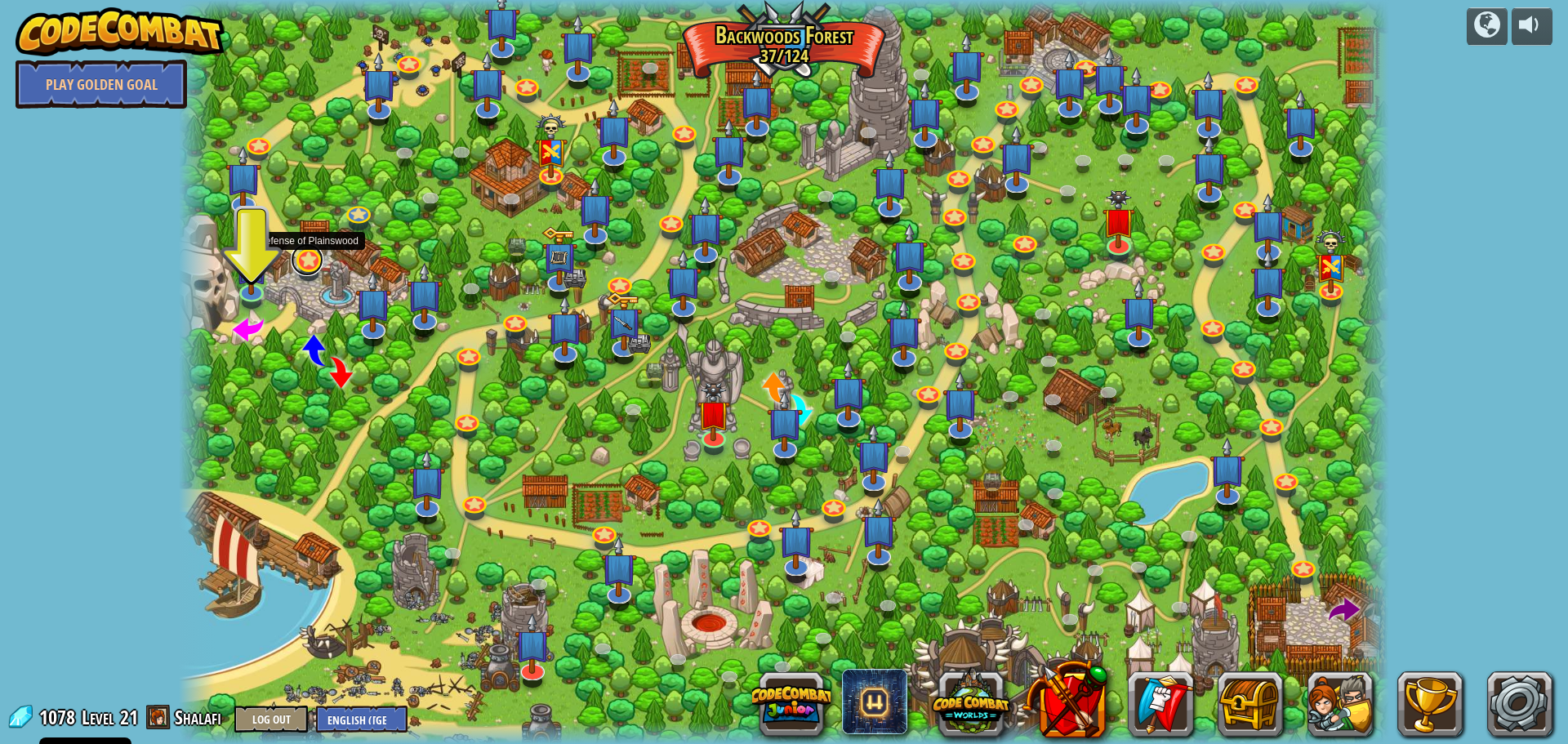
click at [310, 249] on link at bounding box center [307, 260] width 32 height 32
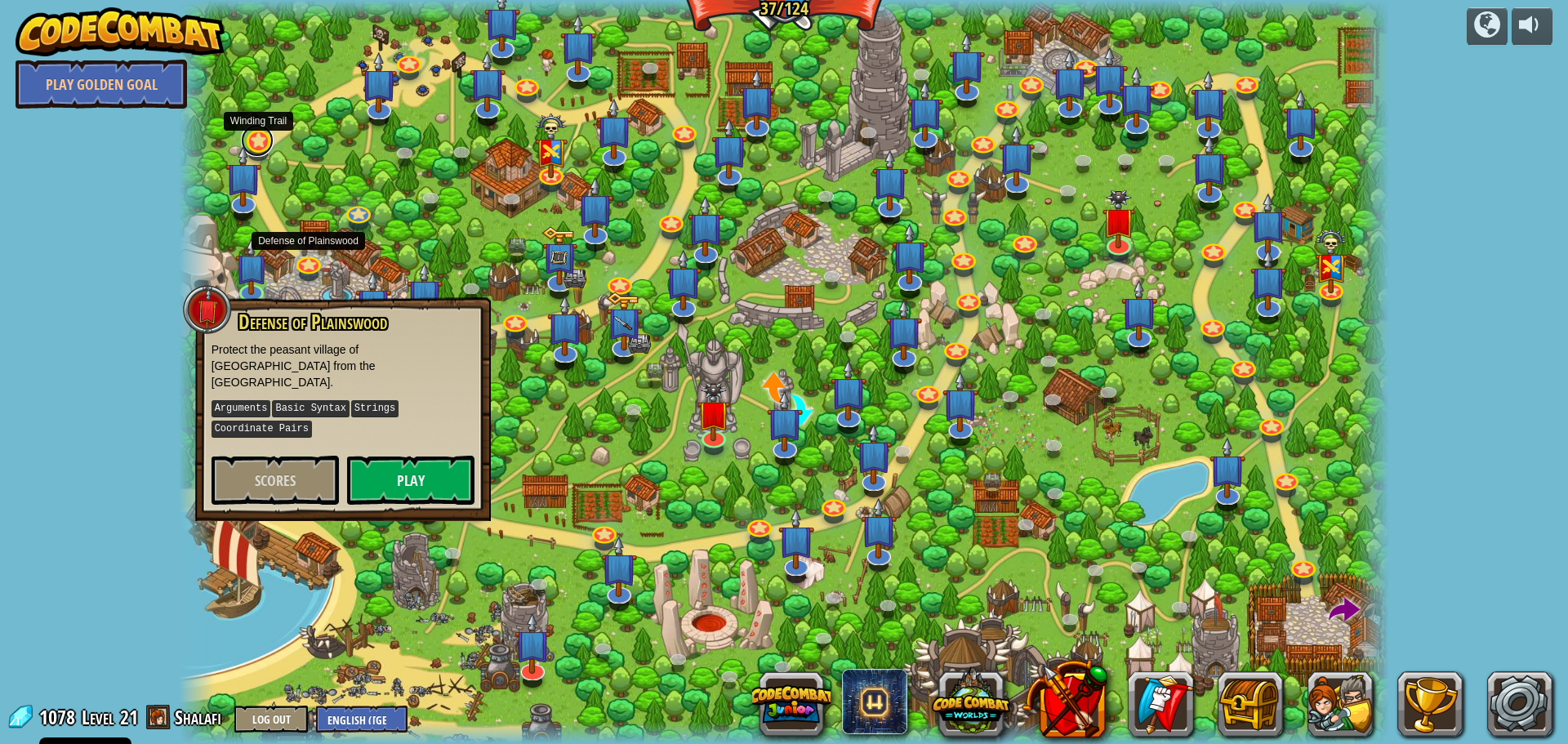
click at [266, 144] on link at bounding box center [257, 140] width 32 height 32
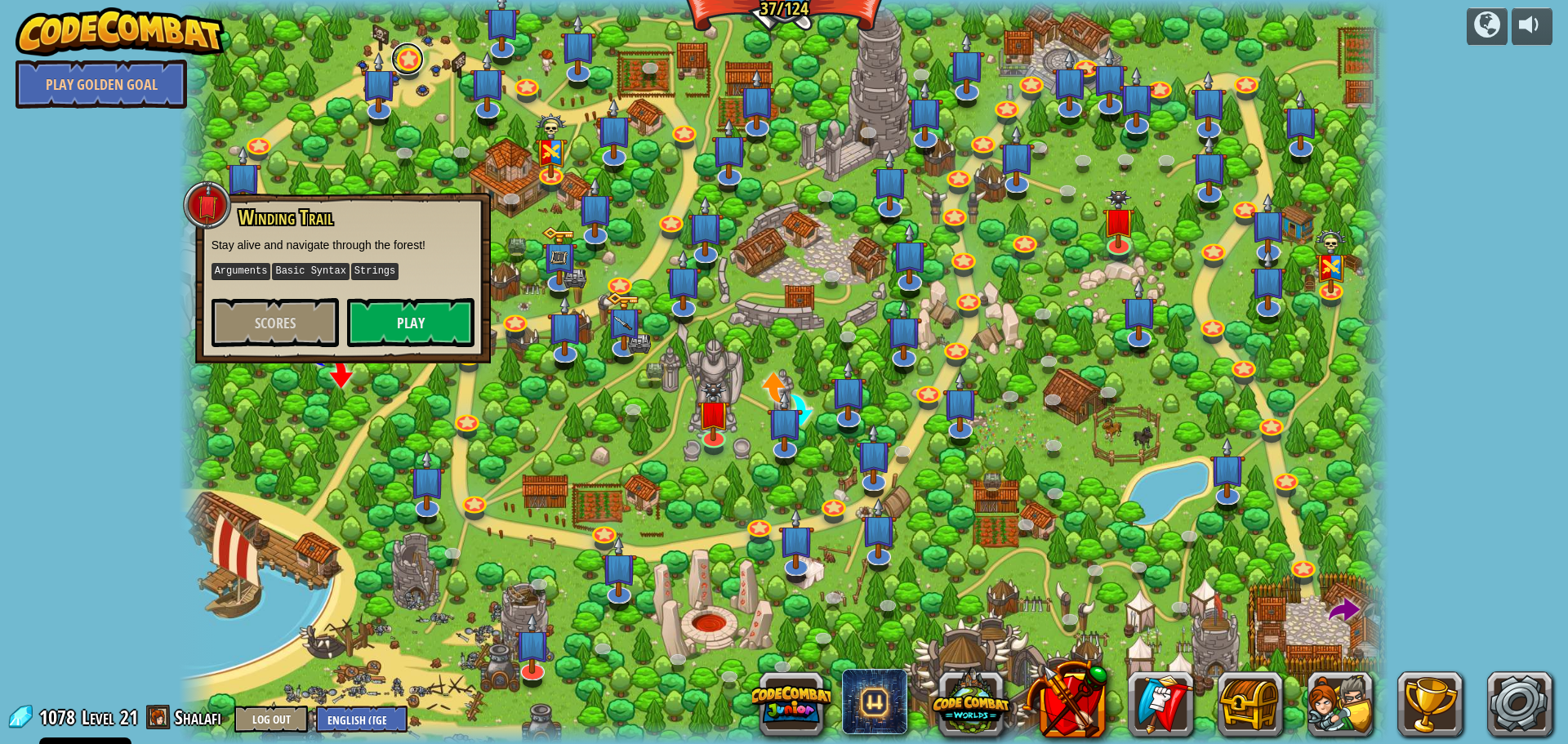
click at [407, 71] on link at bounding box center [408, 59] width 32 height 32
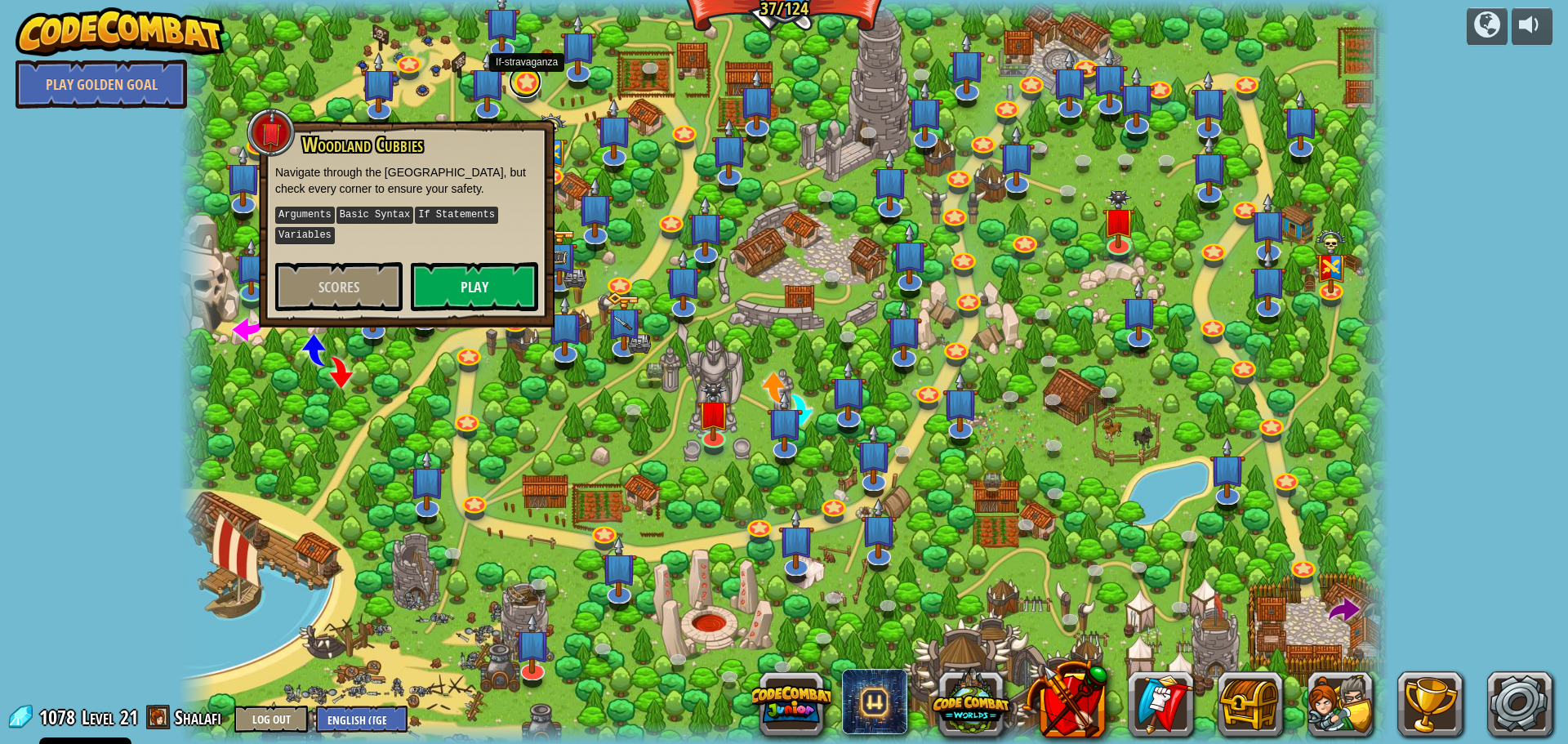
click at [531, 84] on link at bounding box center [525, 82] width 32 height 32
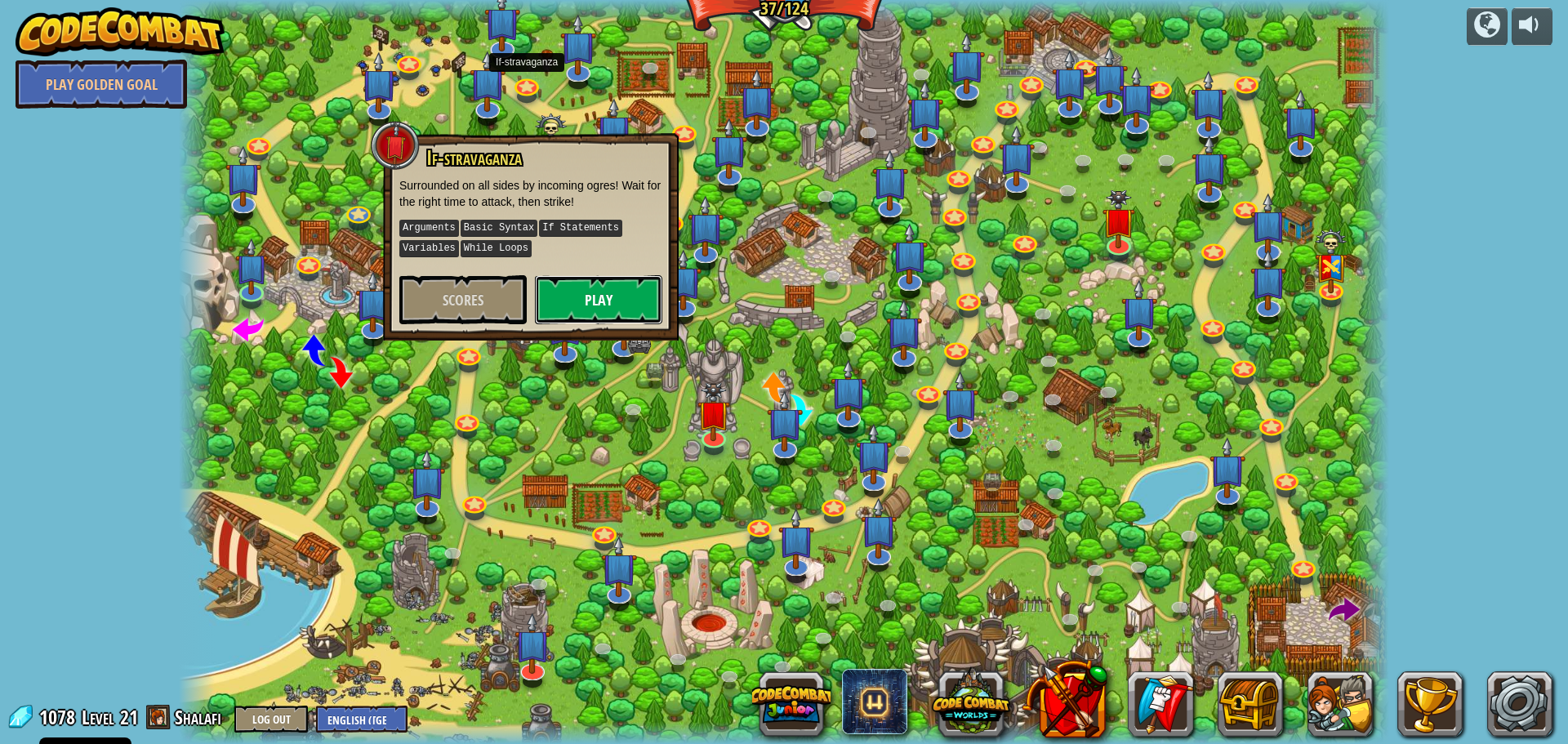
click at [605, 294] on button "Play" at bounding box center [599, 300] width 128 height 49
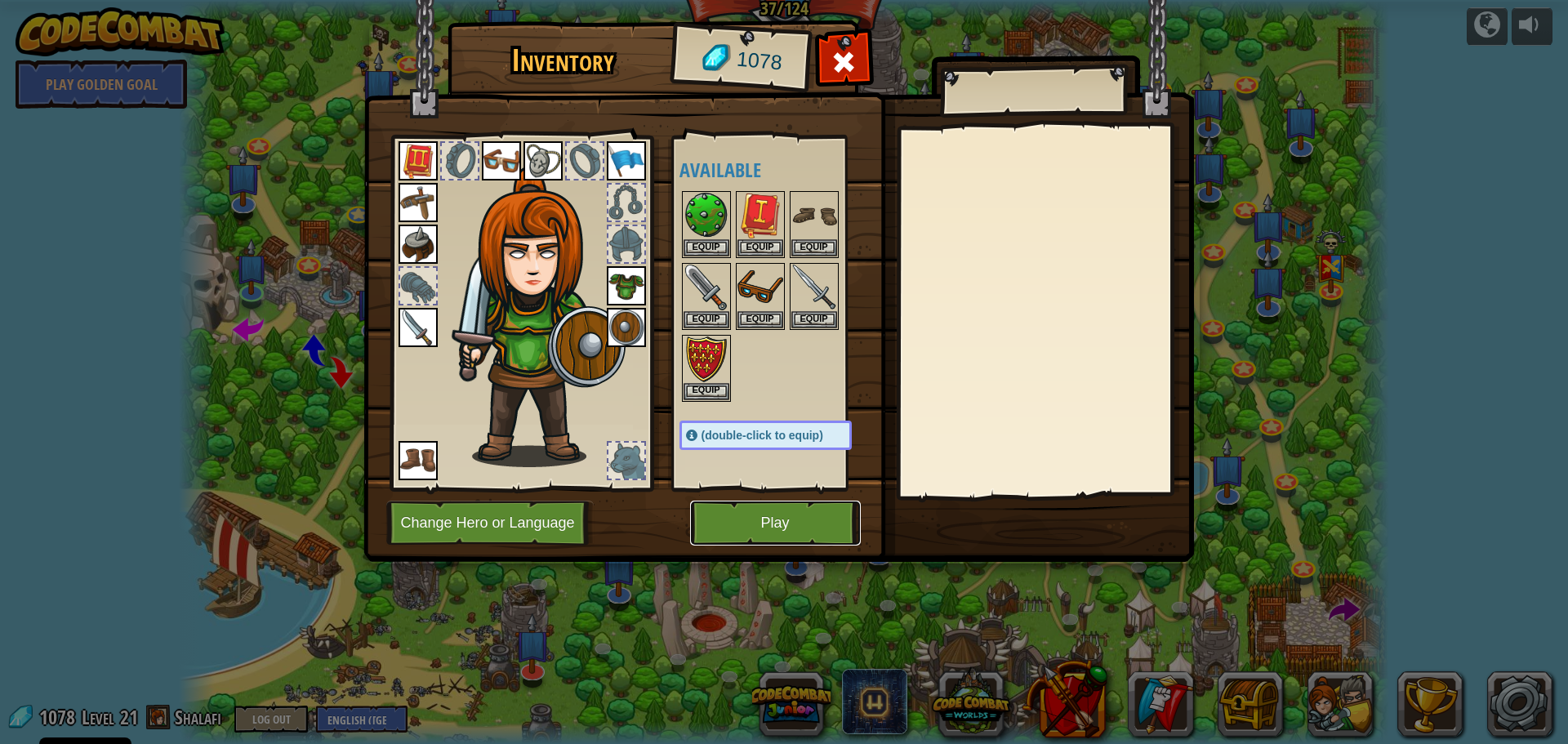
click at [771, 529] on button "Play" at bounding box center [775, 523] width 171 height 45
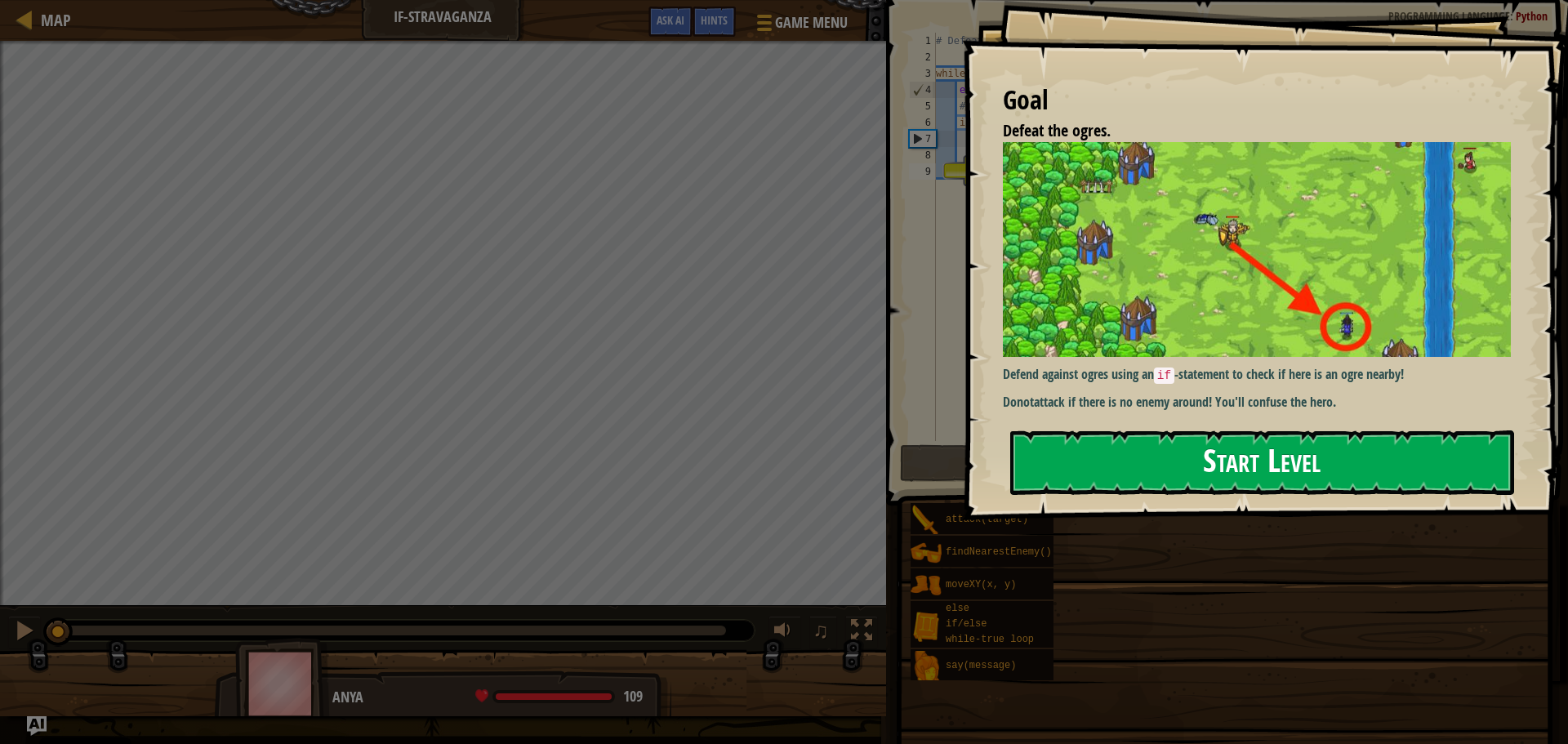
click at [1193, 441] on button "Start Level" at bounding box center [1262, 463] width 504 height 65
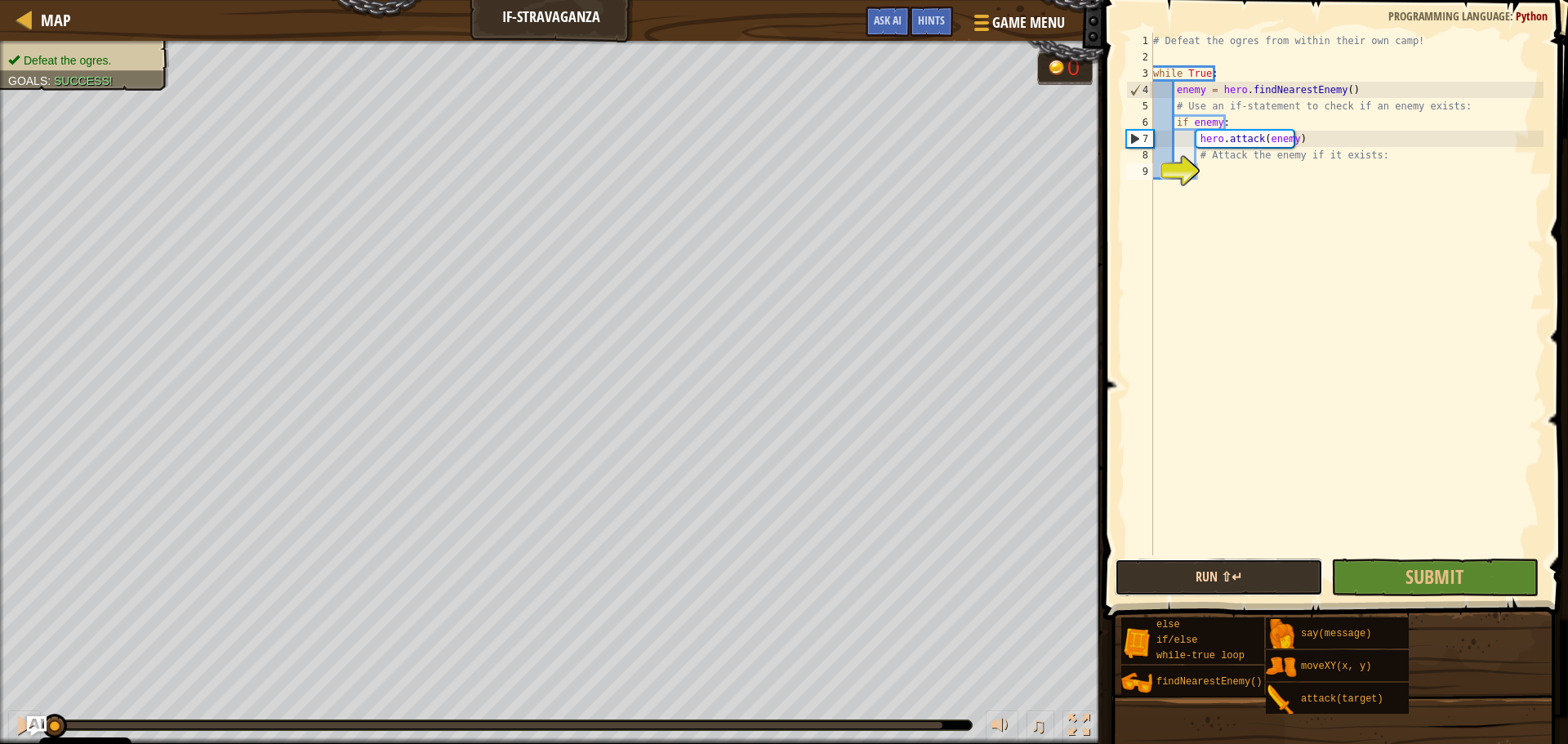
click at [1233, 574] on button "Run ⇧↵" at bounding box center [1219, 577] width 208 height 37
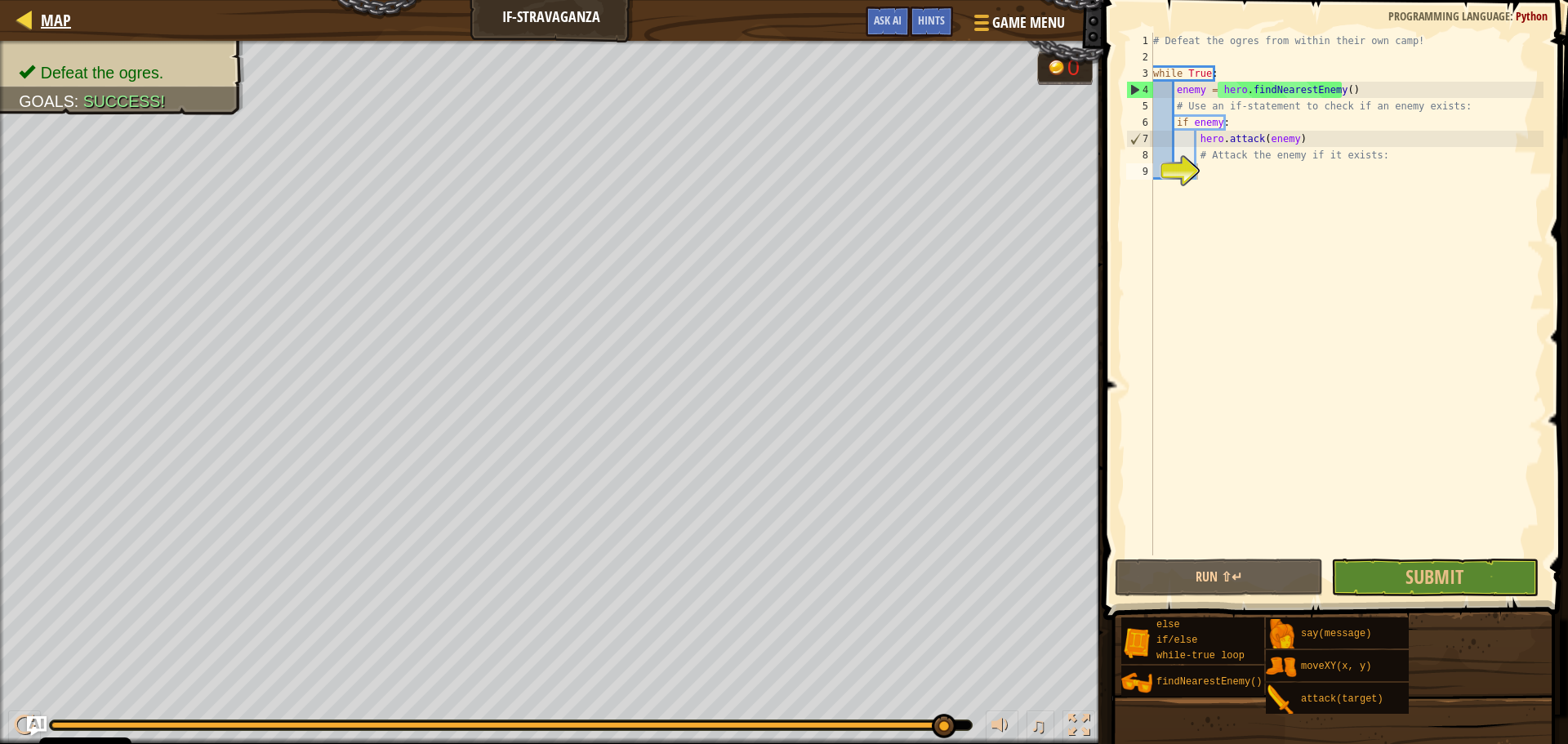
drag, startPoint x: 77, startPoint y: 17, endPoint x: 64, endPoint y: 18, distance: 13.0
click at [75, 18] on div "Map If-stravaganza Game Menu Done Hints Ask AI" at bounding box center [552, 20] width 1103 height 41
click at [62, 18] on span "Map" at bounding box center [56, 20] width 31 height 22
select select "en-[GEOGRAPHIC_DATA]"
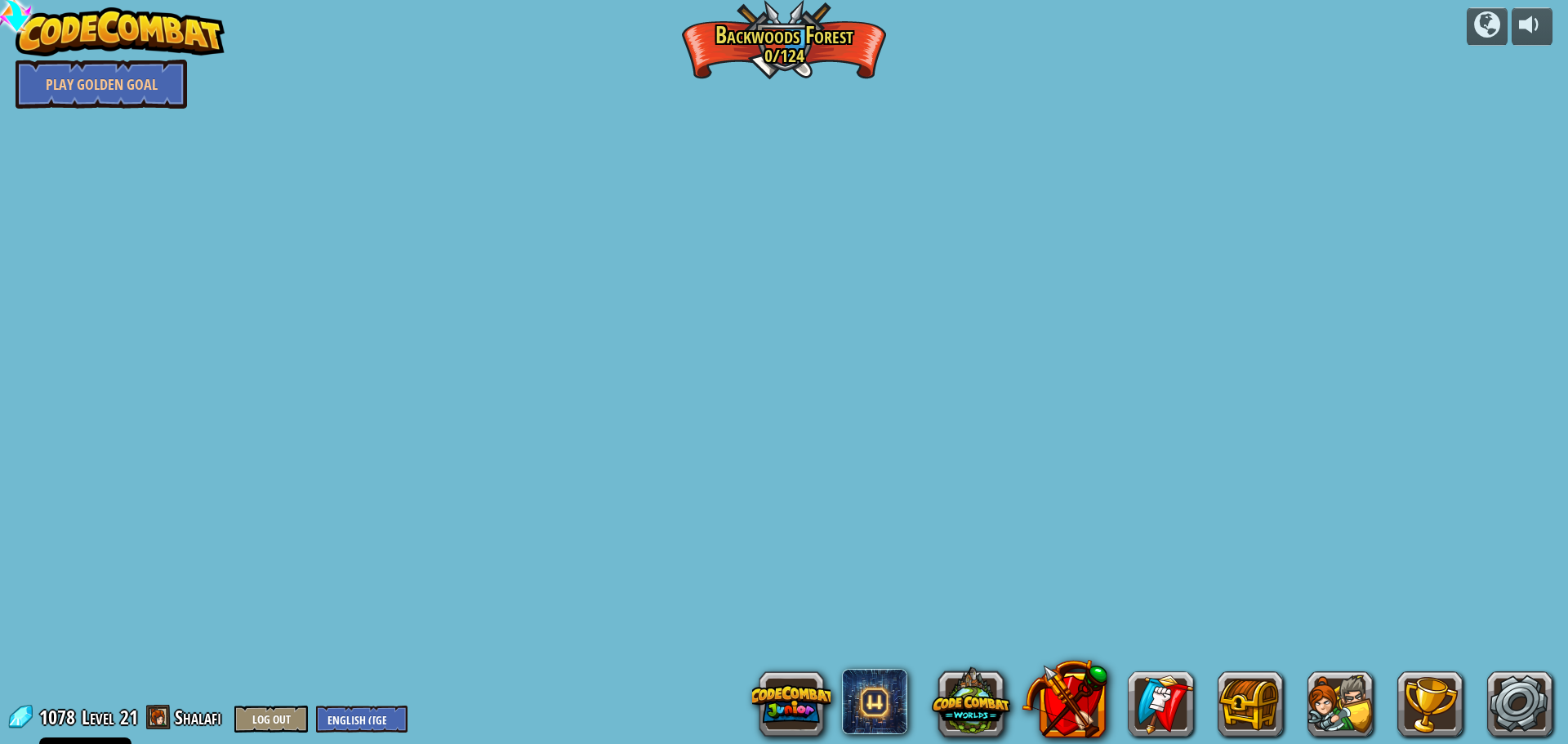
select select "en-[GEOGRAPHIC_DATA]"
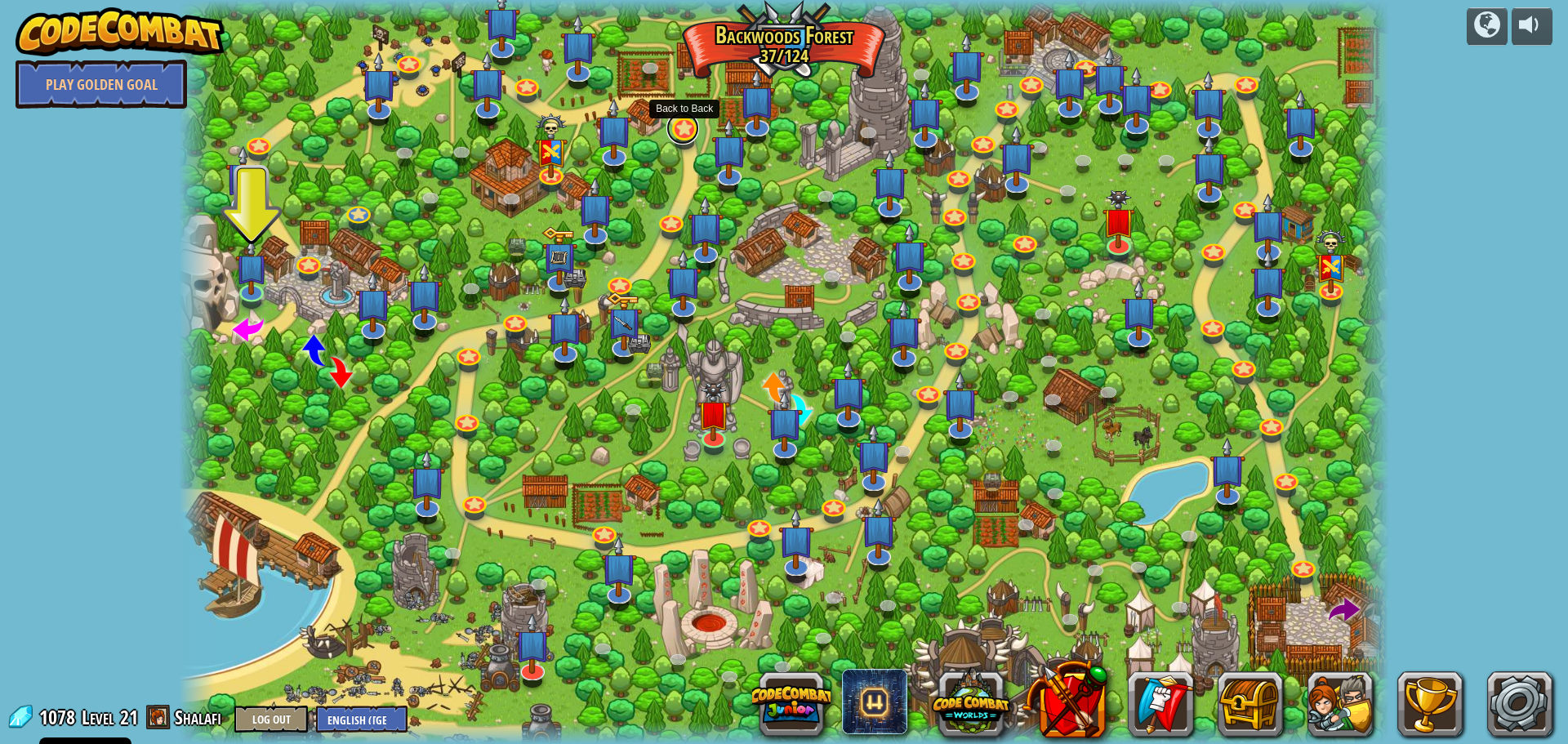
click at [679, 134] on link at bounding box center [683, 128] width 32 height 32
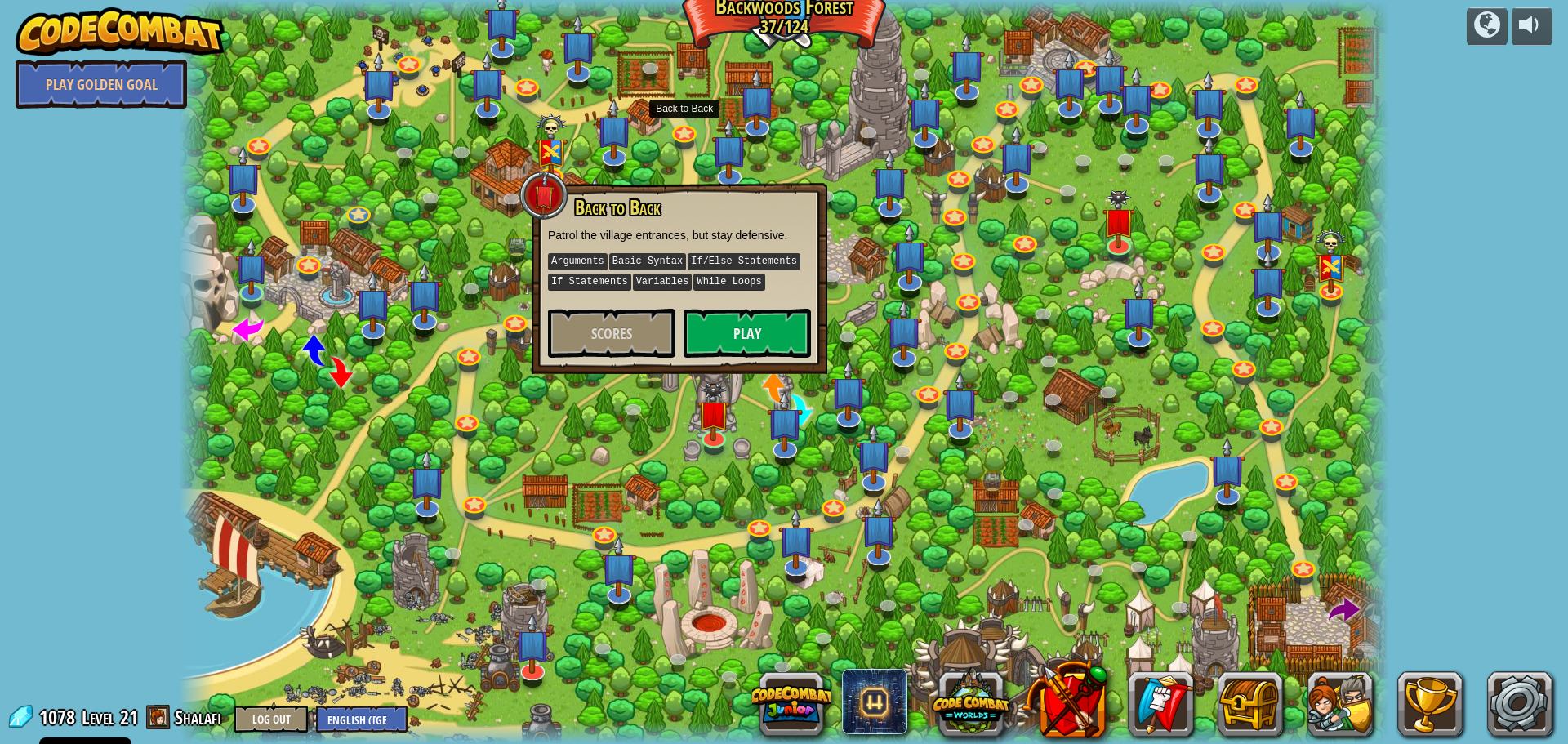
click at [676, 164] on div at bounding box center [784, 372] width 1211 height 744
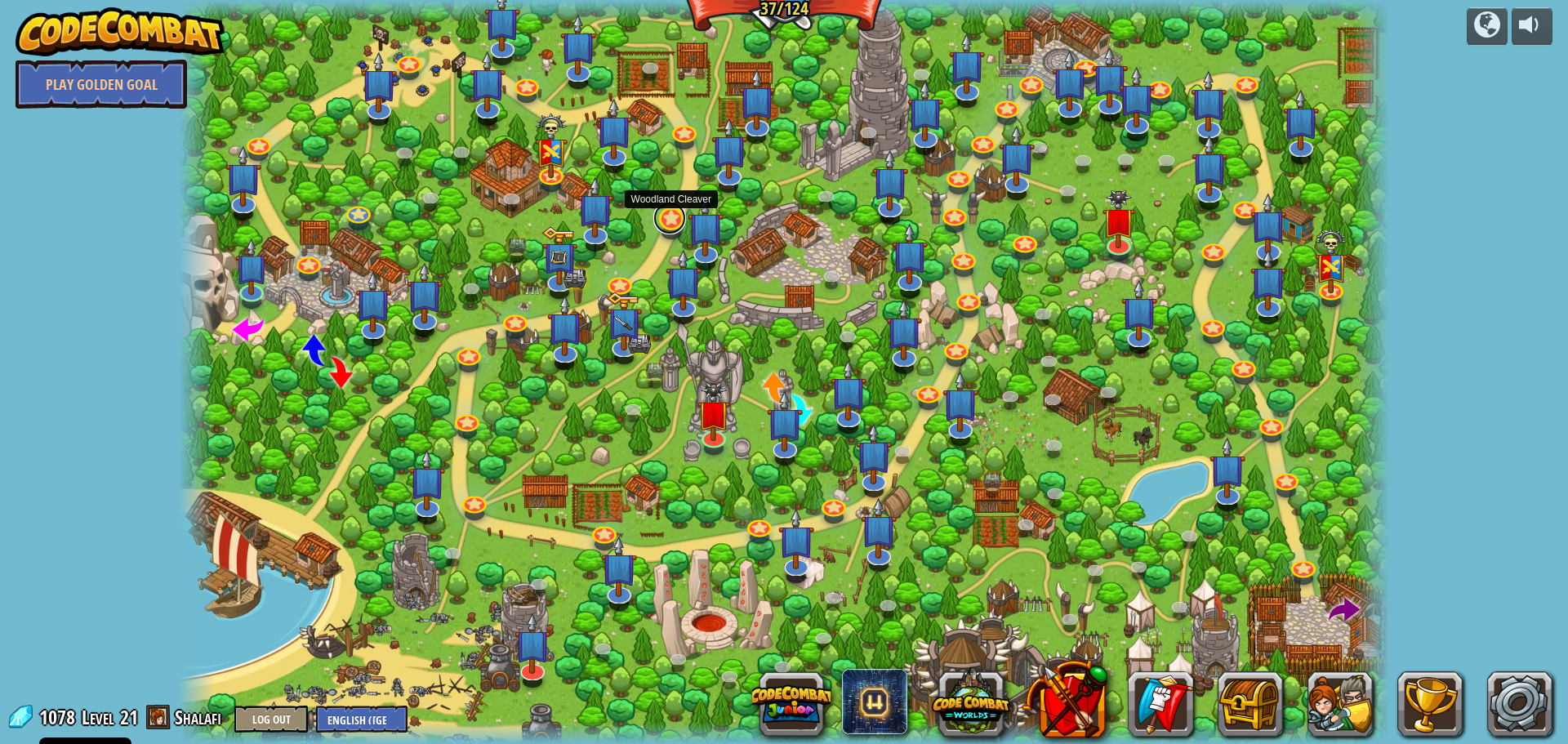
click at [670, 228] on link at bounding box center [670, 218] width 32 height 32
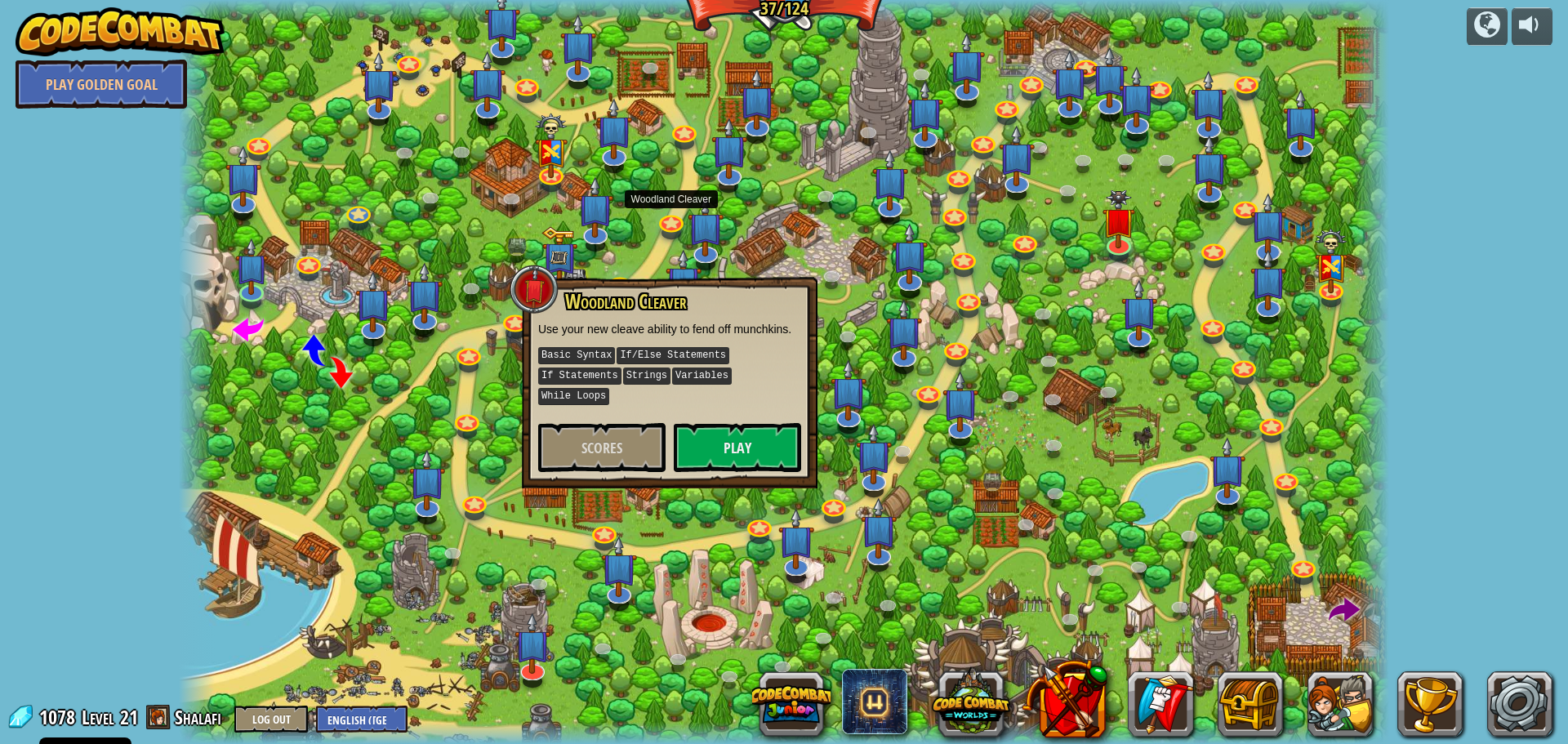
click at [612, 255] on div at bounding box center [784, 372] width 1211 height 744
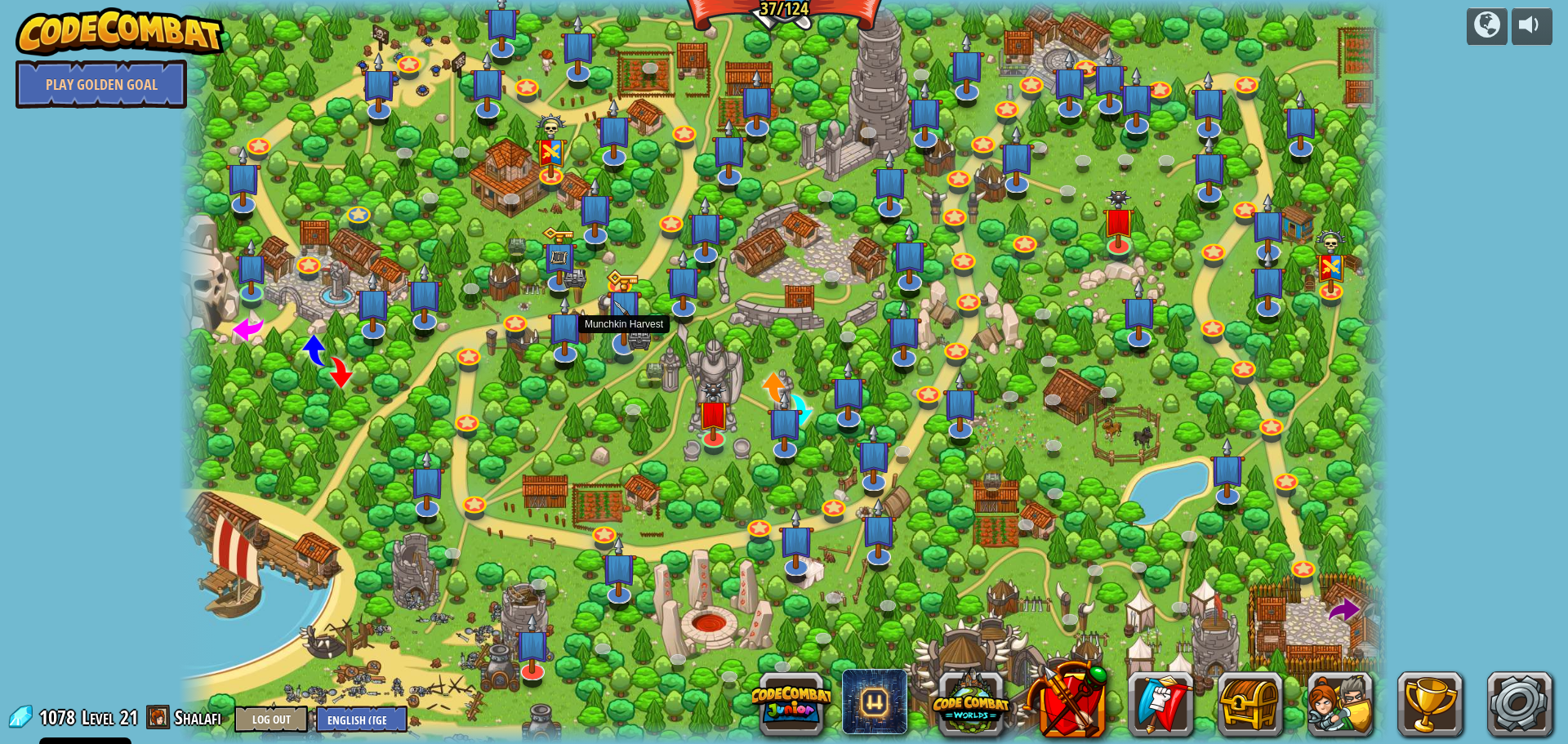
click at [606, 295] on img at bounding box center [624, 308] width 36 height 78
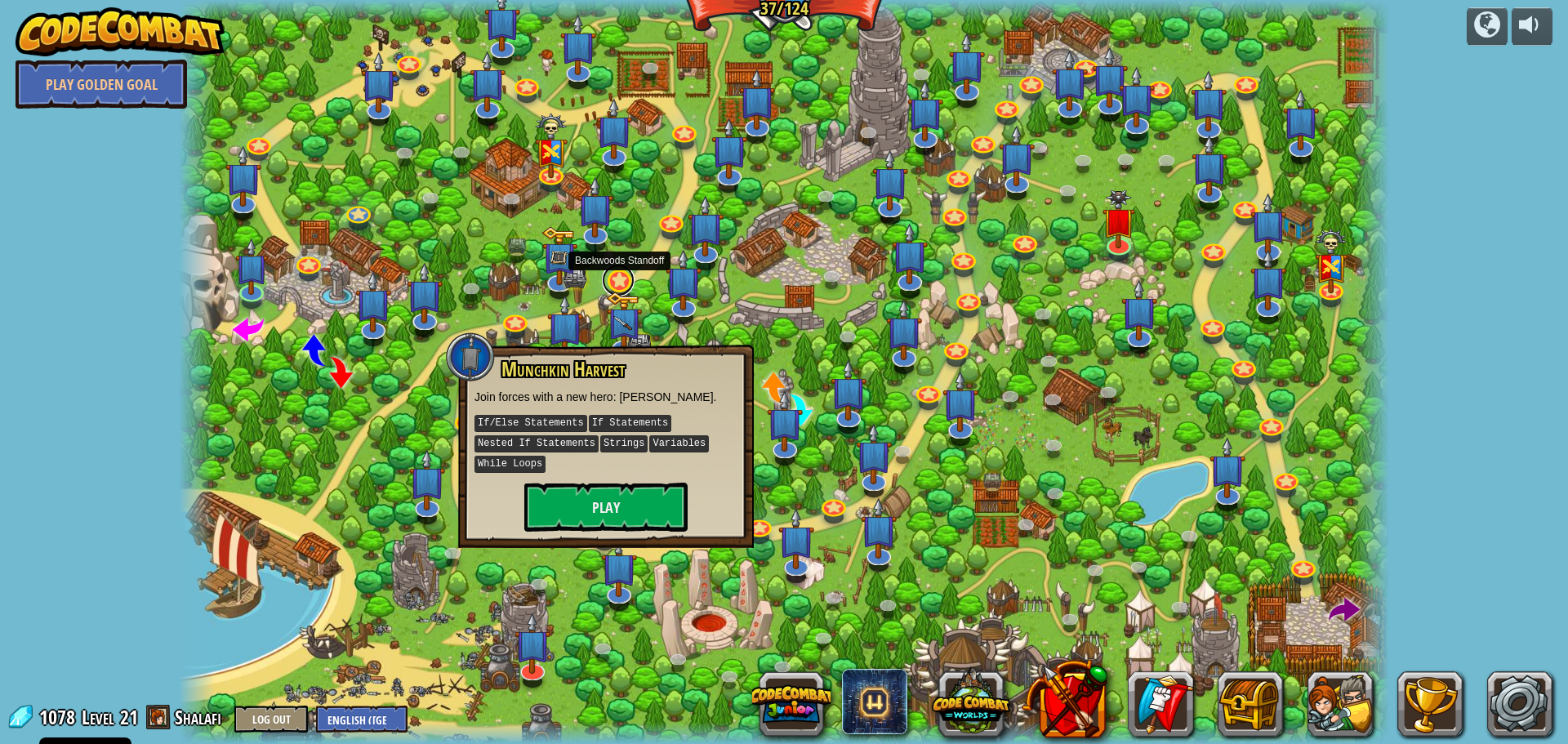
click at [612, 283] on link at bounding box center [618, 280] width 32 height 32
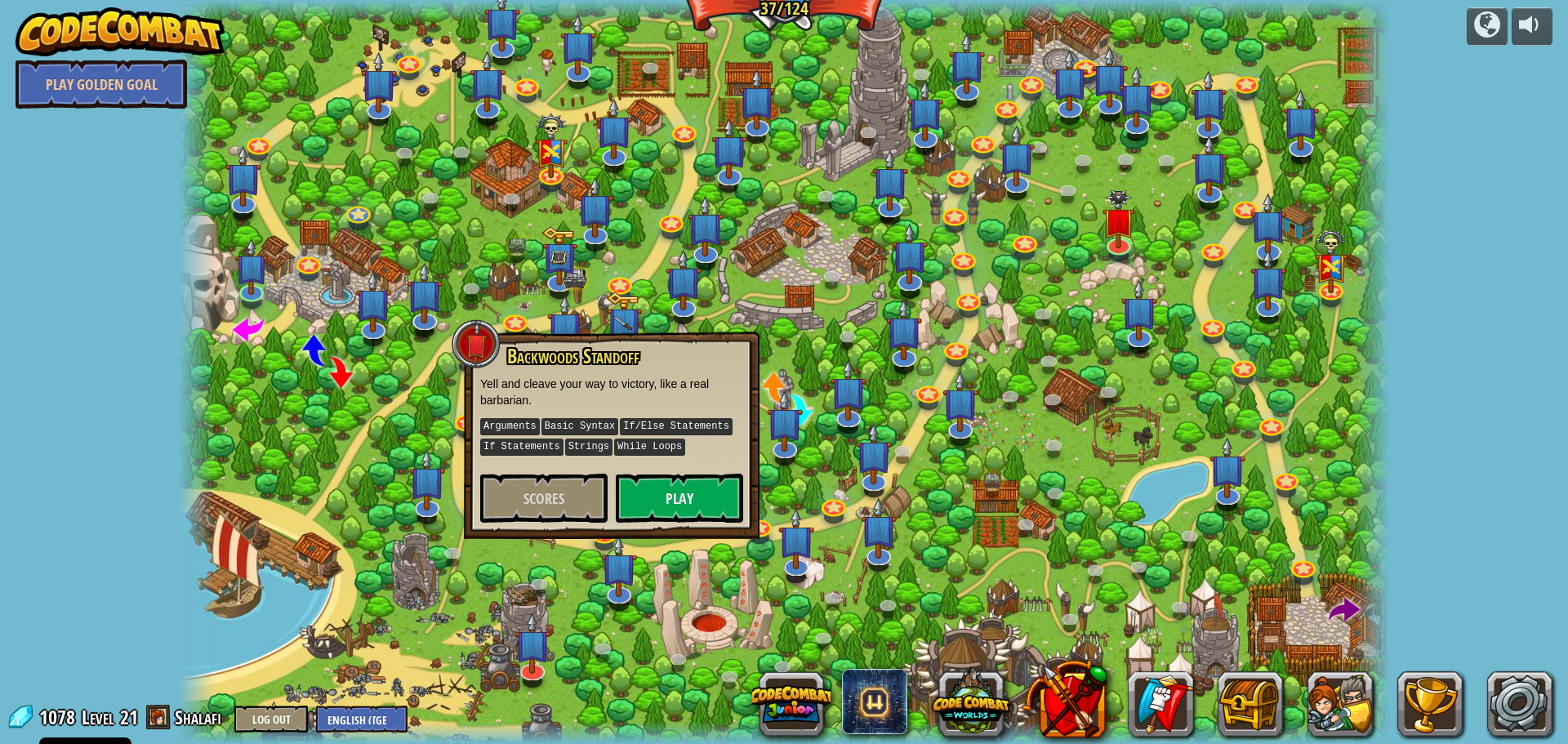
click at [514, 289] on div at bounding box center [784, 372] width 1211 height 744
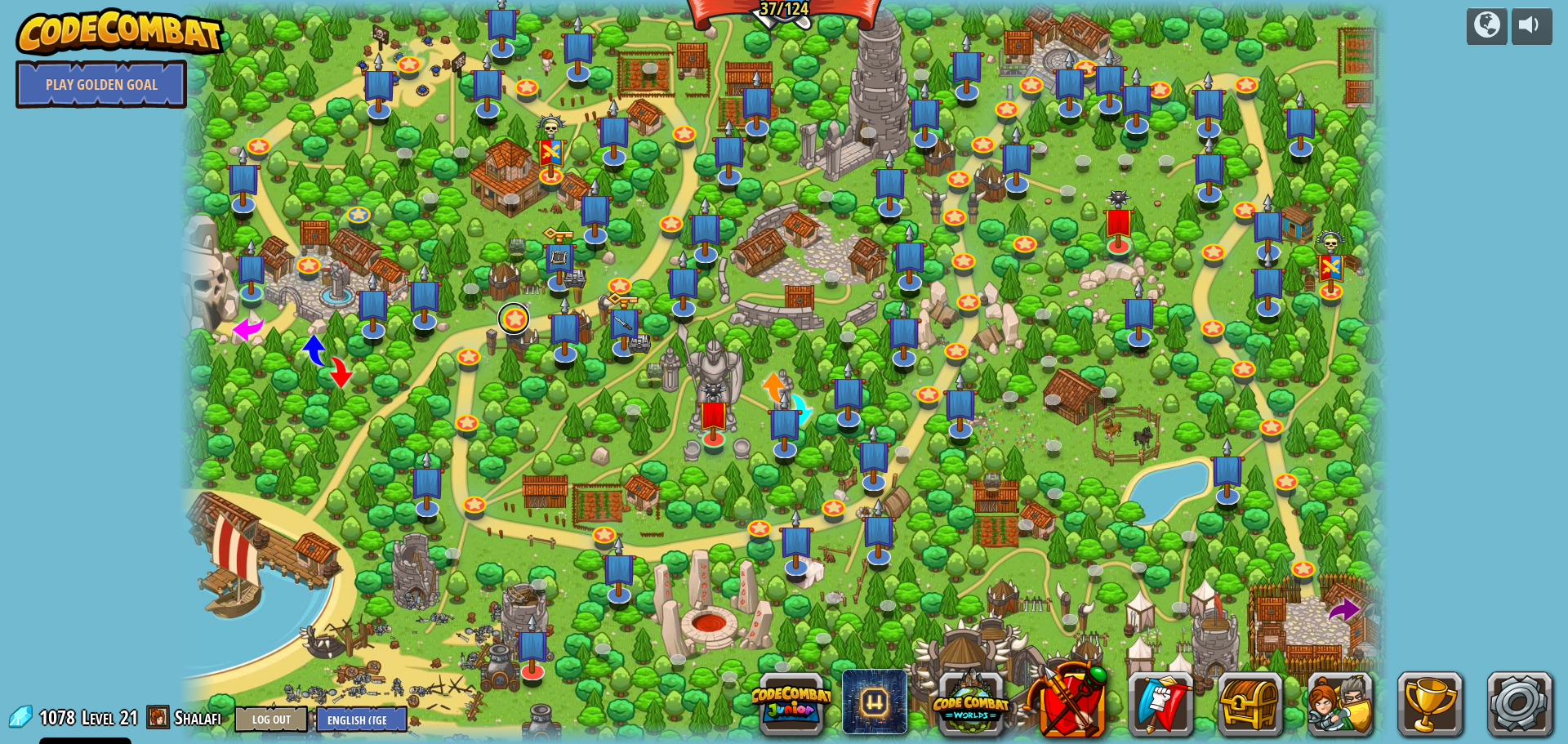
click at [520, 315] on link at bounding box center [513, 318] width 32 height 32
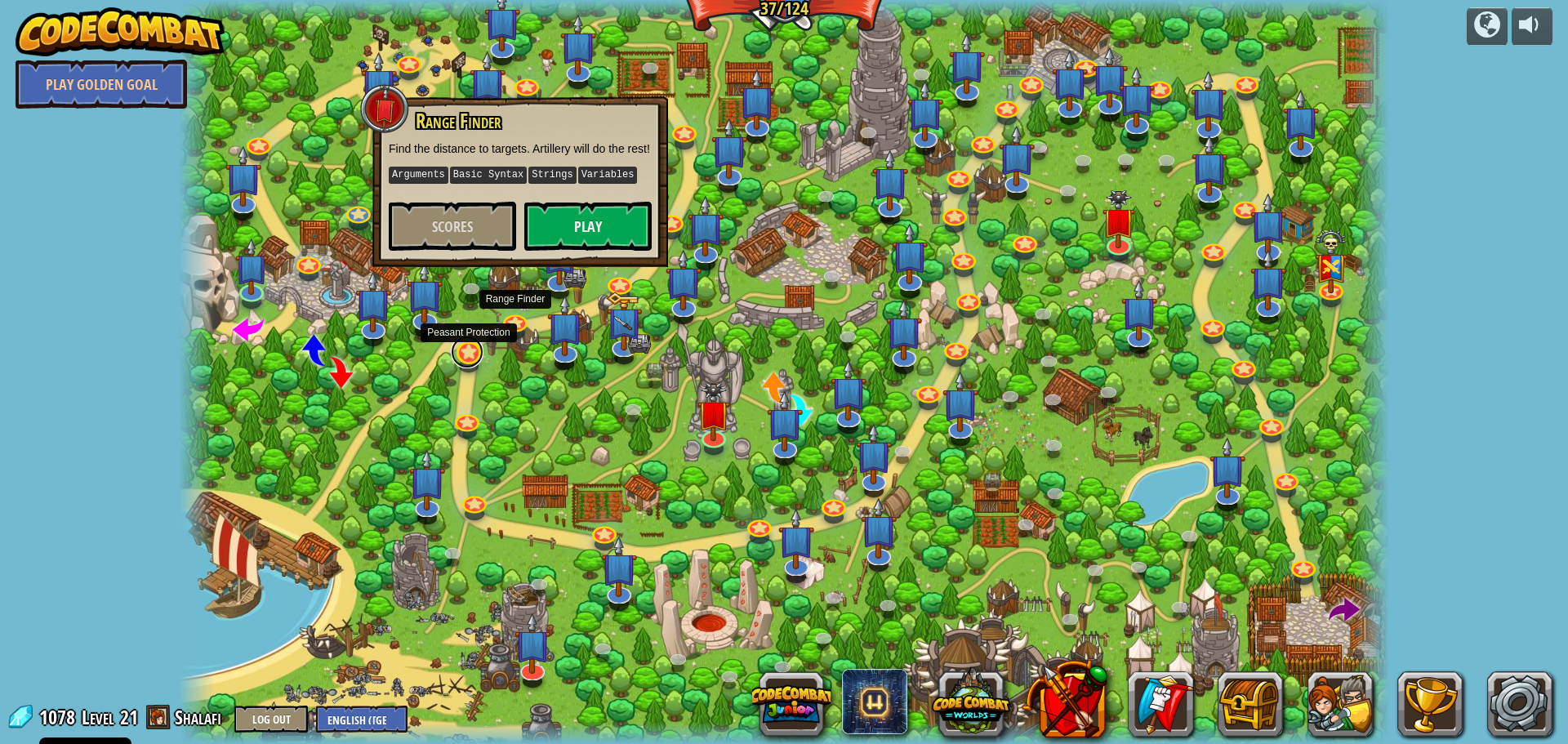
click at [466, 360] on link at bounding box center [467, 352] width 32 height 32
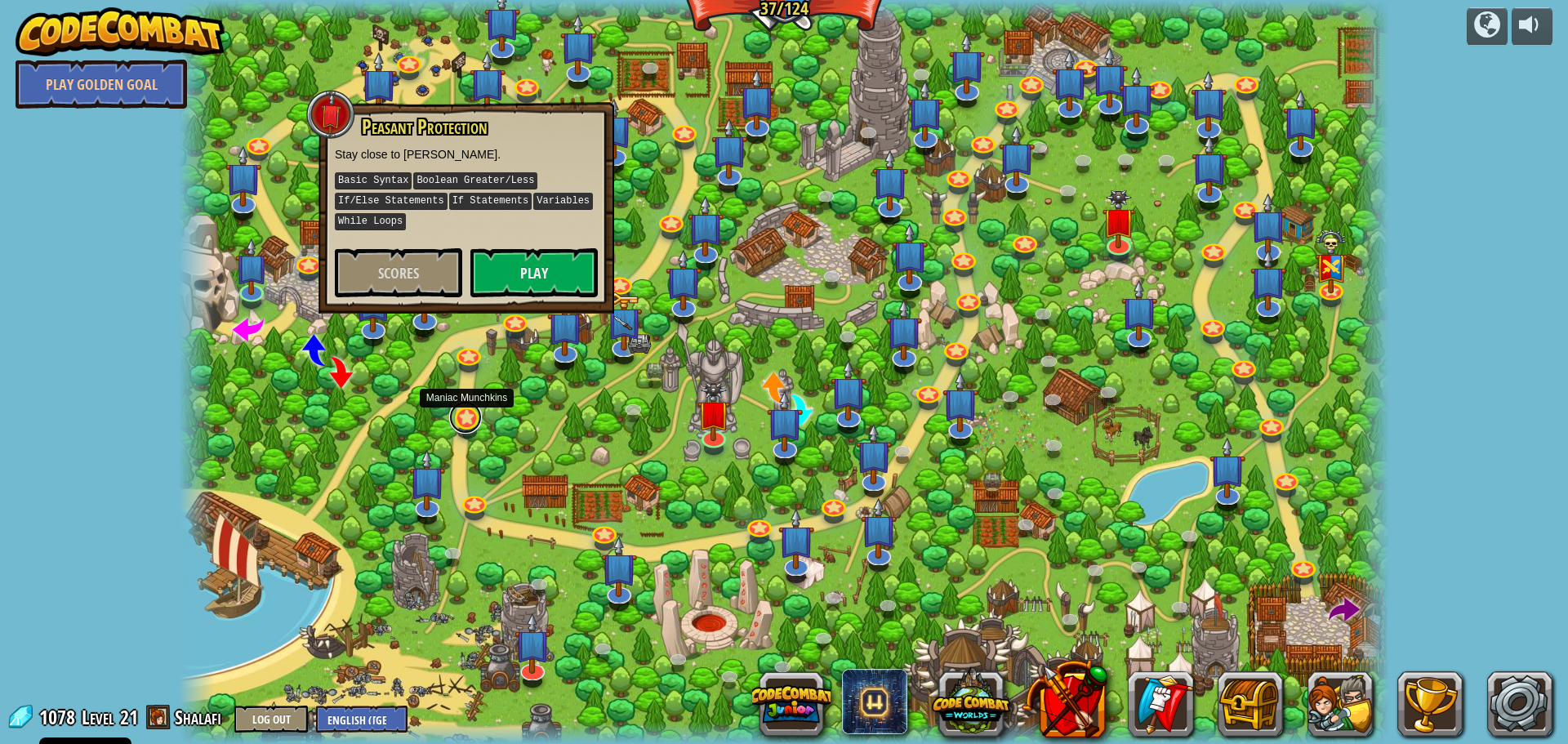
click at [469, 423] on link at bounding box center [466, 417] width 32 height 32
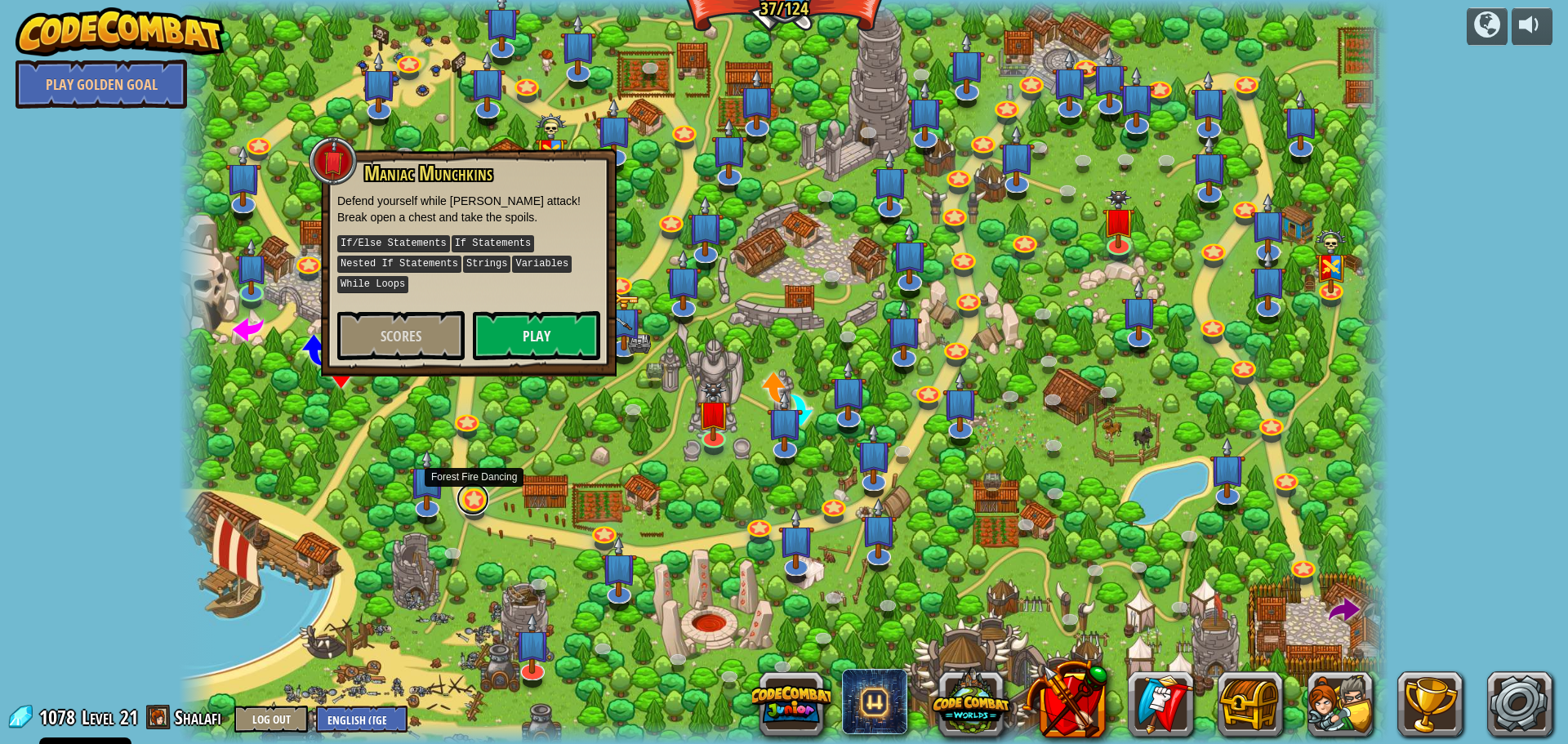
click at [475, 506] on link at bounding box center [472, 499] width 32 height 32
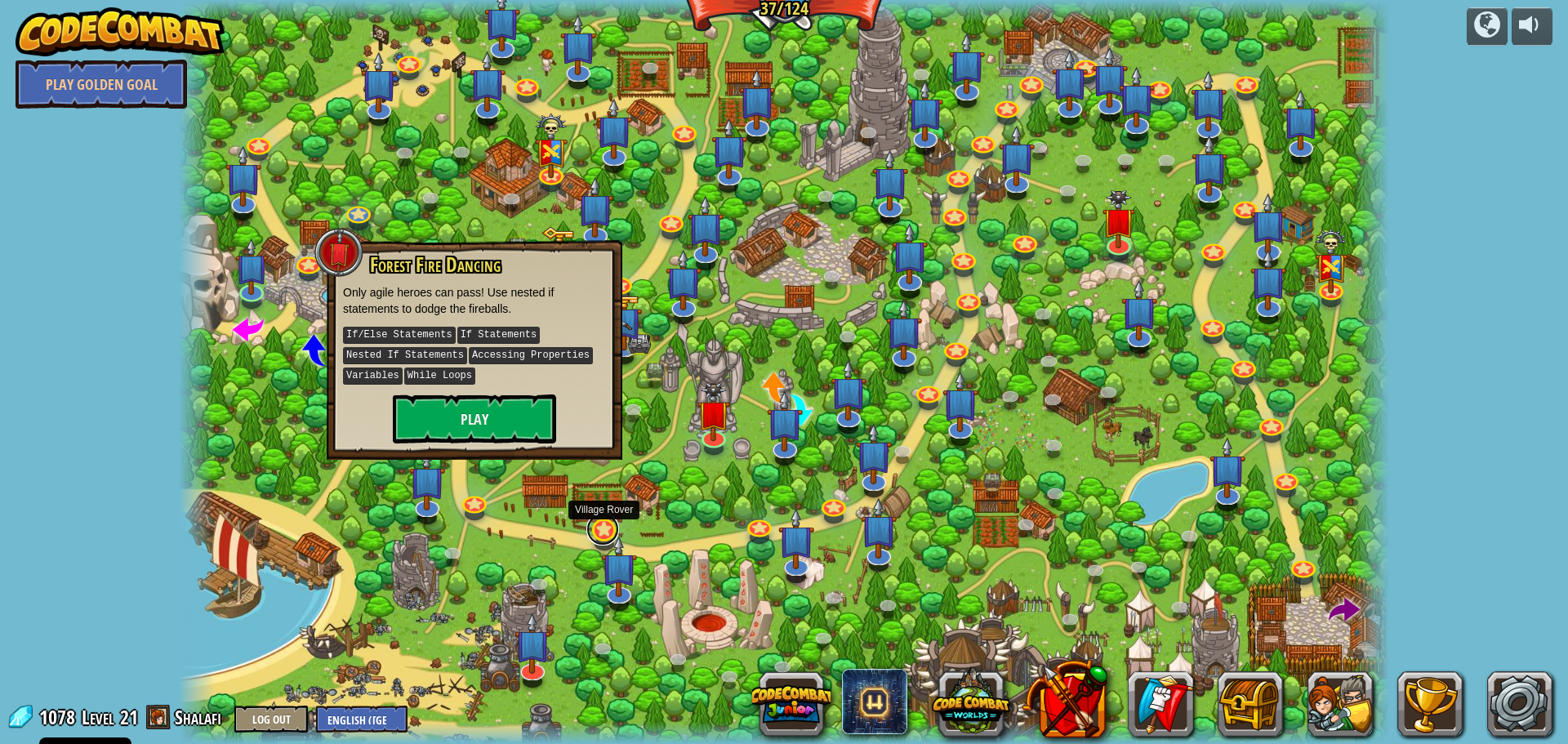
click at [611, 529] on link at bounding box center [603, 529] width 32 height 32
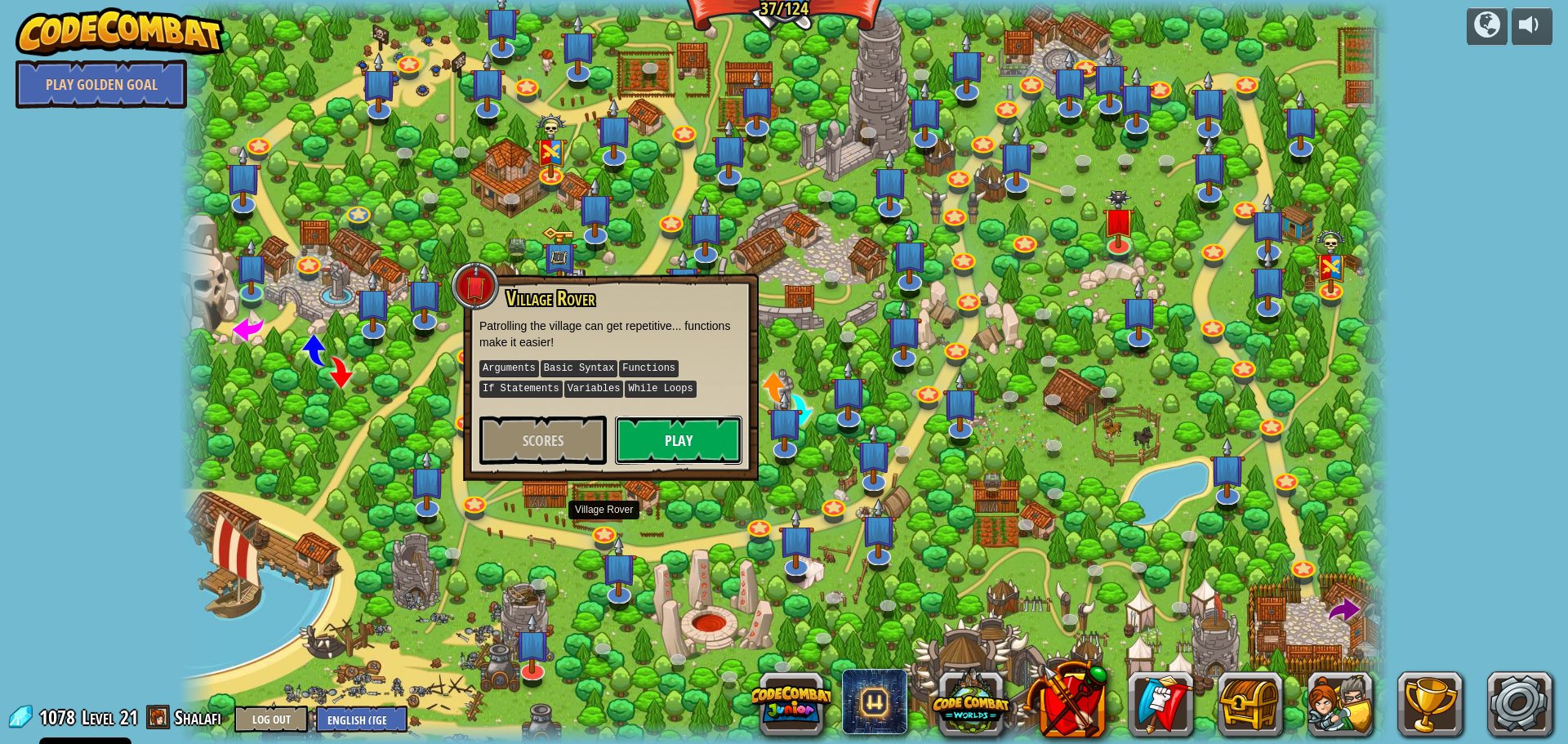
click at [678, 430] on button "Play" at bounding box center [679, 440] width 128 height 49
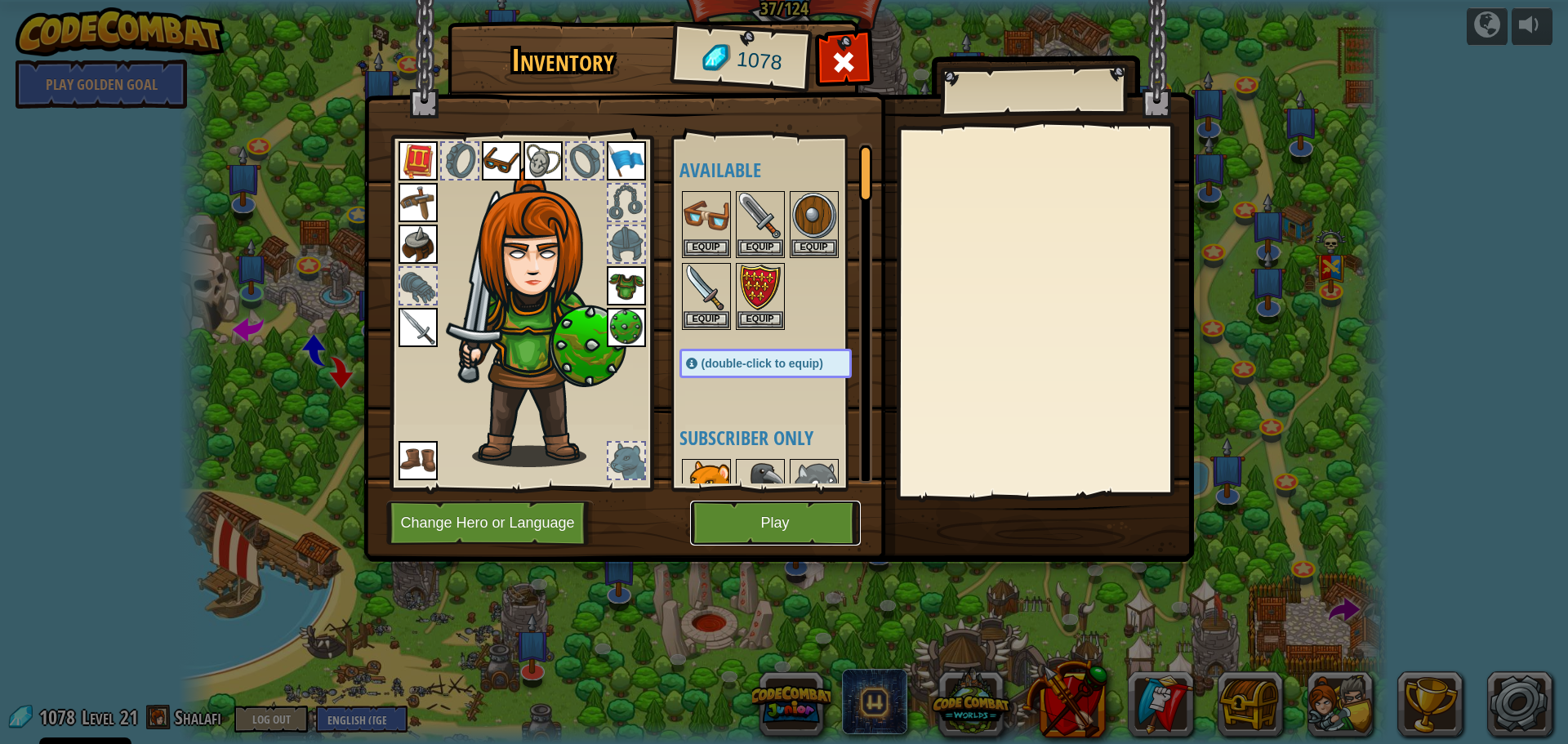
click at [744, 512] on button "Play" at bounding box center [775, 523] width 171 height 45
